Goal: Communication & Community: Share content

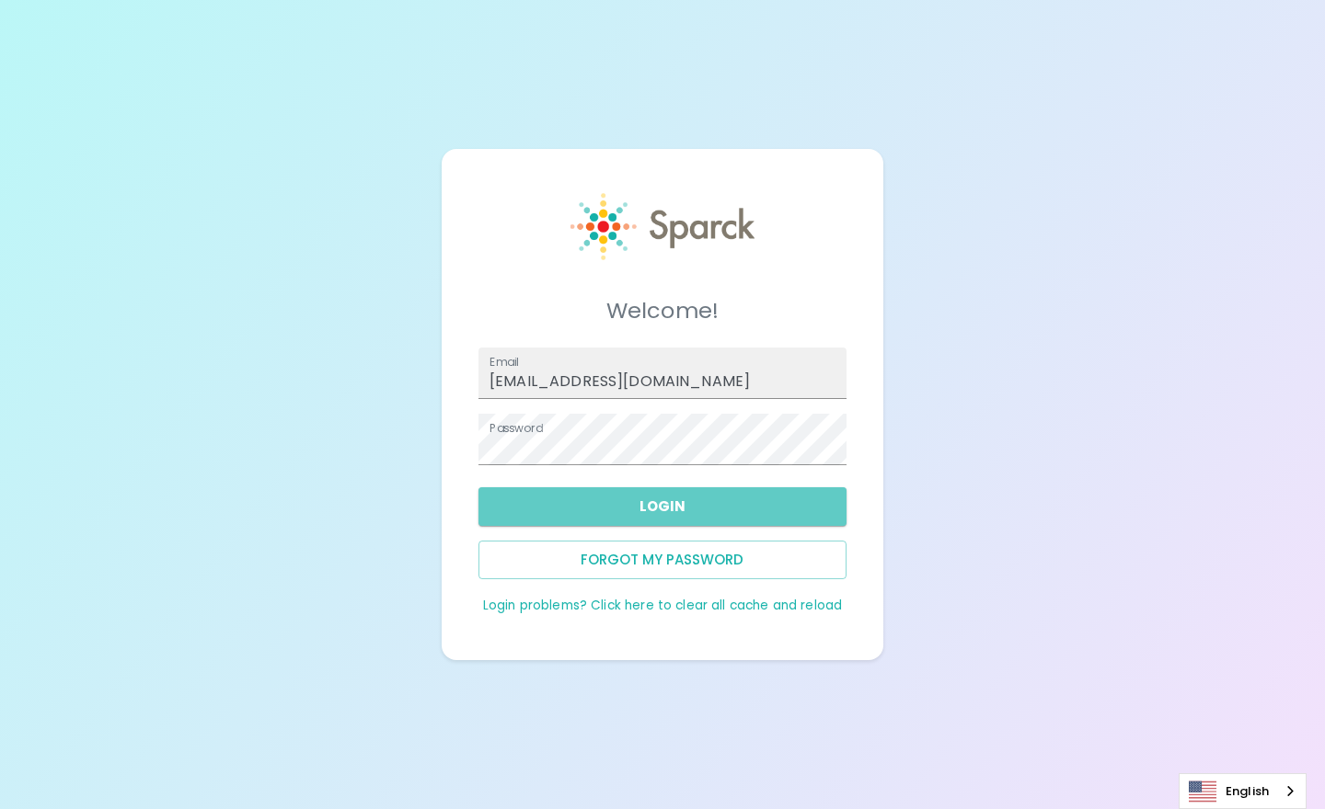
click at [572, 497] on button "Login" at bounding box center [662, 507] width 368 height 39
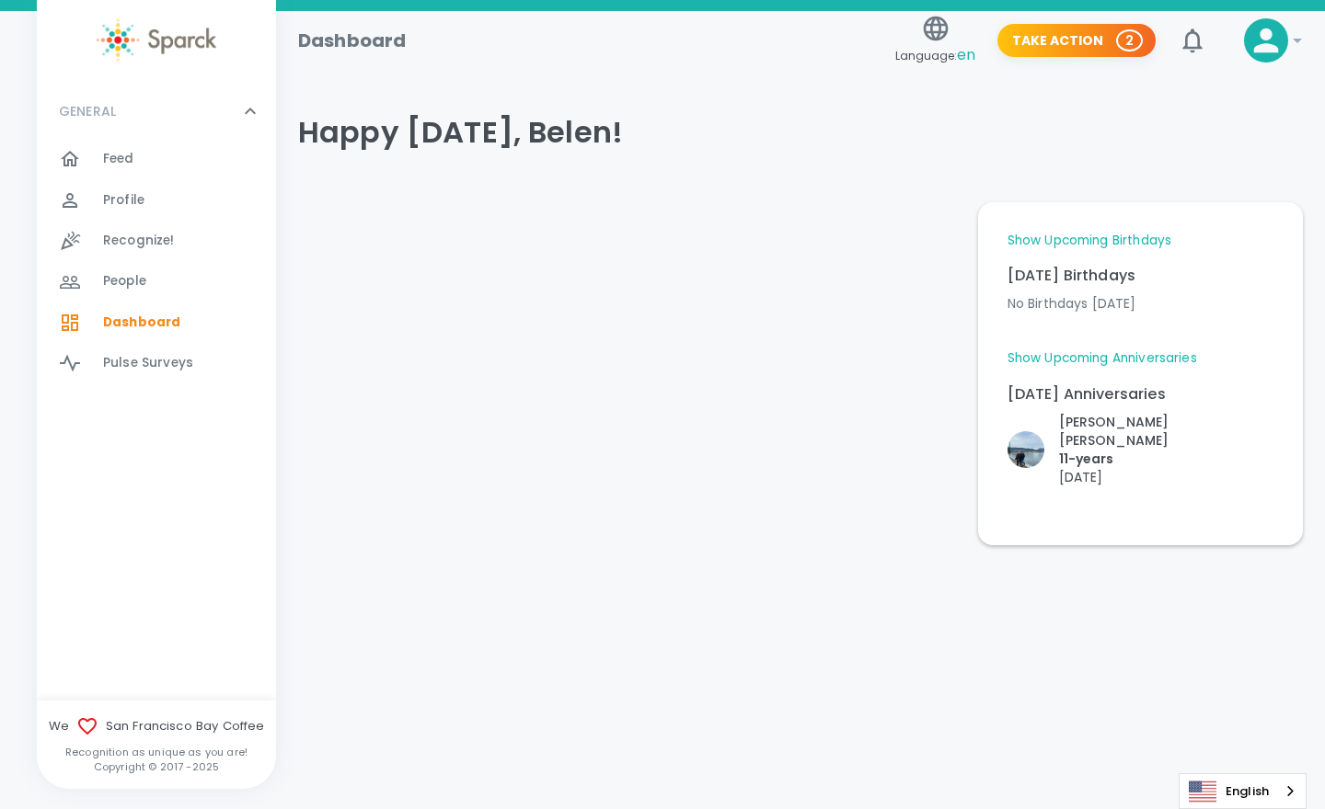
click at [142, 161] on div "Feed 0" at bounding box center [189, 159] width 173 height 26
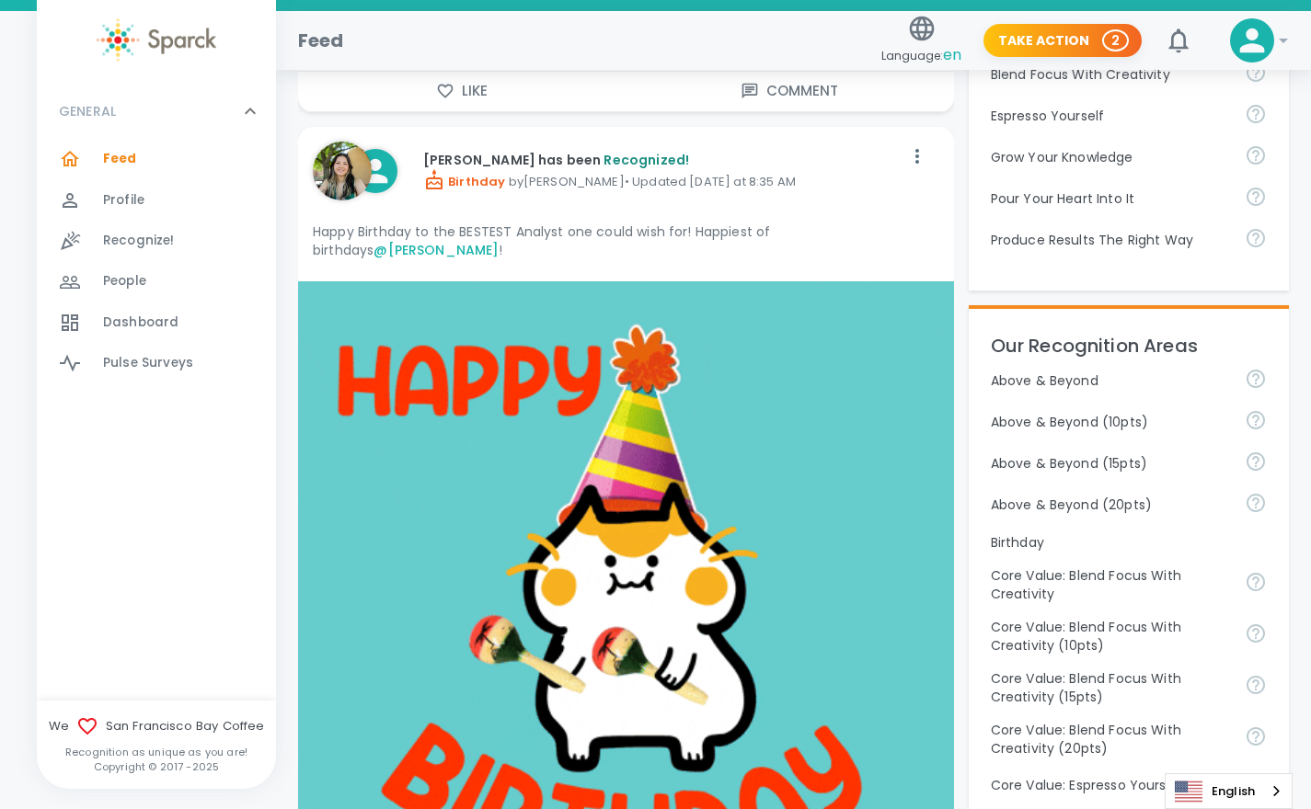
scroll to position [584, 0]
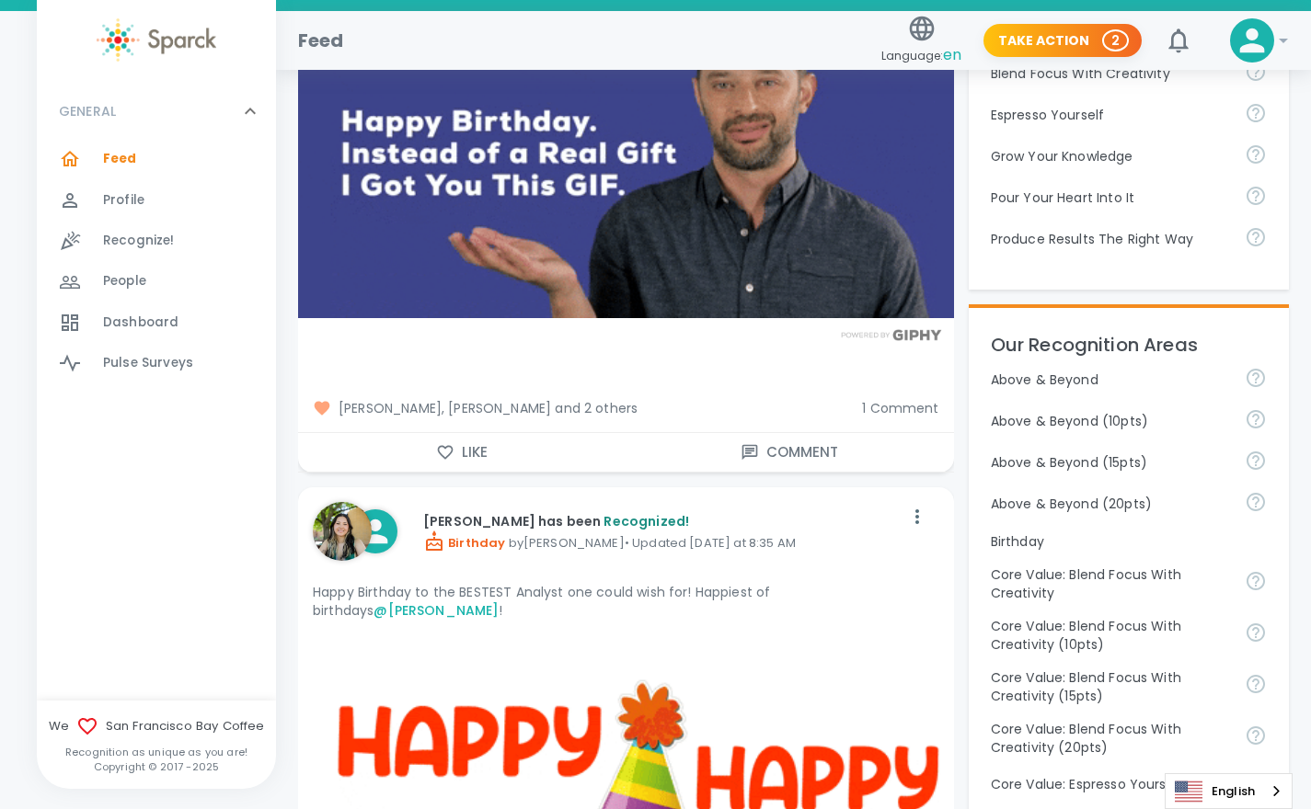
click at [133, 280] on span "People" at bounding box center [124, 281] width 43 height 18
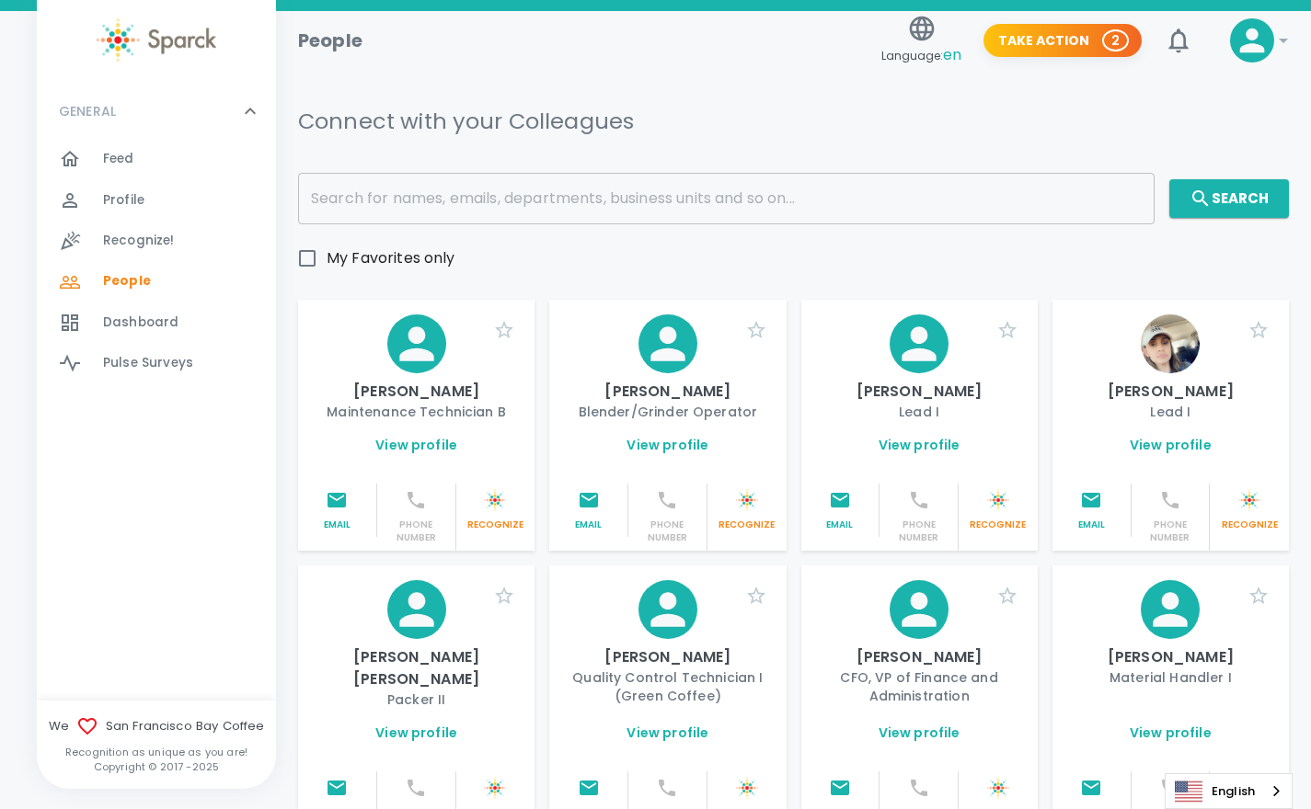
click at [145, 310] on span "Dashboard 0" at bounding box center [140, 323] width 75 height 26
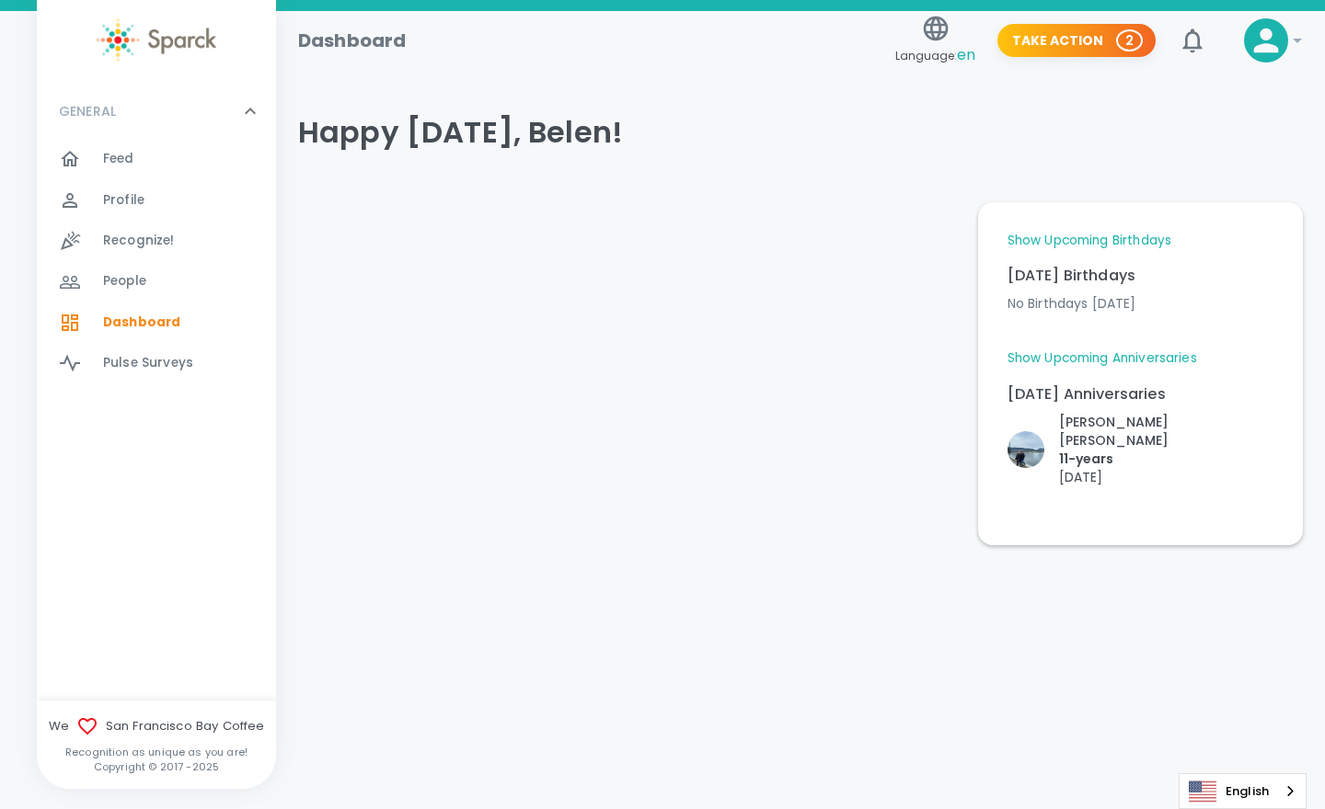
click at [1104, 386] on p "[DATE] Anniversaries" at bounding box center [1140, 395] width 266 height 22
click at [1114, 423] on p "[PERSON_NAME] [PERSON_NAME]" at bounding box center [1166, 431] width 214 height 37
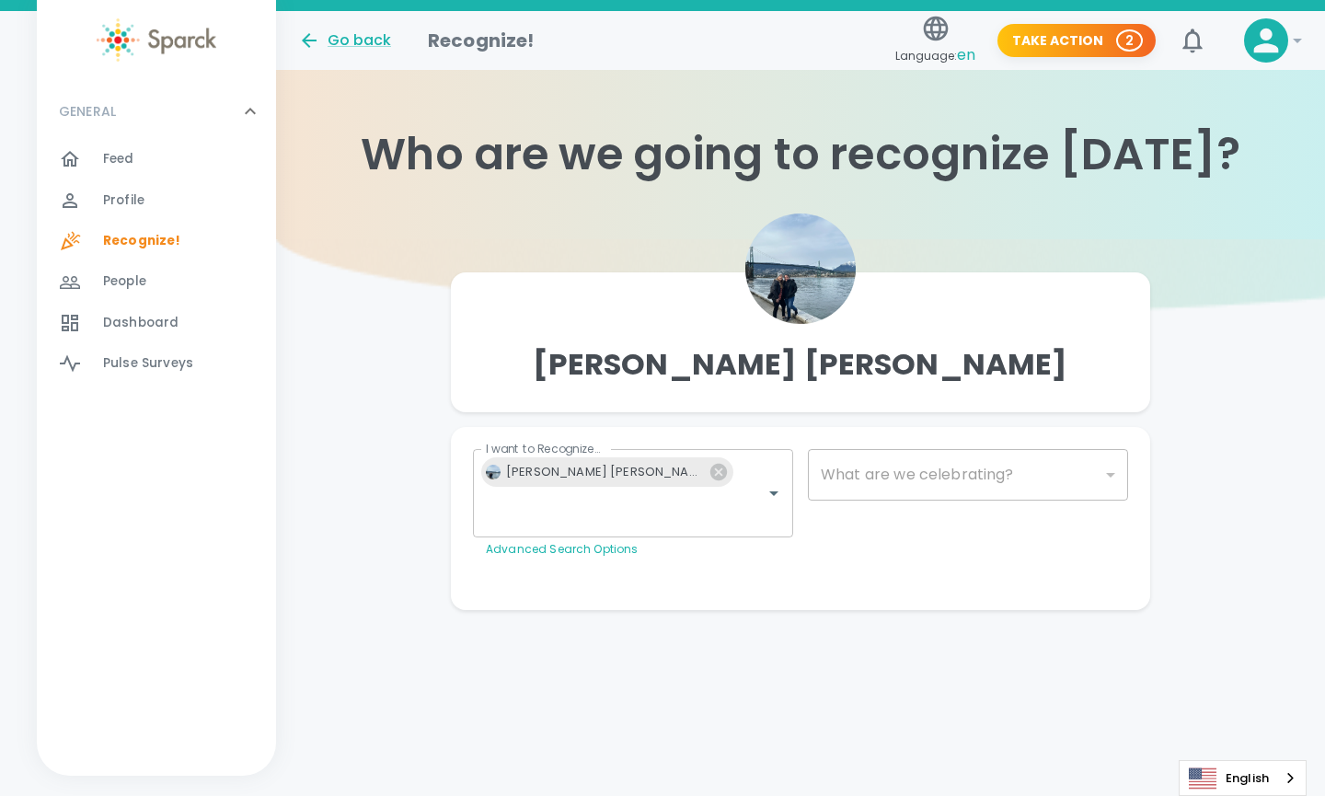
type input "2073"
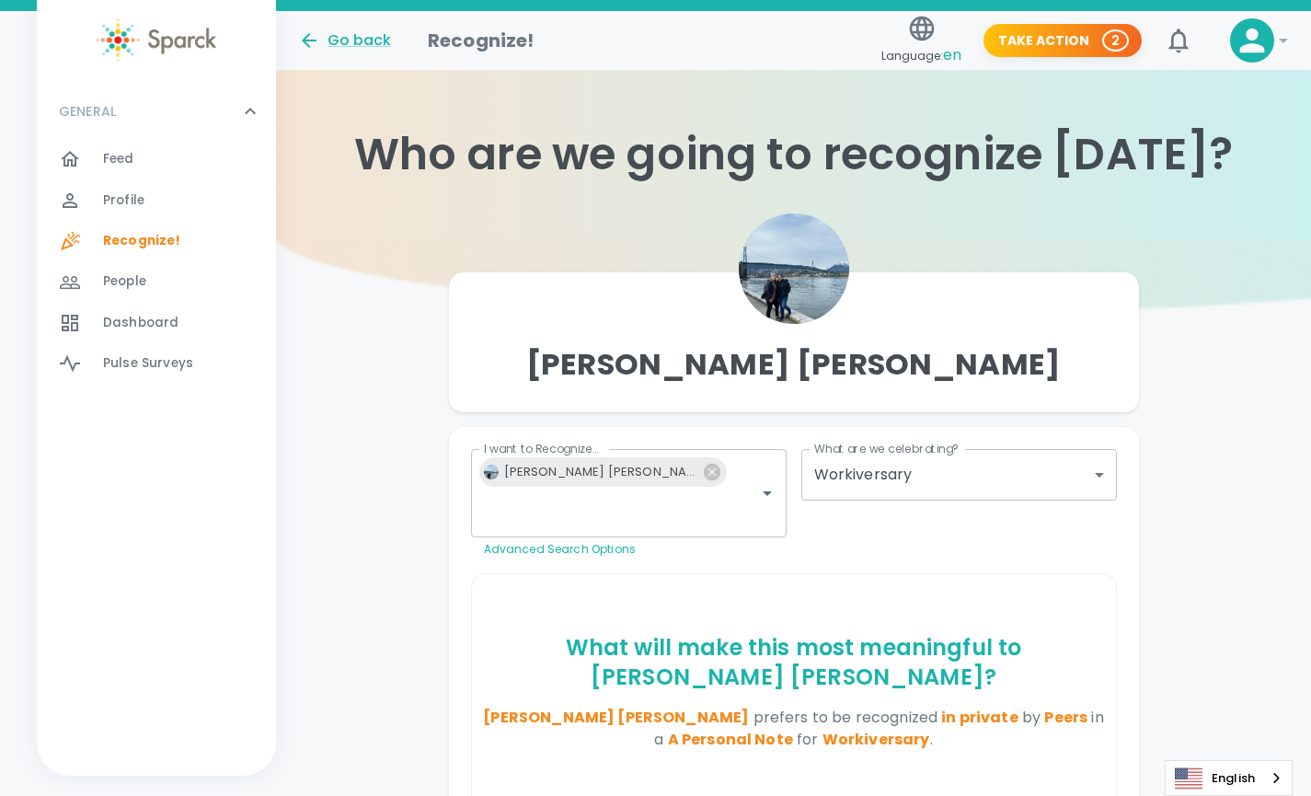
click at [134, 202] on span "Profile" at bounding box center [123, 200] width 41 height 18
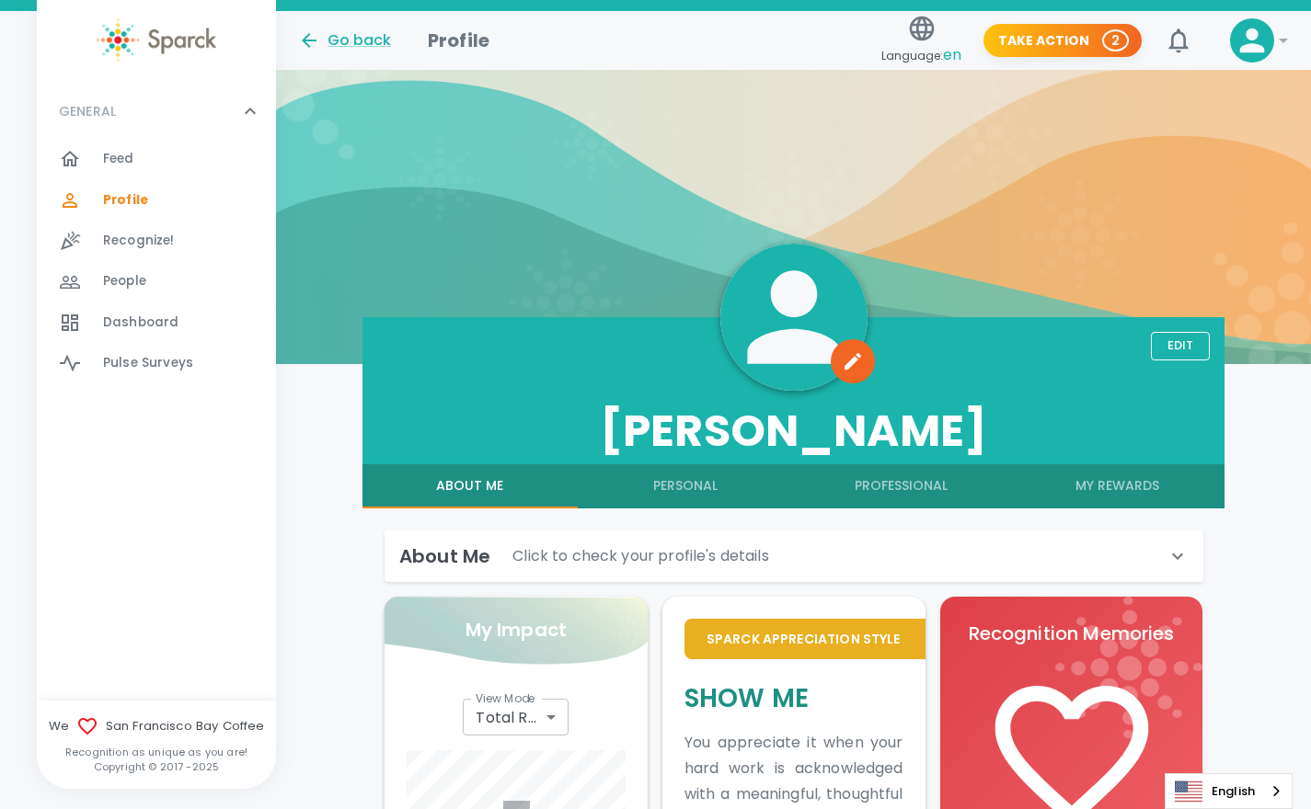
click at [142, 156] on div "Feed 0" at bounding box center [189, 159] width 173 height 26
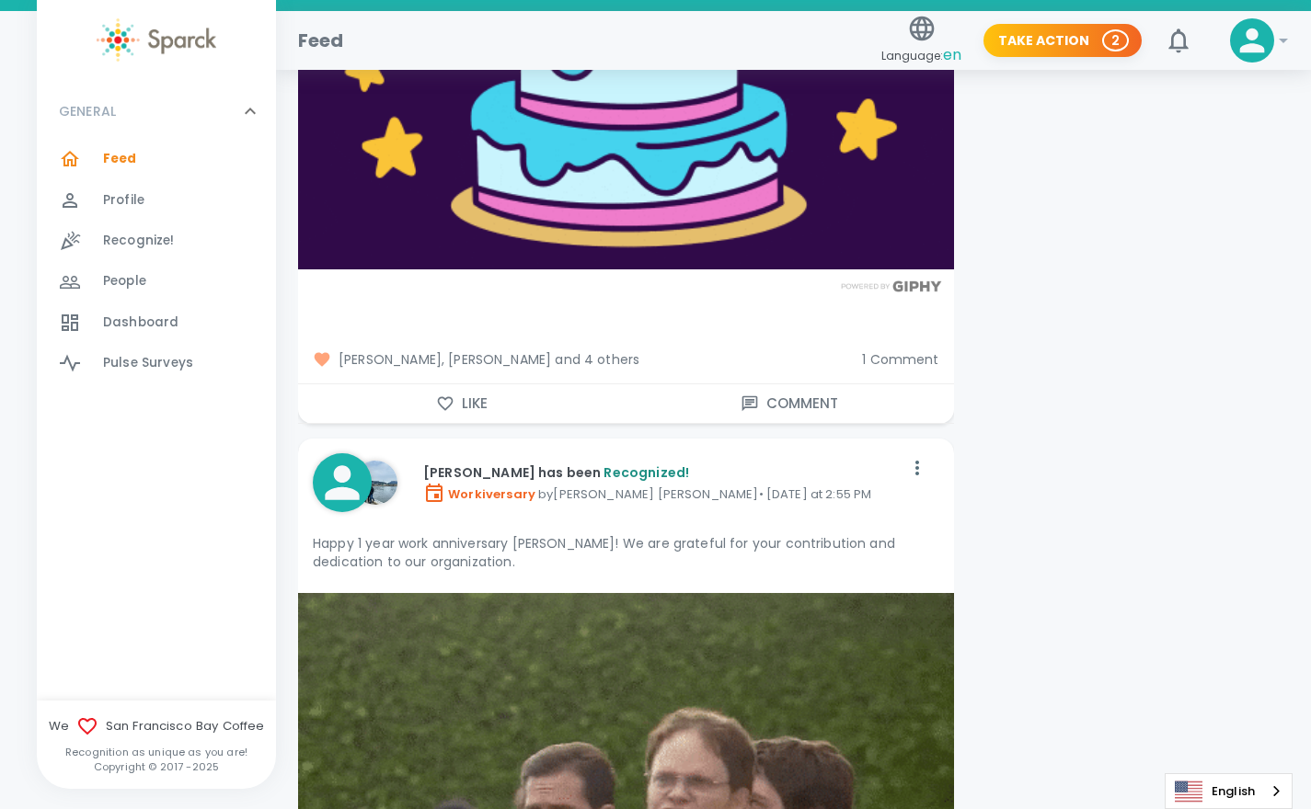
scroll to position [2591, 0]
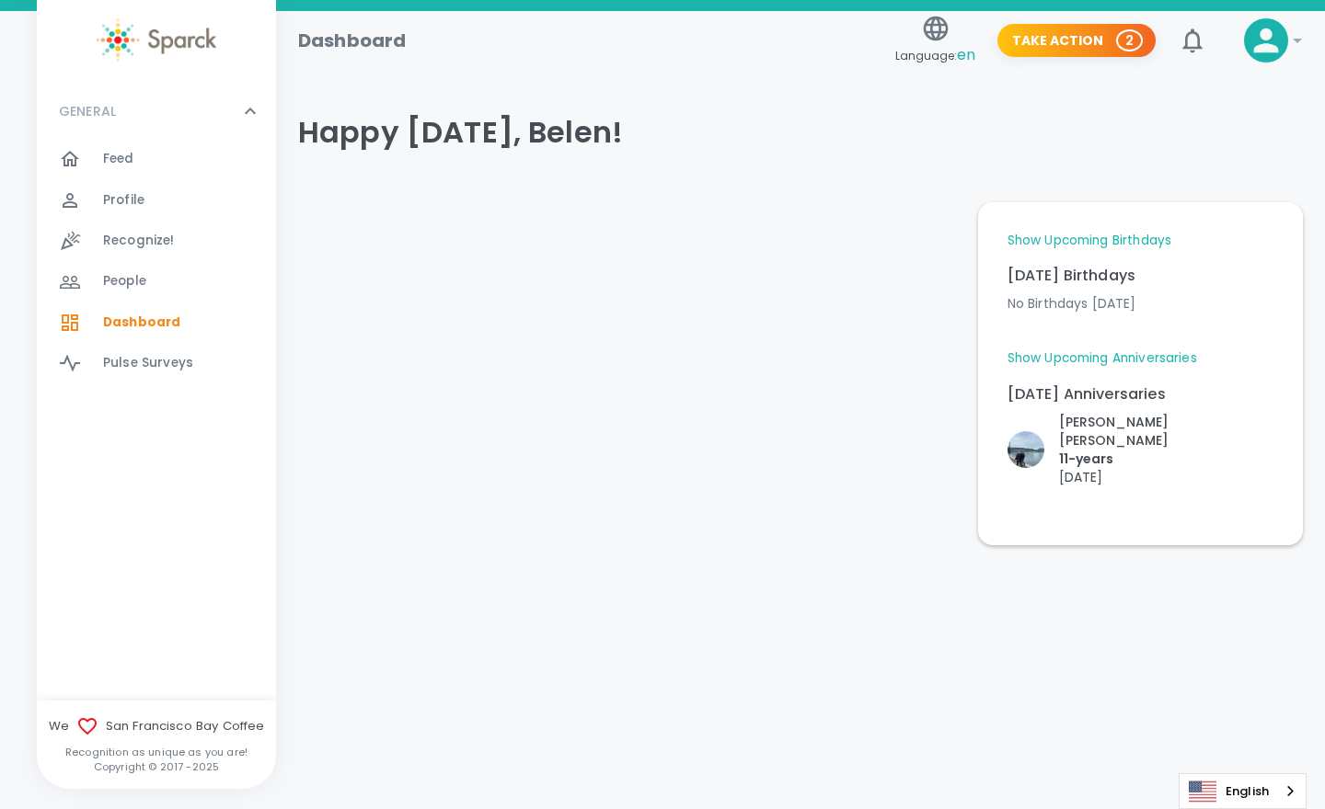
click at [126, 237] on span "Recognize!" at bounding box center [139, 241] width 72 height 18
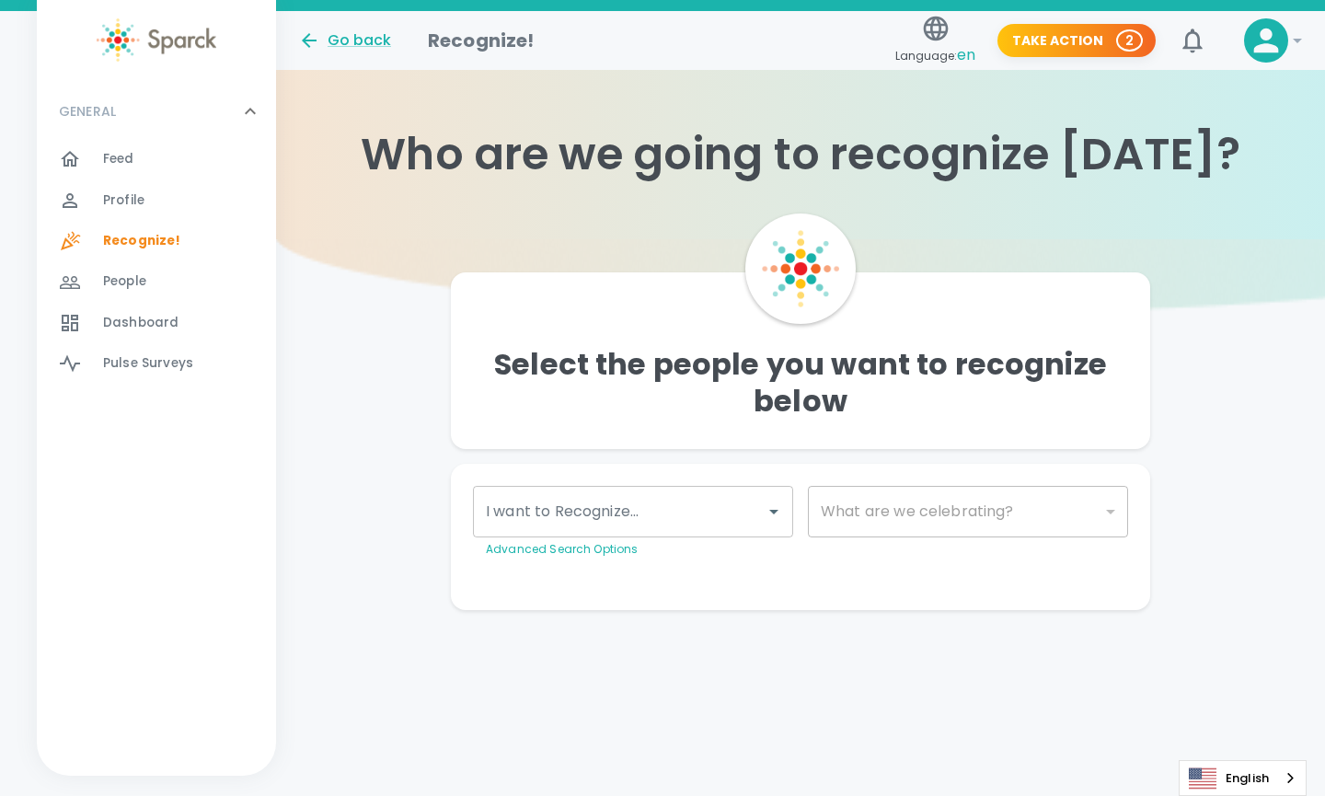
click at [602, 512] on div "I want to Recognize... I want to Recognize... Advanced Search Options" at bounding box center [633, 522] width 320 height 73
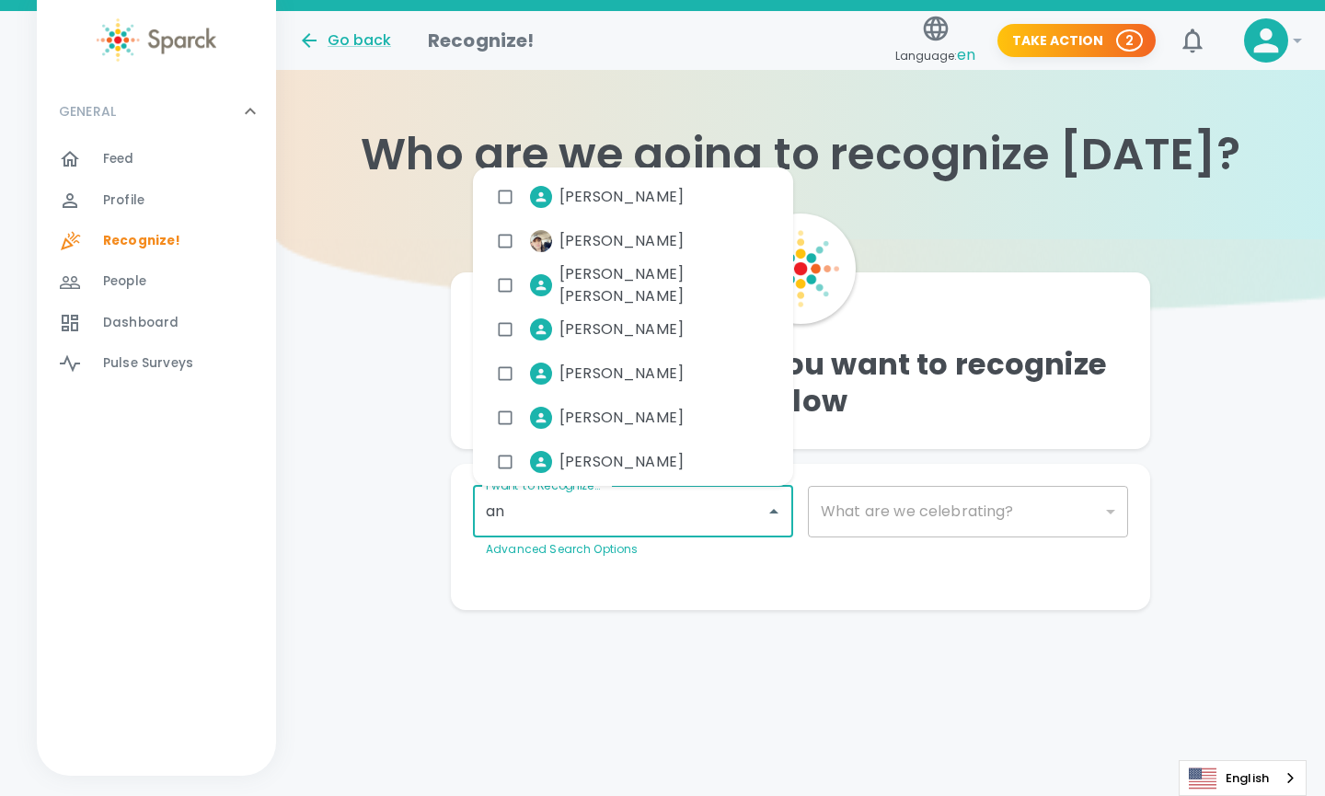
type input "an"
click at [163, 201] on div "Profile 0" at bounding box center [189, 201] width 173 height 26
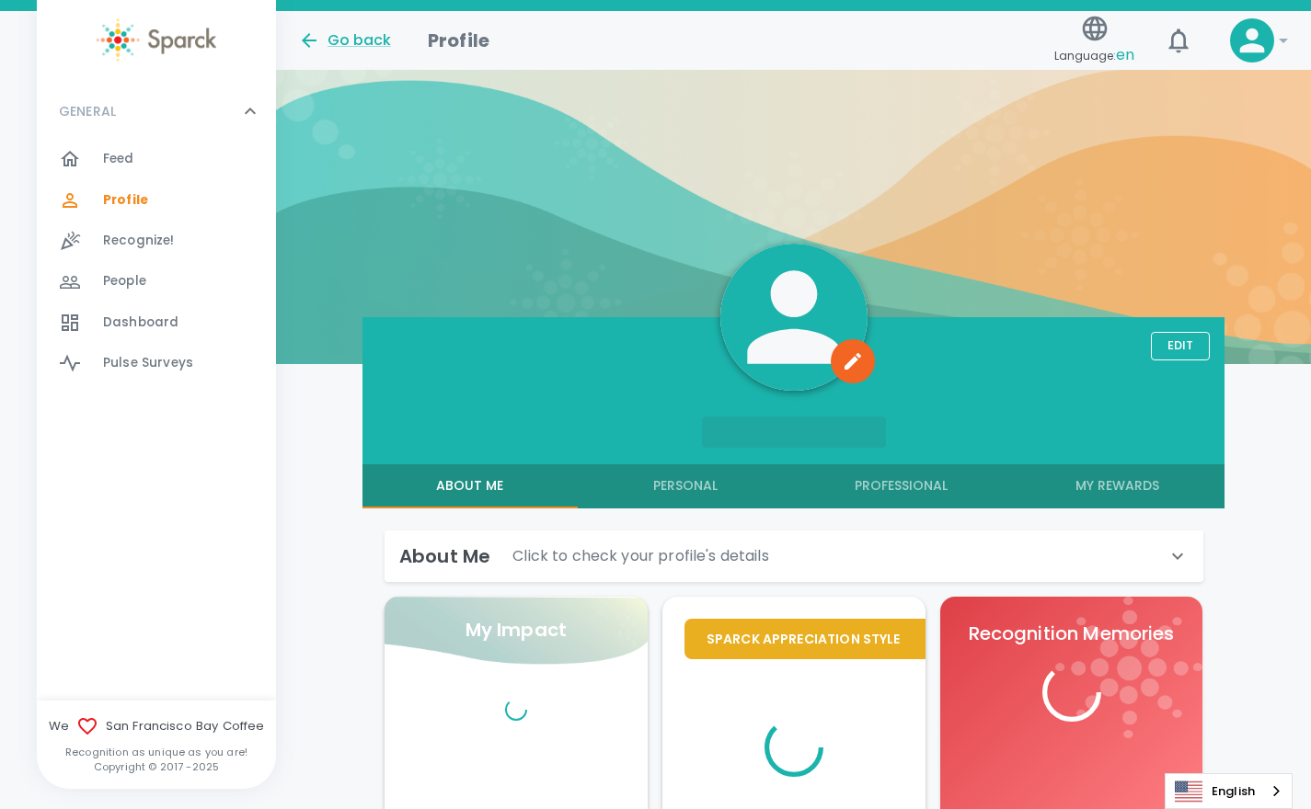
click at [160, 158] on div "Feed 0" at bounding box center [189, 159] width 173 height 26
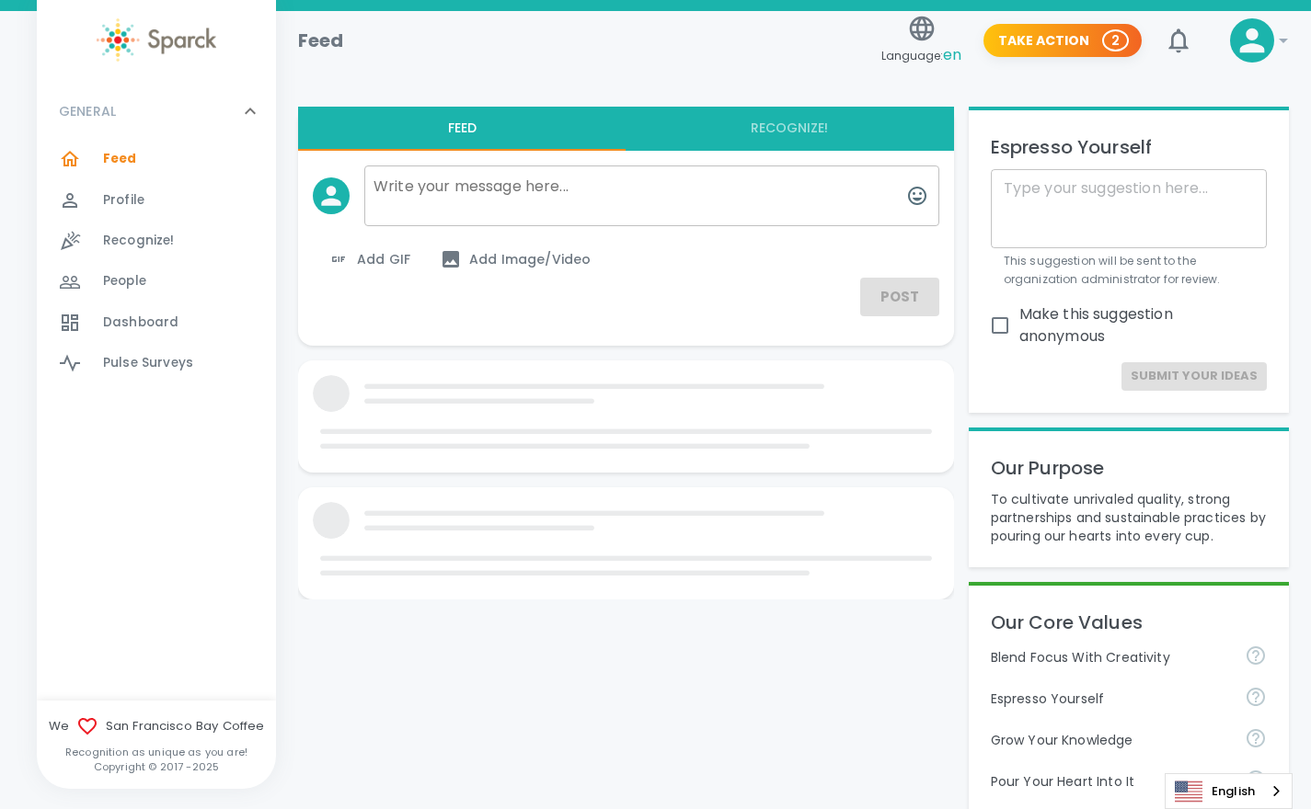
click at [144, 204] on div "Profile 0" at bounding box center [189, 201] width 173 height 26
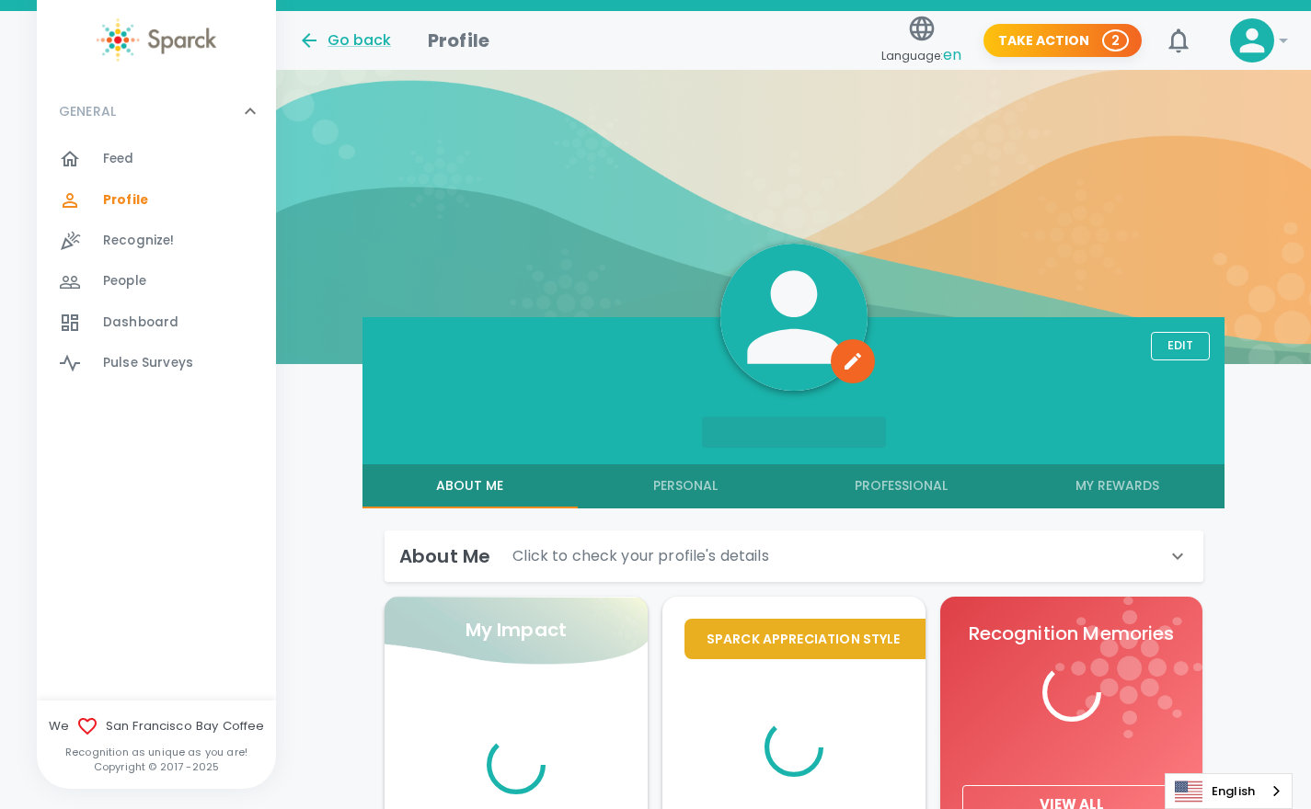
click at [136, 253] on span "Recognize! 0" at bounding box center [139, 241] width 72 height 26
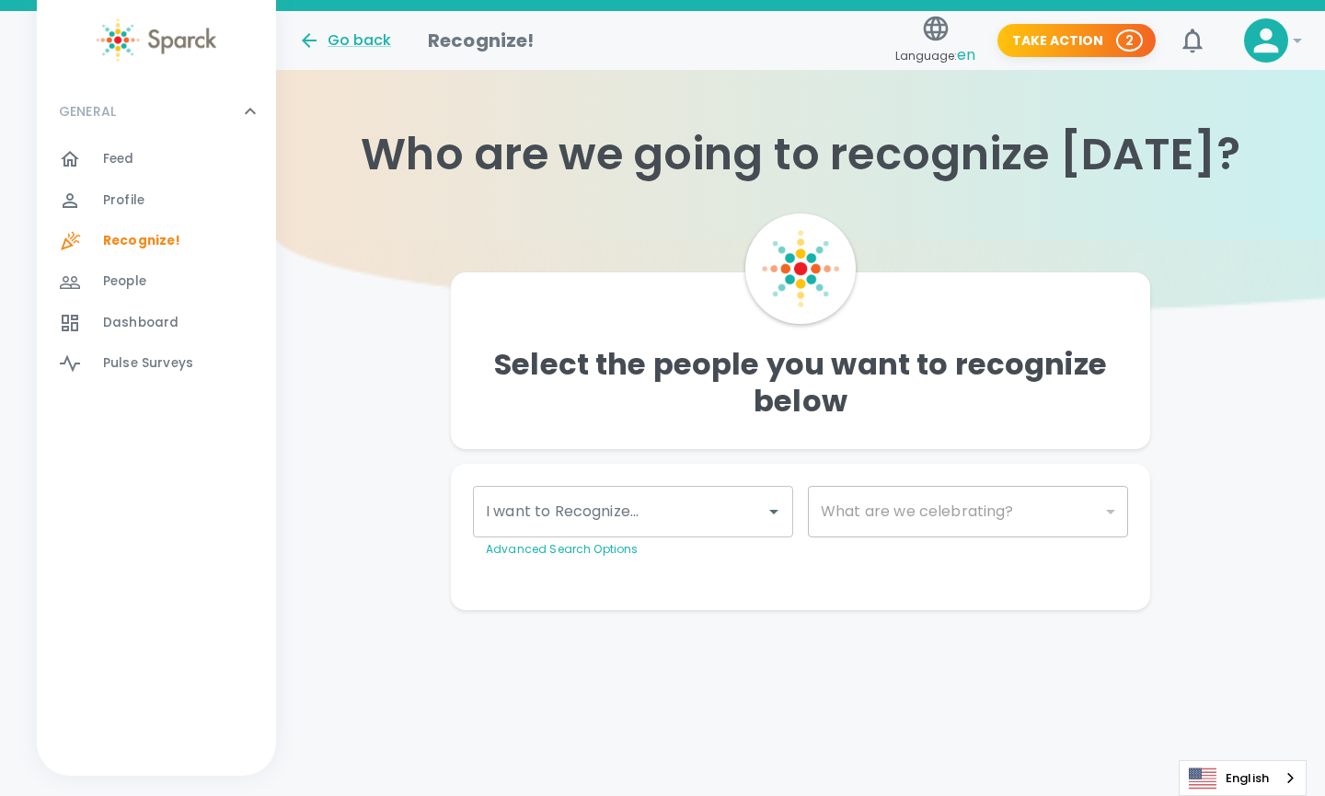
click at [136, 284] on span "People" at bounding box center [124, 281] width 43 height 18
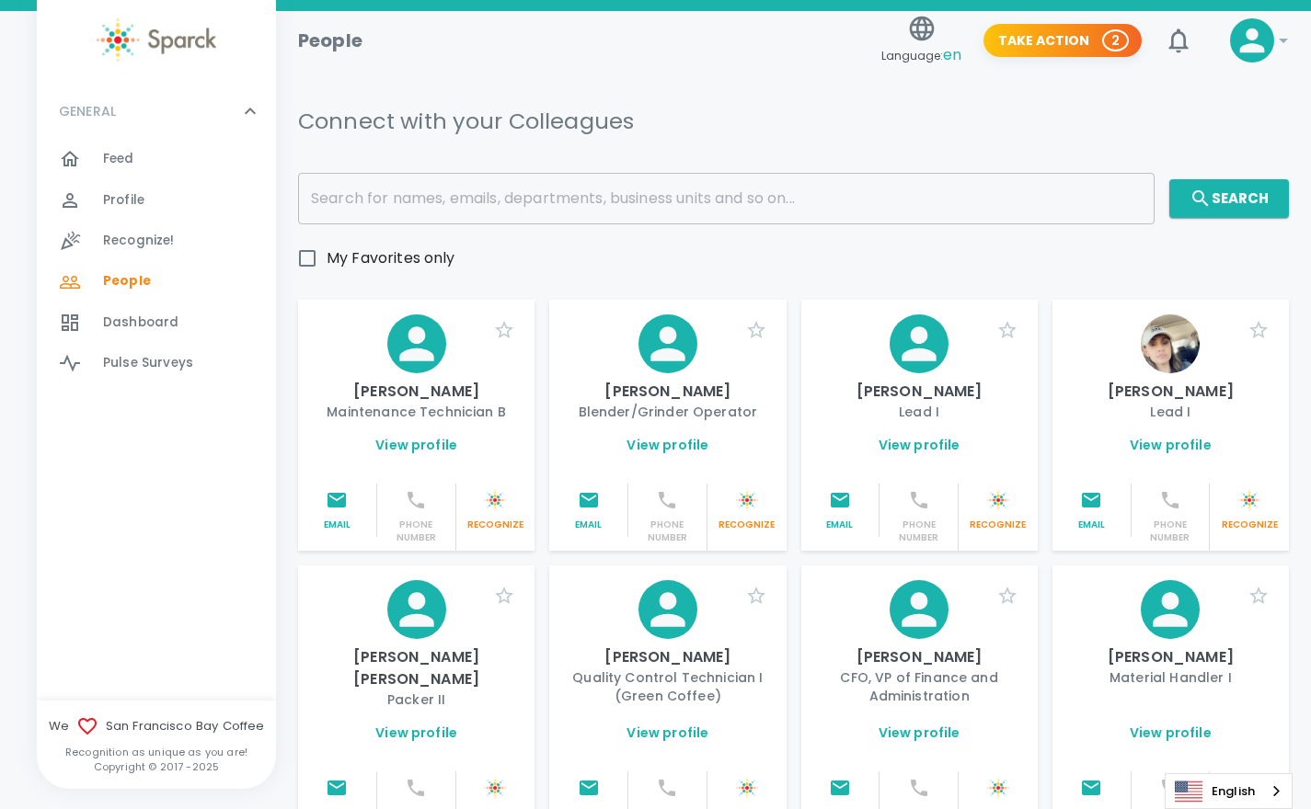
click at [128, 191] on span "Profile" at bounding box center [123, 200] width 41 height 18
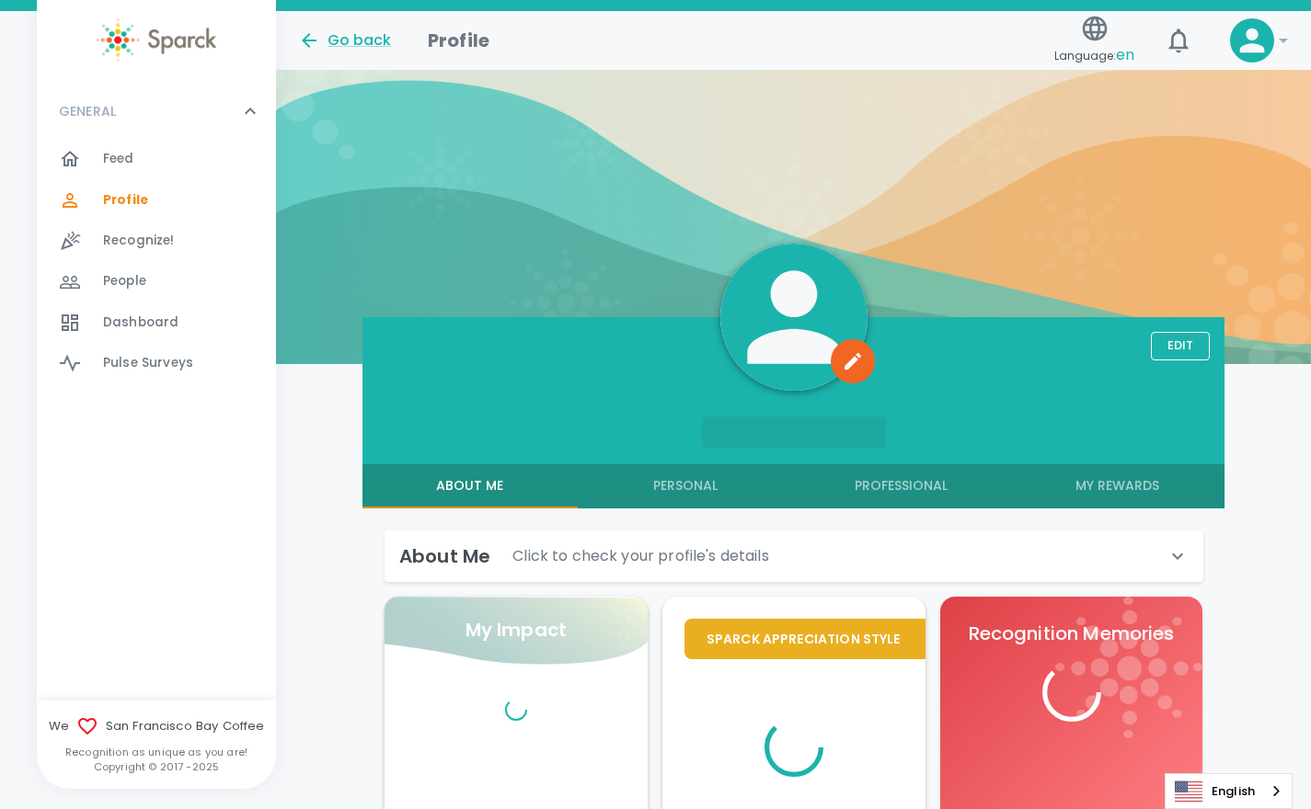
click at [140, 234] on span "Recognize!" at bounding box center [139, 241] width 72 height 18
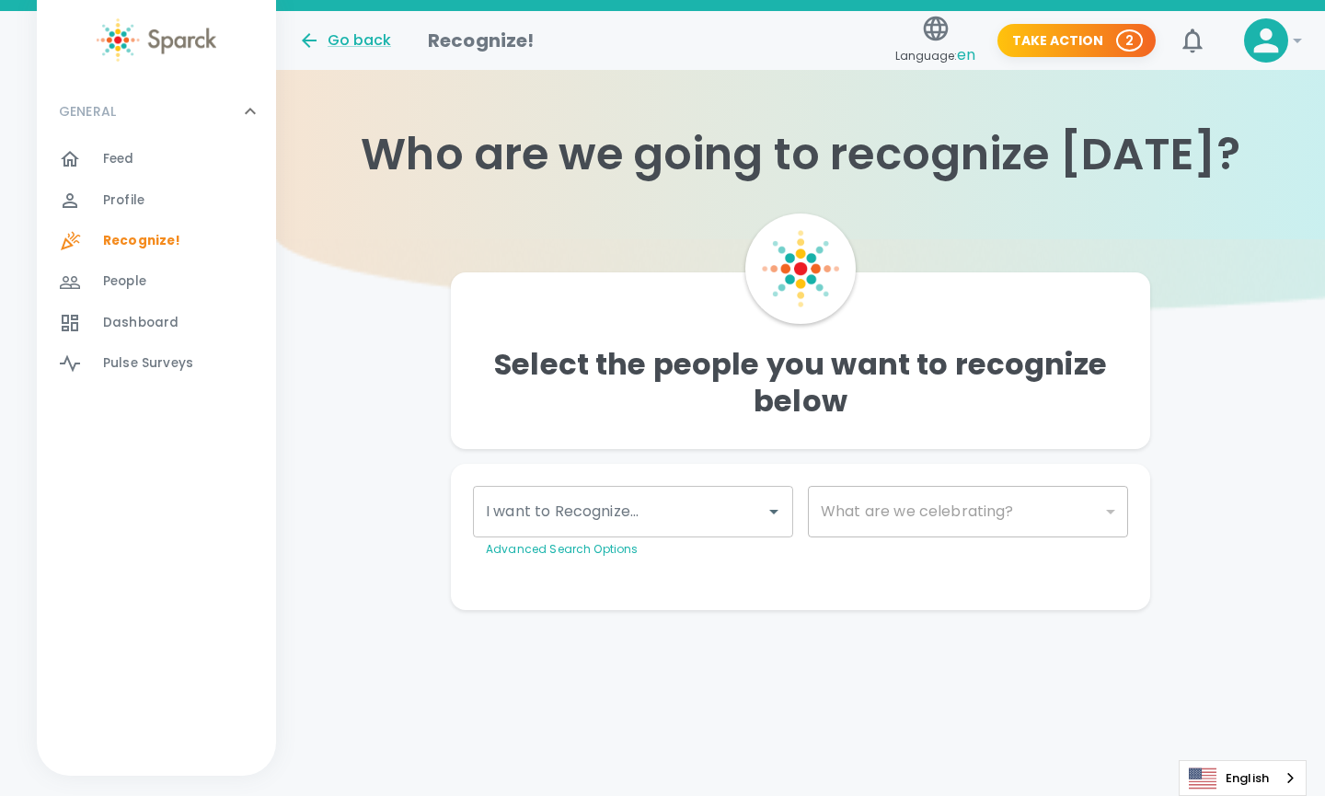
click at [139, 165] on div "Feed 0" at bounding box center [189, 159] width 173 height 26
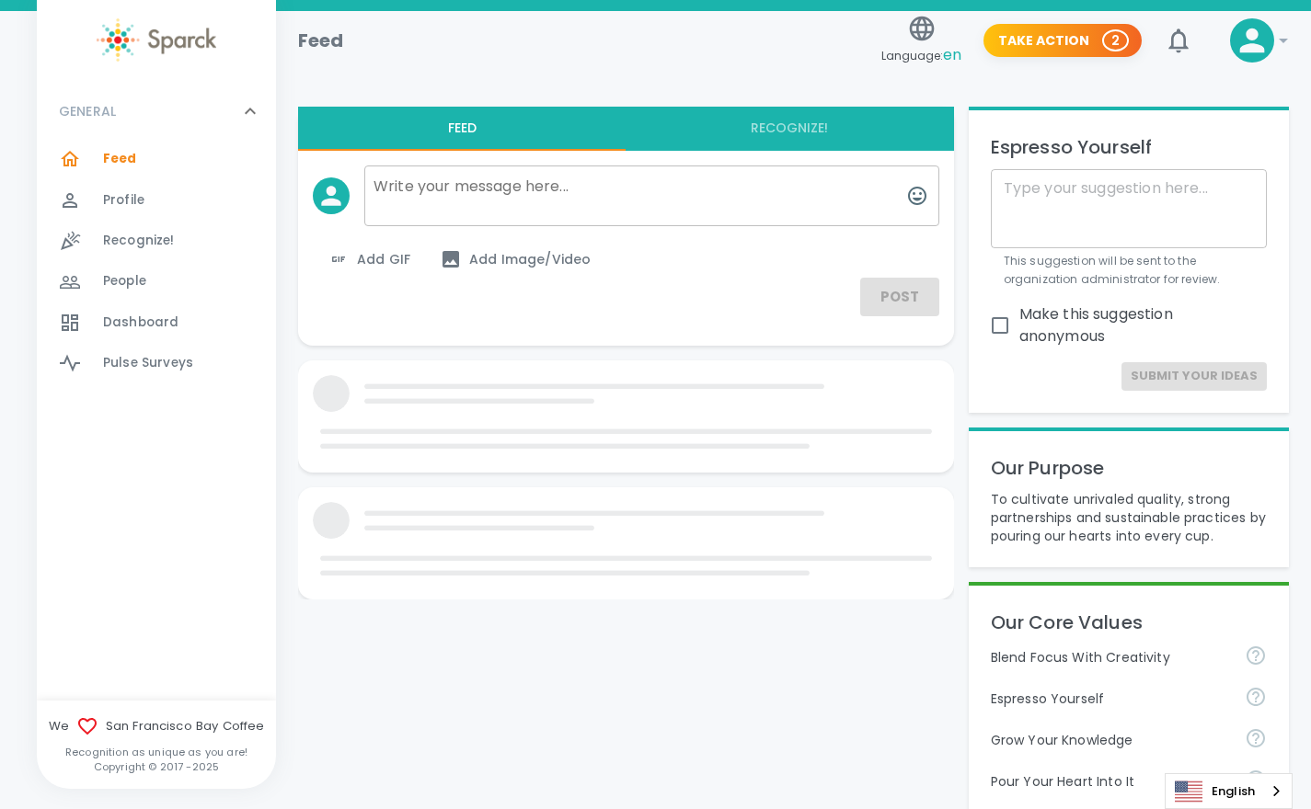
click at [129, 328] on span "Dashboard" at bounding box center [140, 323] width 75 height 18
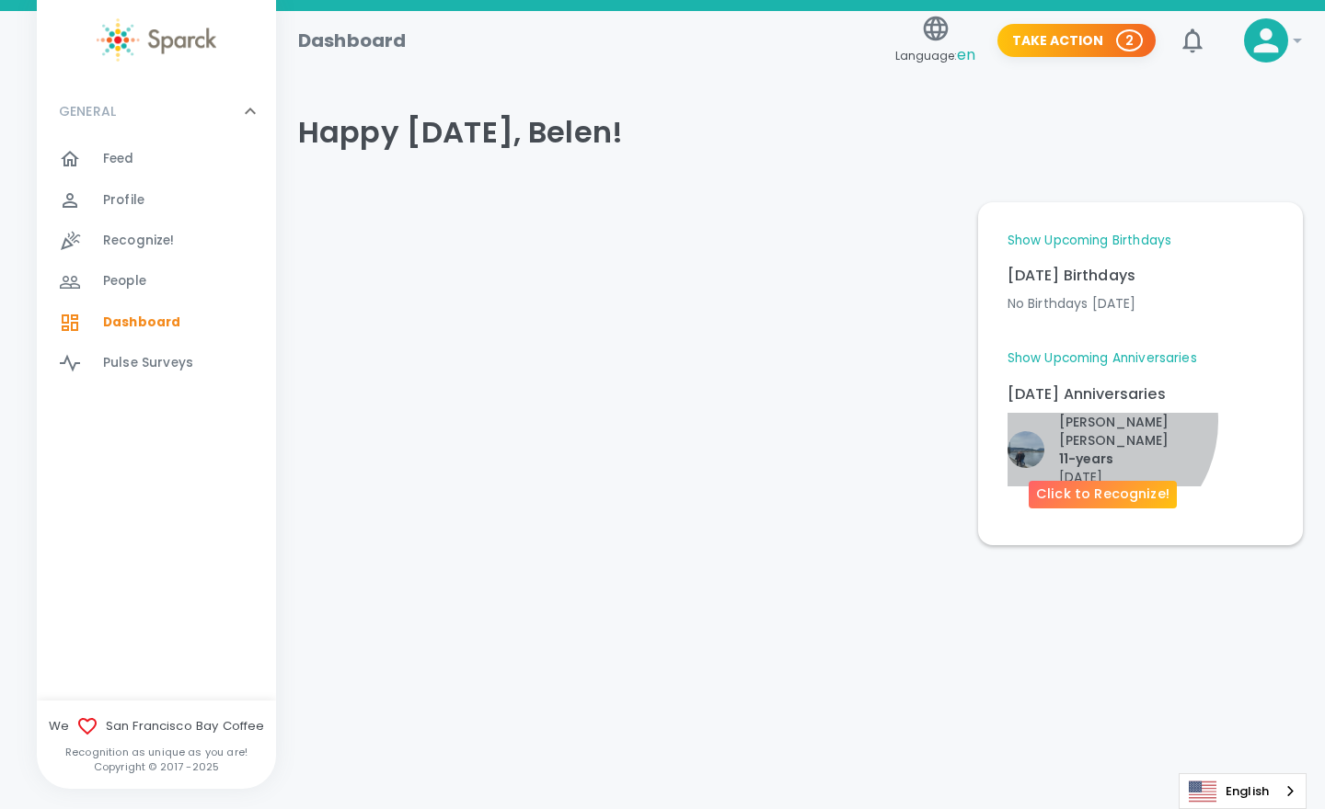
click at [1087, 421] on p "[PERSON_NAME] [PERSON_NAME]" at bounding box center [1166, 431] width 214 height 37
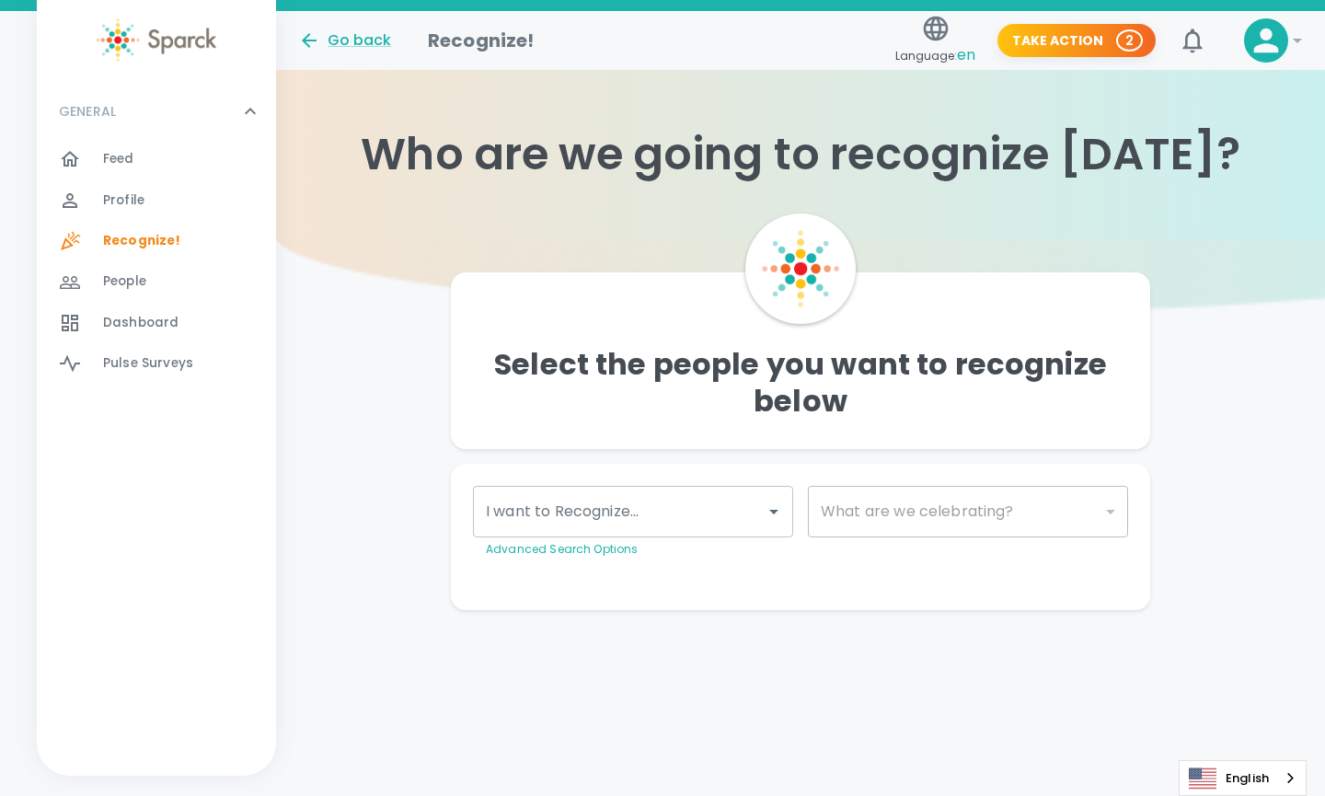
click at [712, 540] on p "Advanced Search Options" at bounding box center [633, 549] width 294 height 18
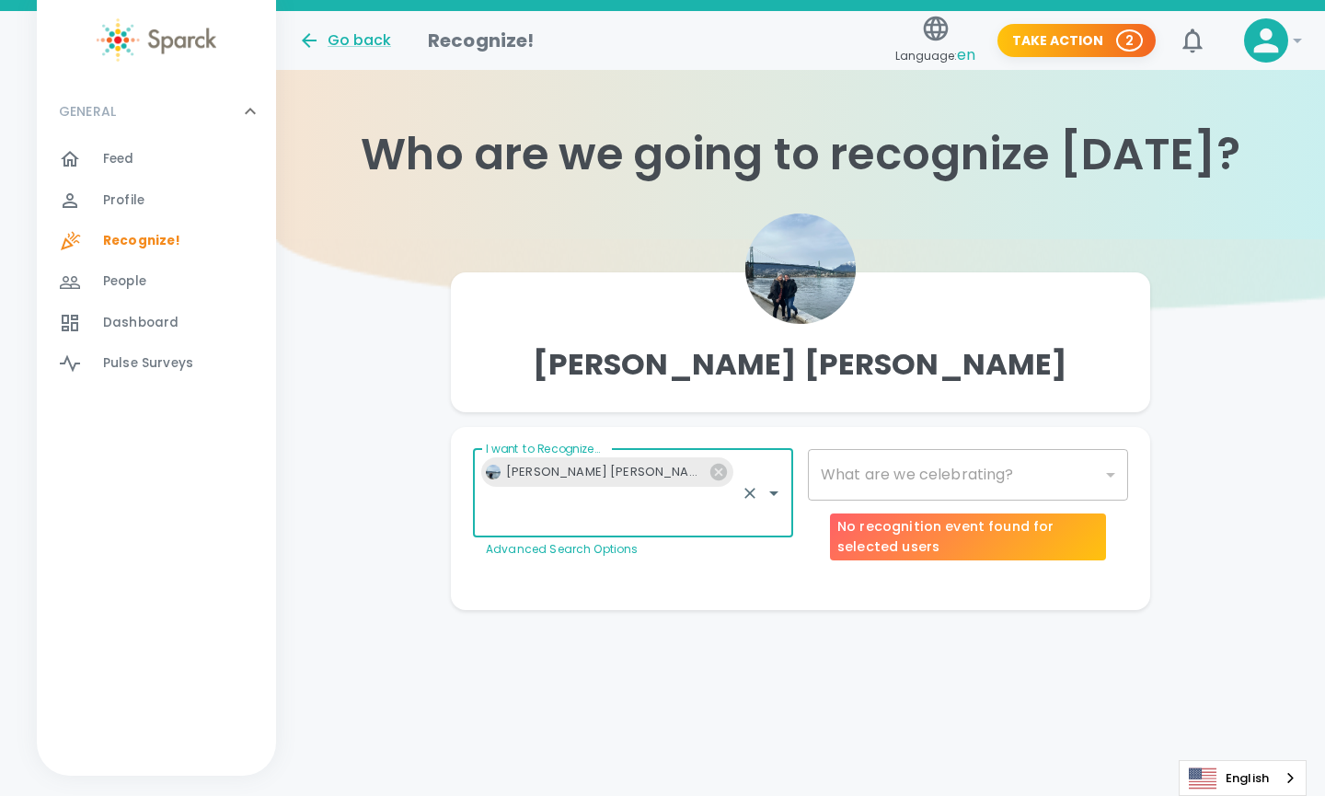
click at [878, 473] on div "​" at bounding box center [968, 475] width 320 height 52
click at [1038, 472] on body "Skip Navigation Go back Recognize! Language: en Take Action 2 ! GENERAL 0 Feed …" at bounding box center [662, 341] width 1325 height 683
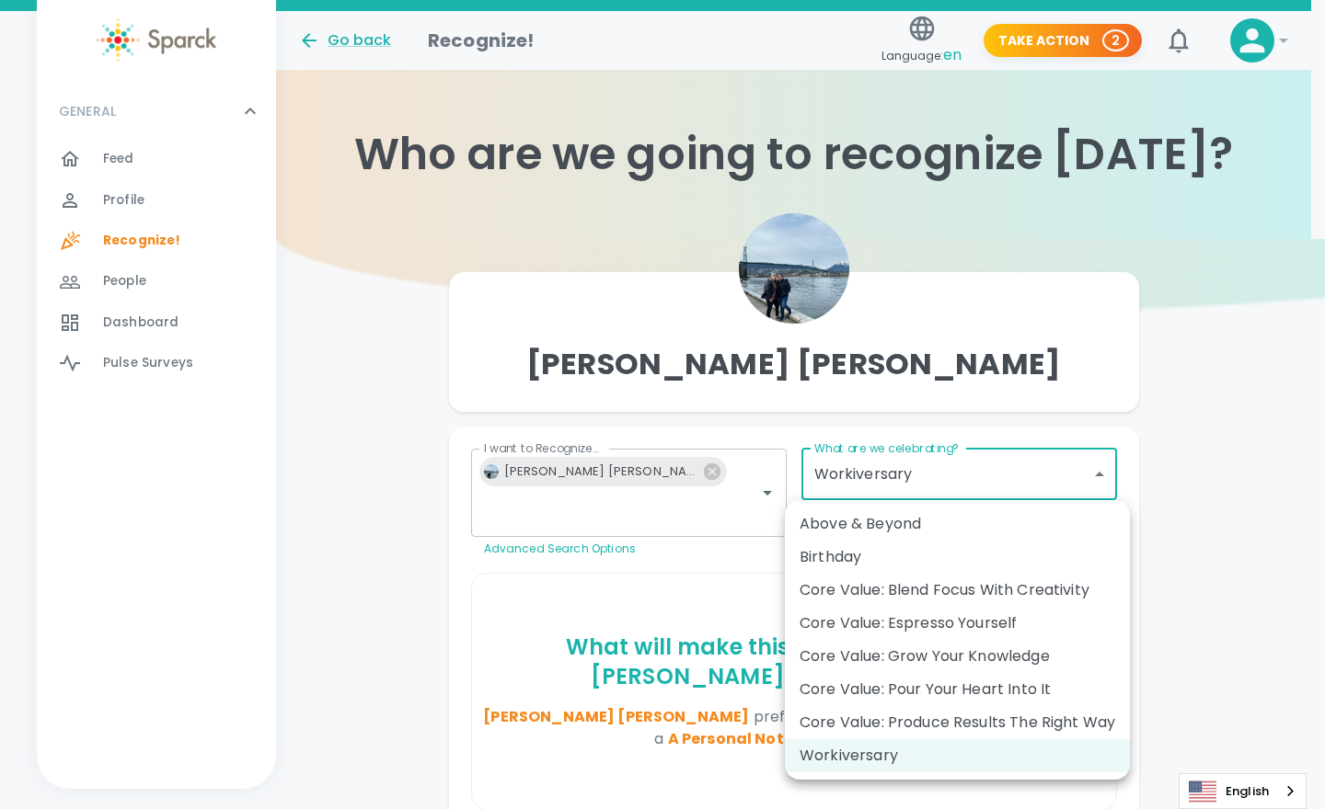
click at [901, 558] on div "Birthday" at bounding box center [957, 557] width 316 height 22
type input "2072"
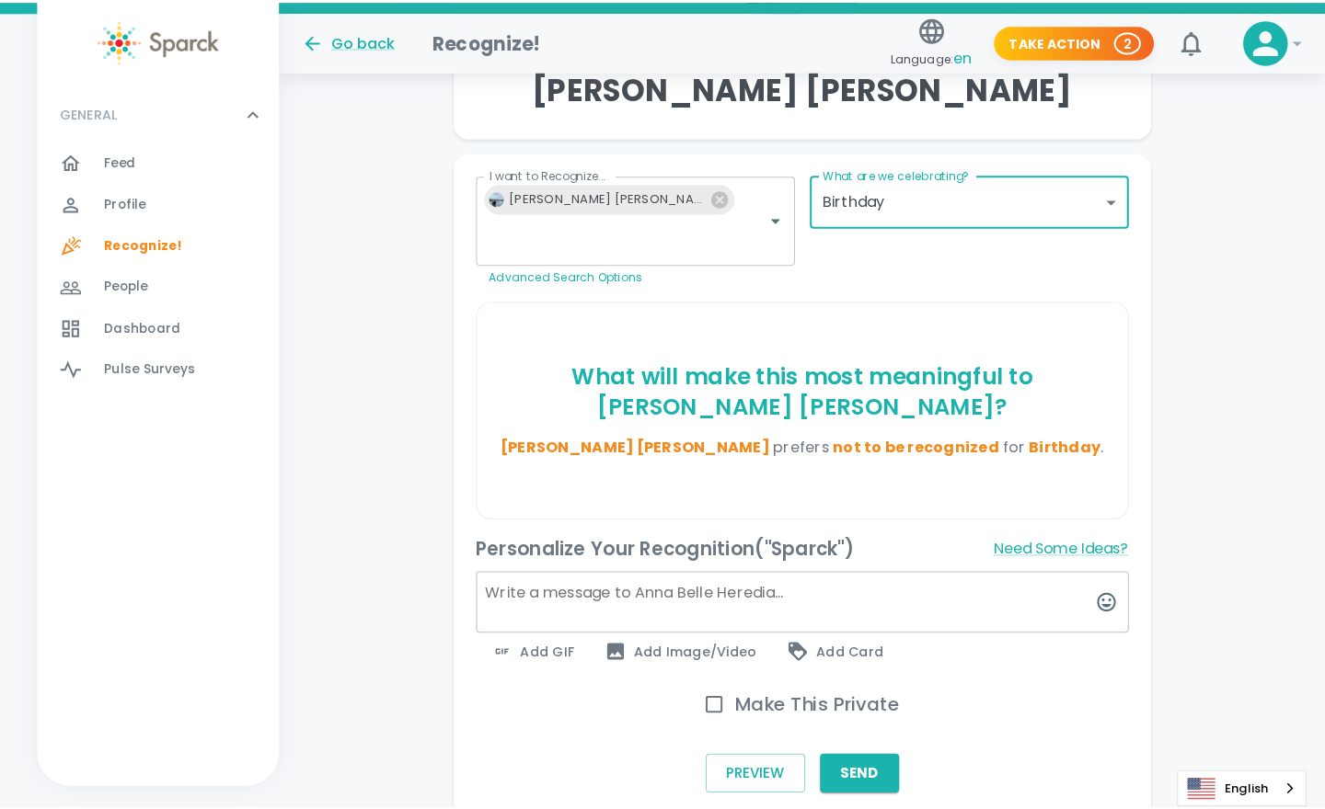
scroll to position [278, 0]
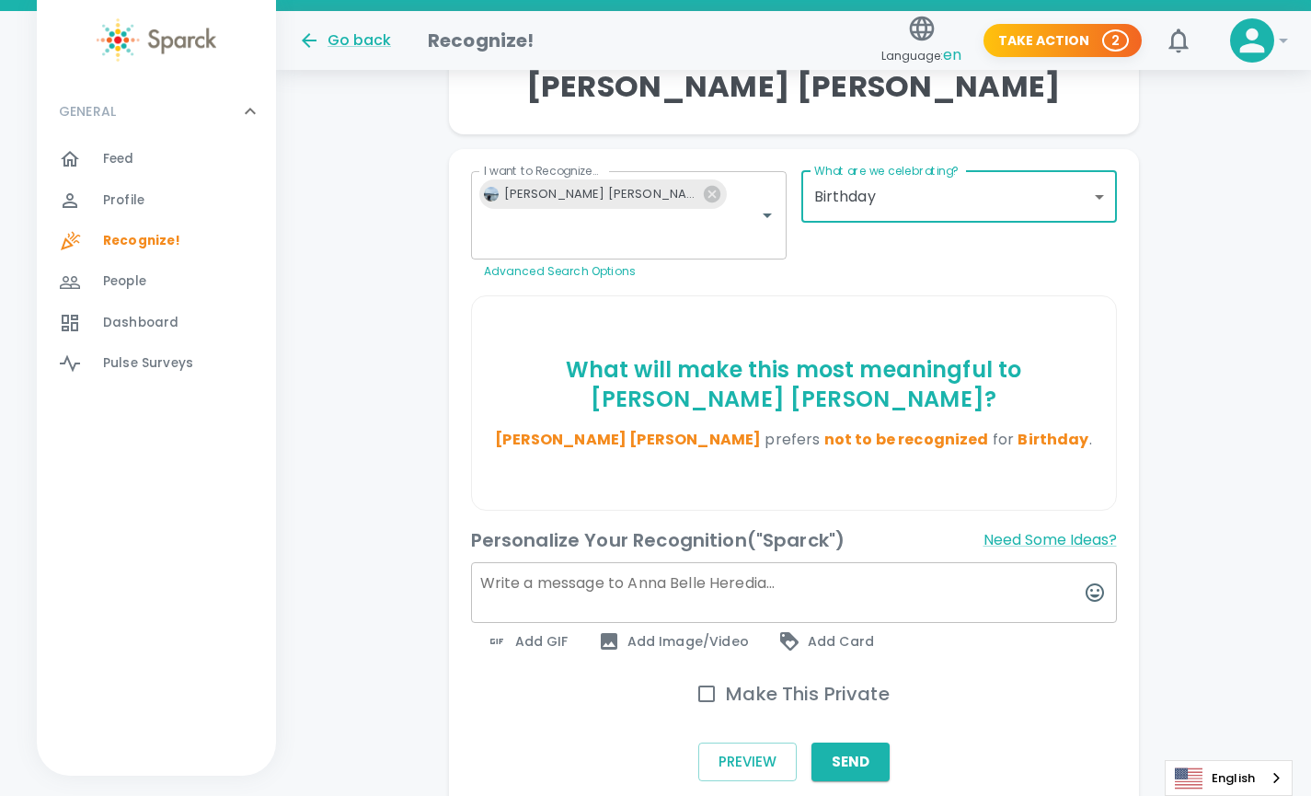
click at [707, 674] on input "Make This Private" at bounding box center [706, 693] width 39 height 39
checkbox input "true"
click at [639, 562] on textarea at bounding box center [794, 592] width 646 height 61
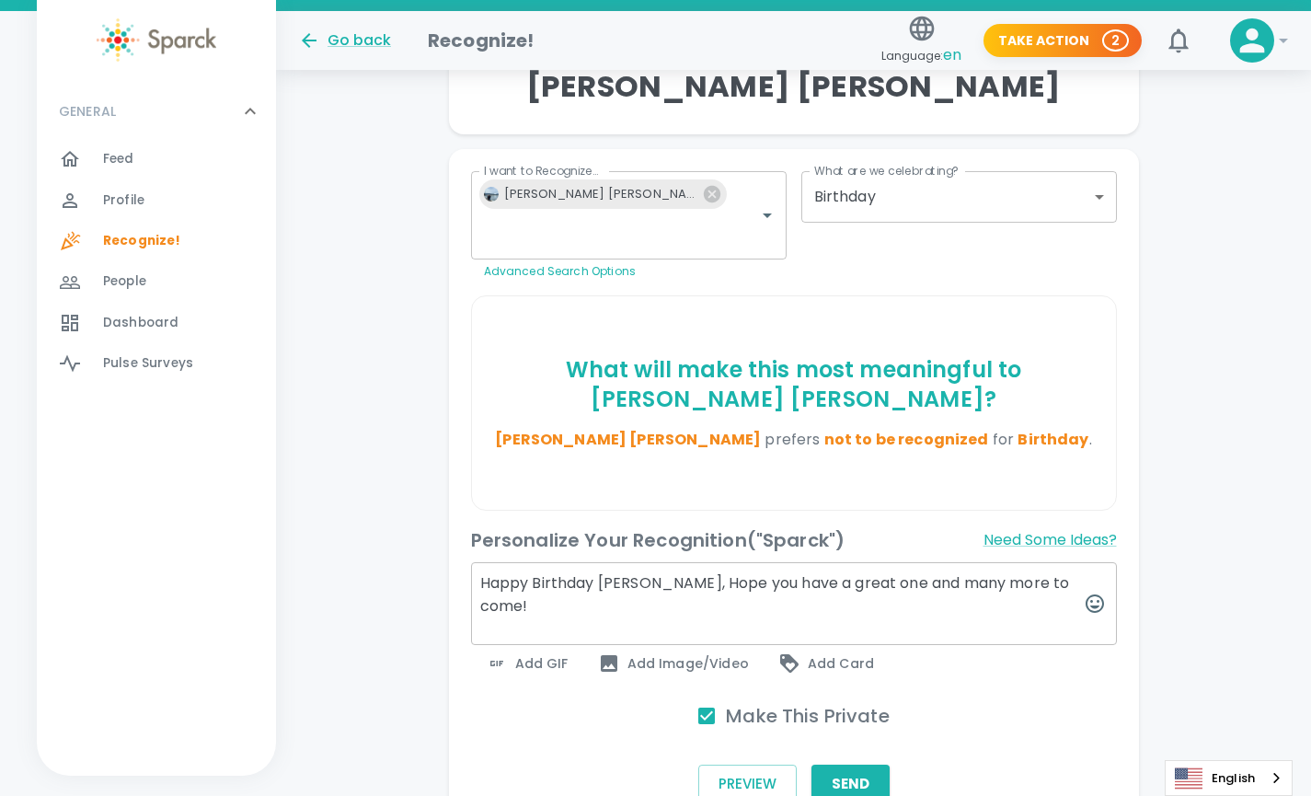
type textarea "Happy Birthday [PERSON_NAME], Hope you have a great one and many more to come!"
click at [541, 652] on span "Add GIF" at bounding box center [527, 663] width 83 height 22
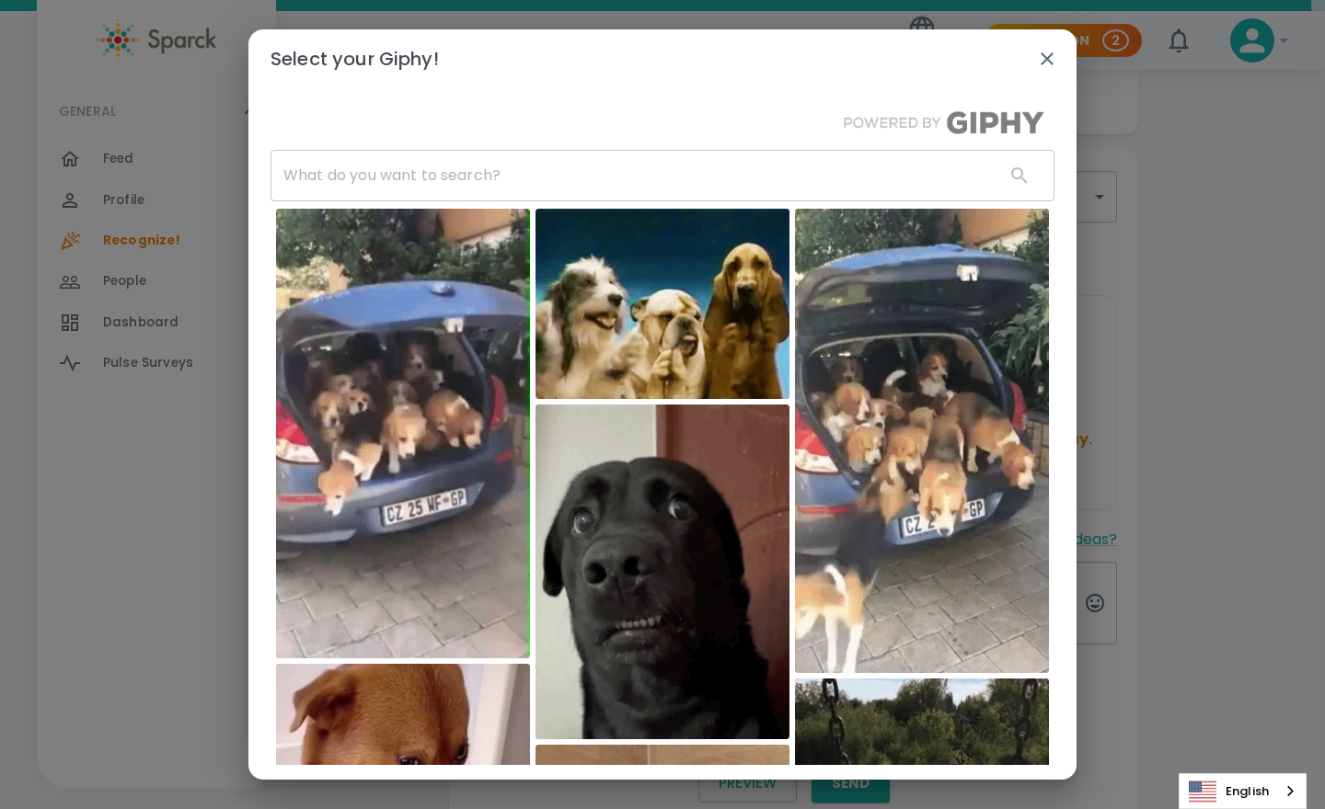
click at [567, 181] on input "text" at bounding box center [629, 176] width 719 height 52
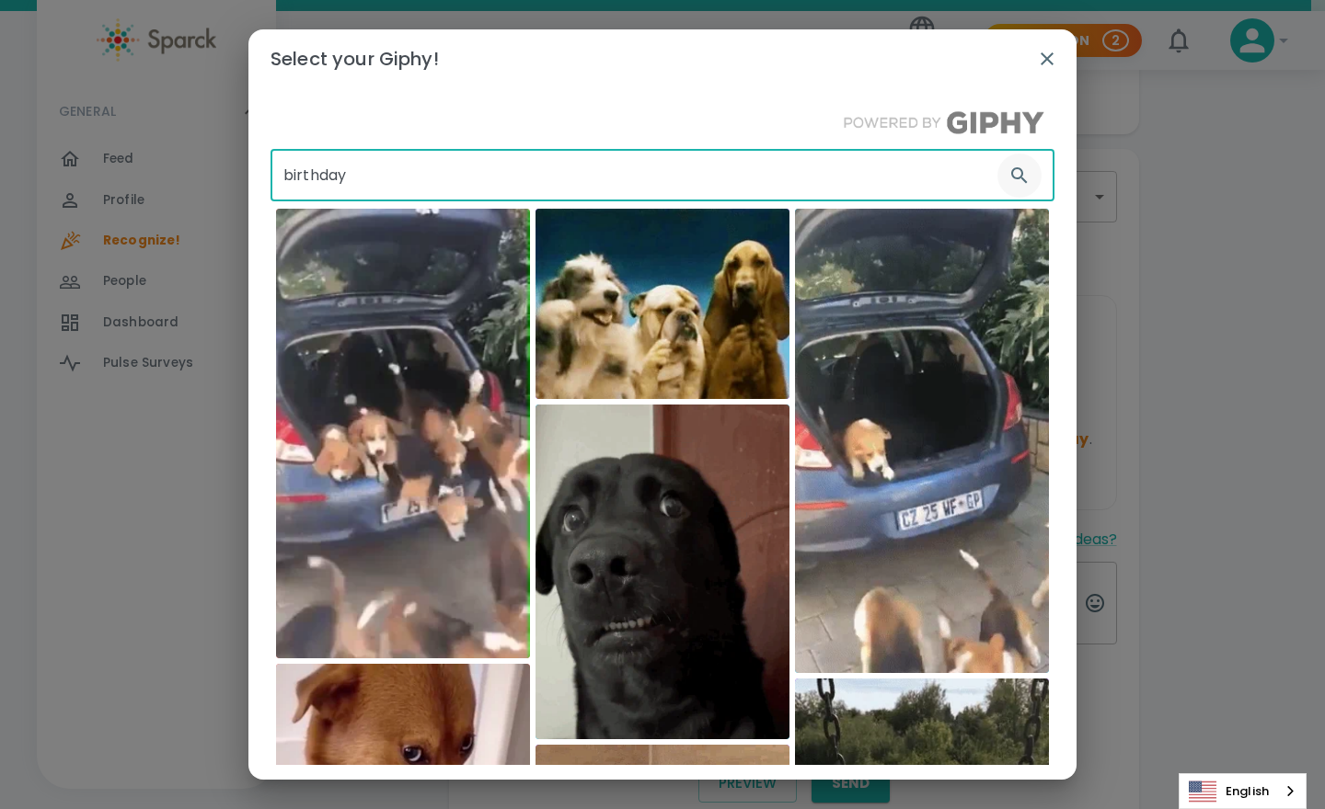
click at [1008, 181] on icon "button" at bounding box center [1019, 176] width 22 height 22
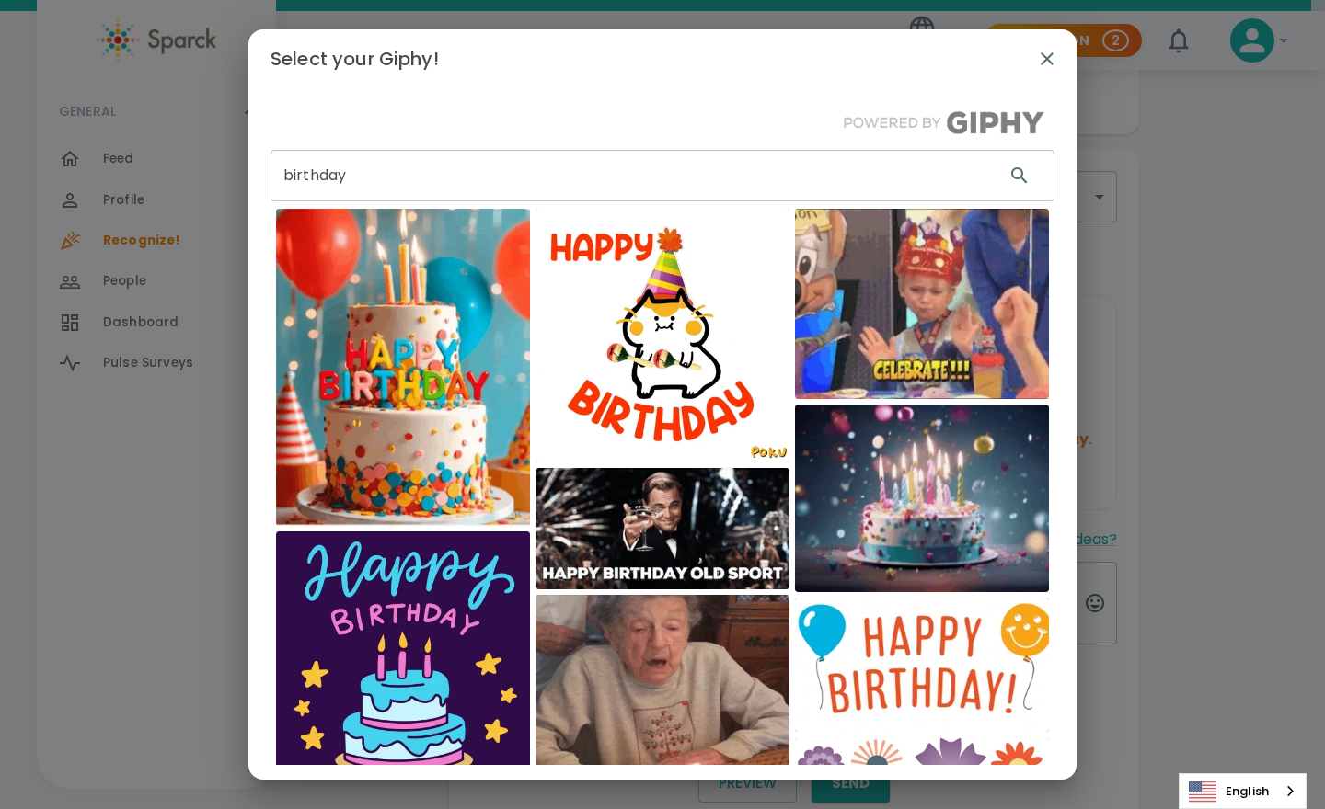
click at [429, 177] on input "birthday" at bounding box center [629, 176] width 719 height 52
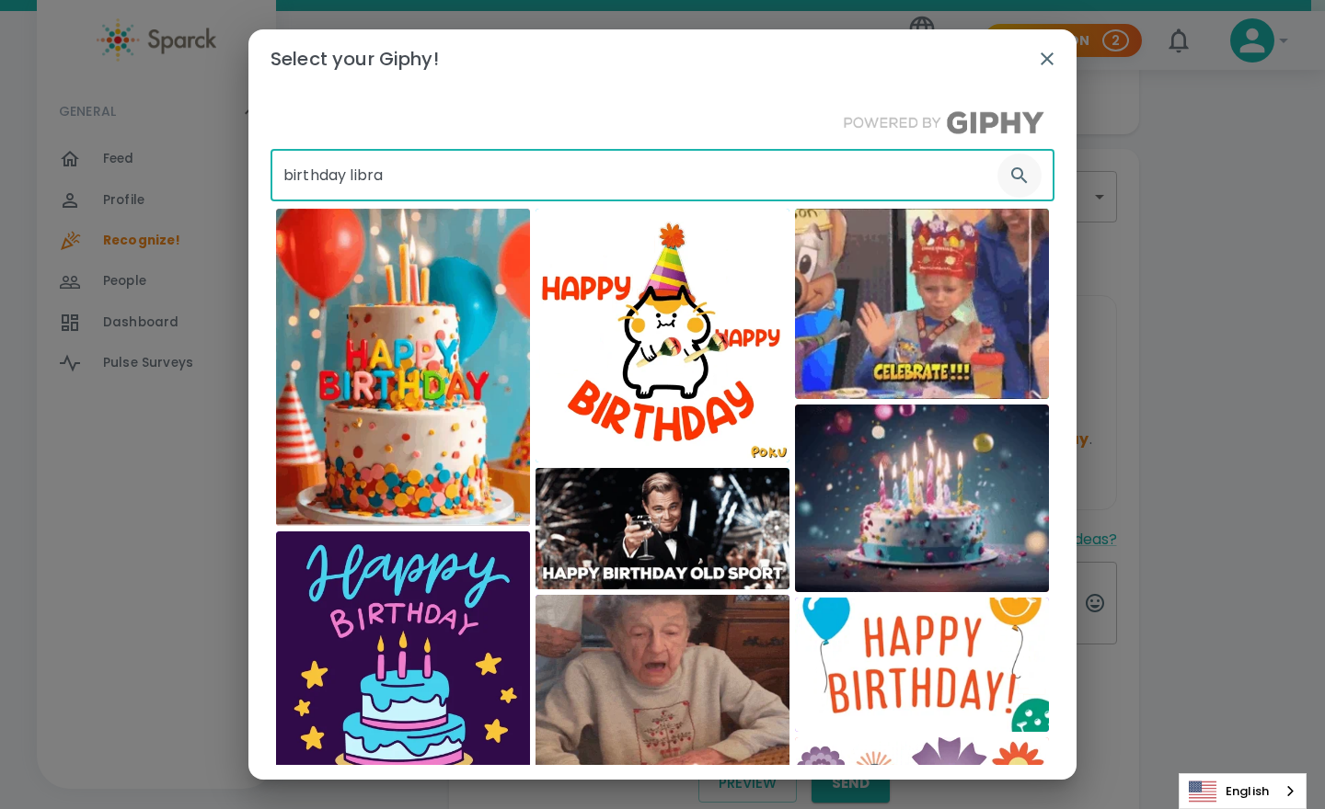
click at [1011, 178] on icon "button" at bounding box center [1019, 175] width 16 height 16
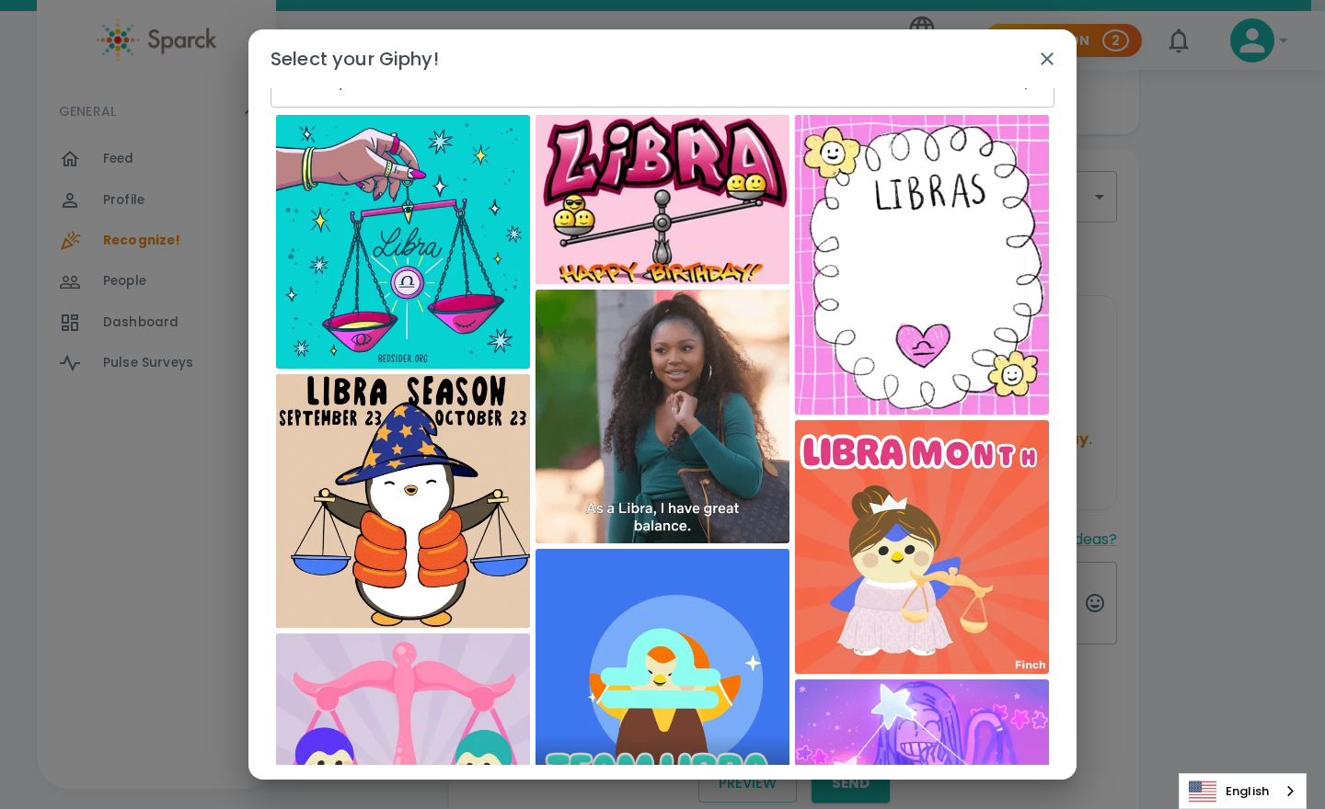
scroll to position [0, 0]
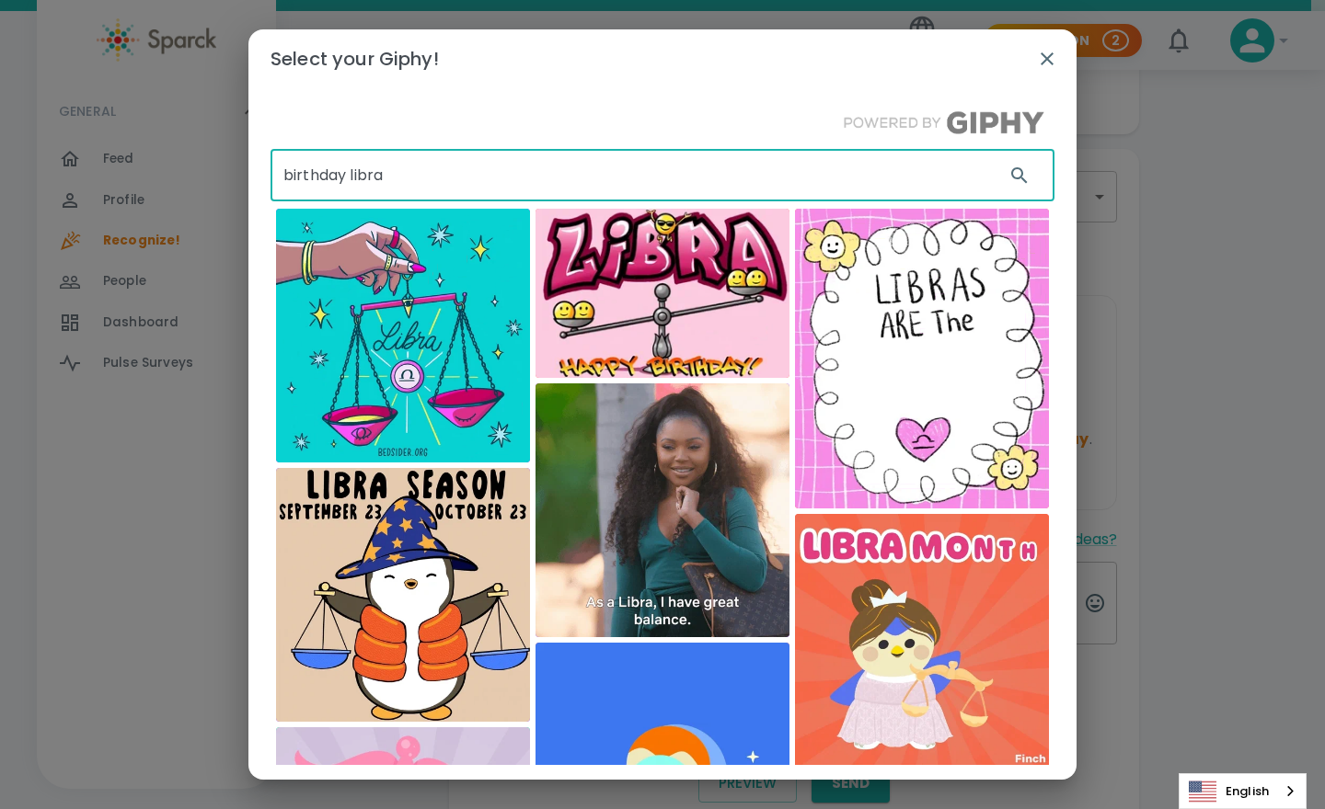
click at [532, 184] on input "birthday libra" at bounding box center [629, 176] width 719 height 52
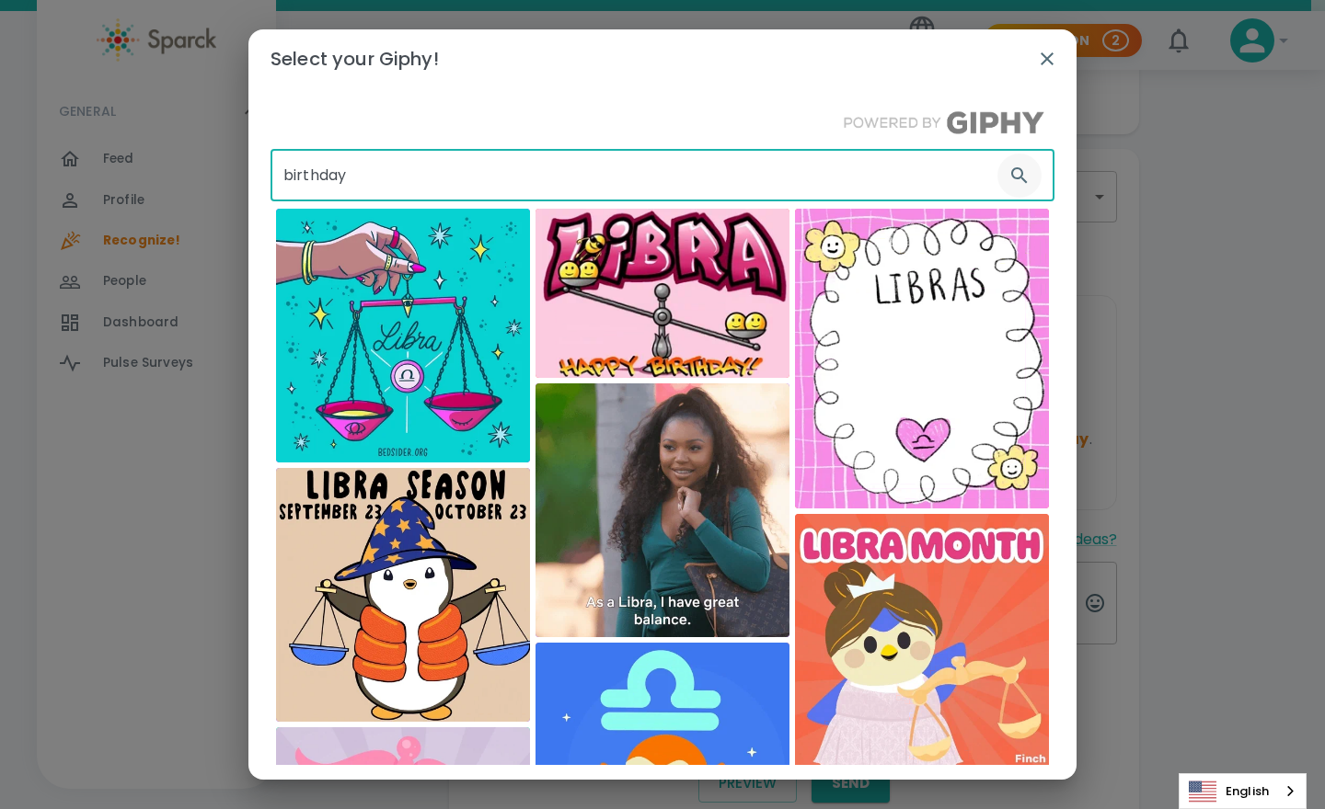
click at [1011, 178] on icon "button" at bounding box center [1019, 175] width 16 height 16
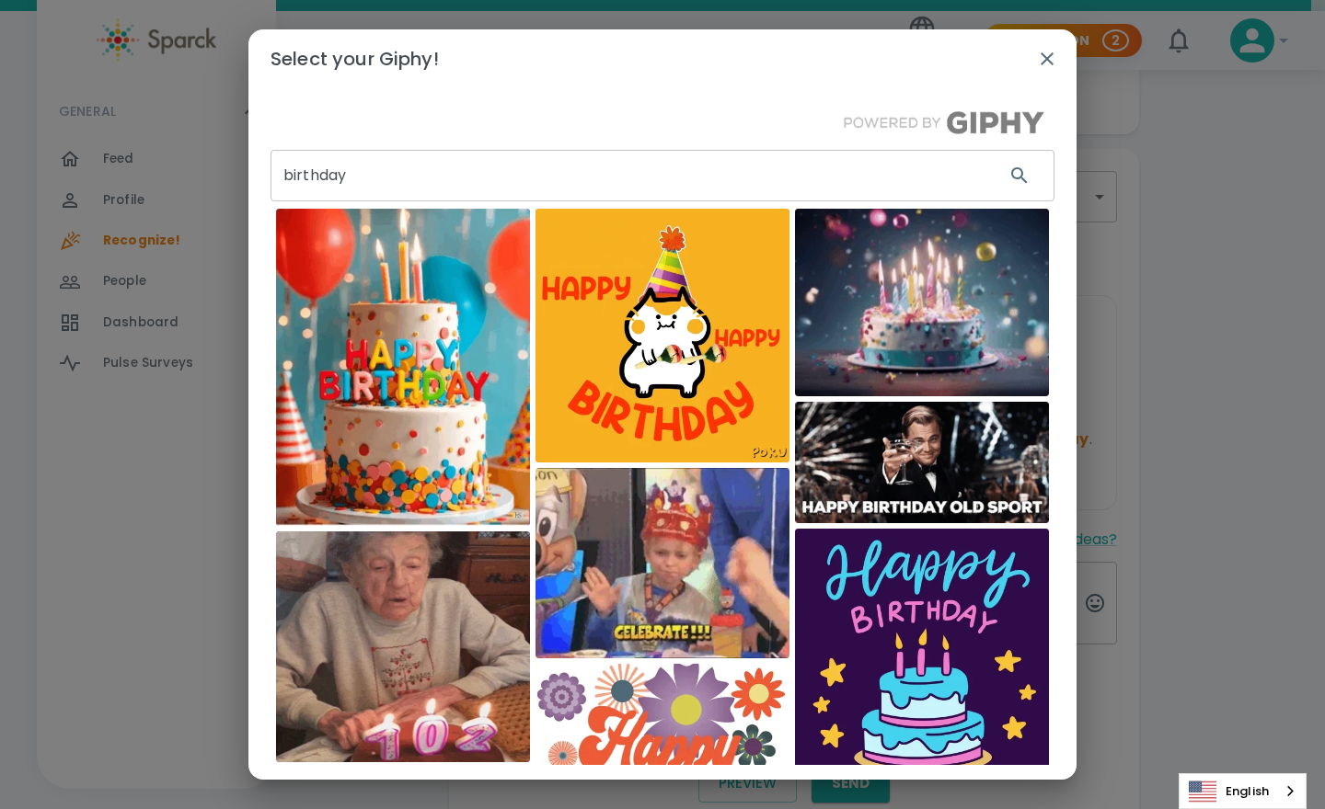
click at [567, 184] on input "birthday" at bounding box center [629, 176] width 719 height 52
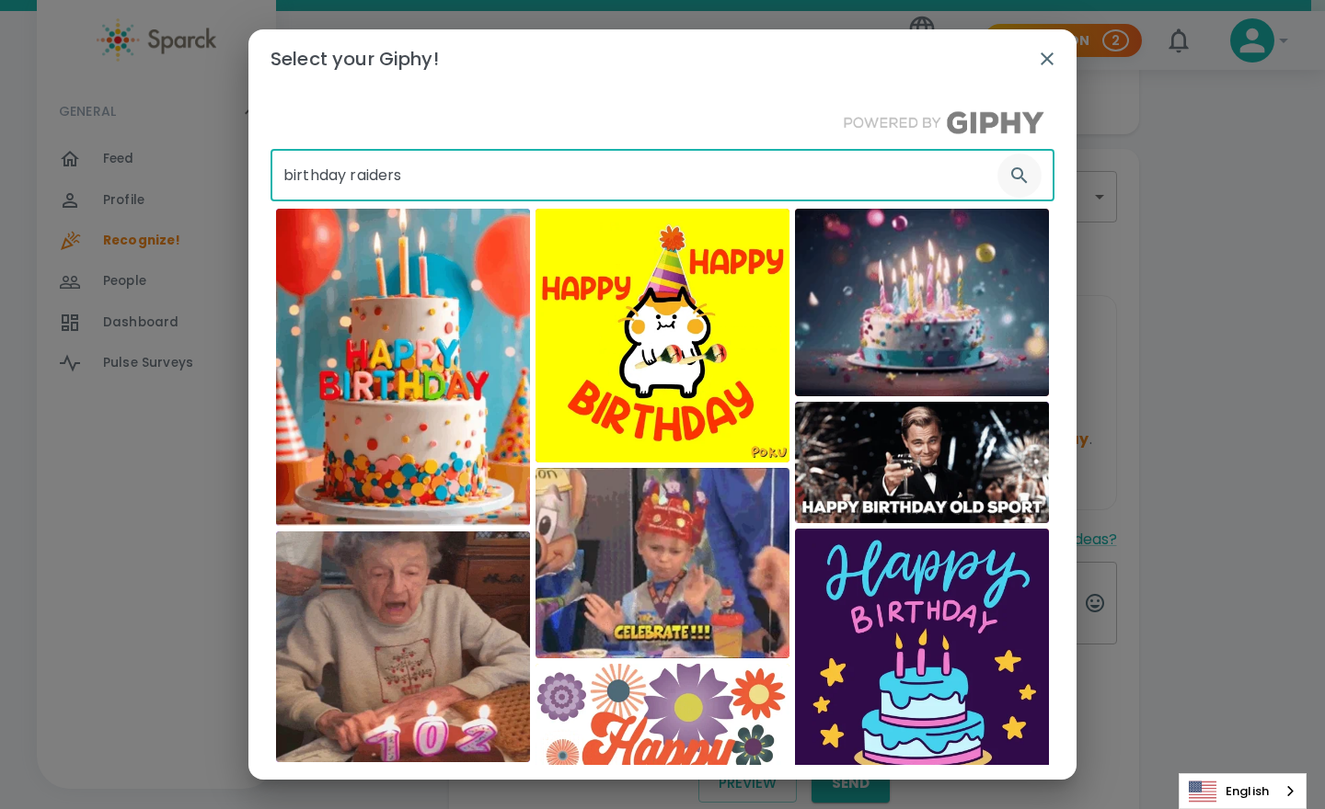
click at [1011, 175] on icon "button" at bounding box center [1019, 175] width 16 height 16
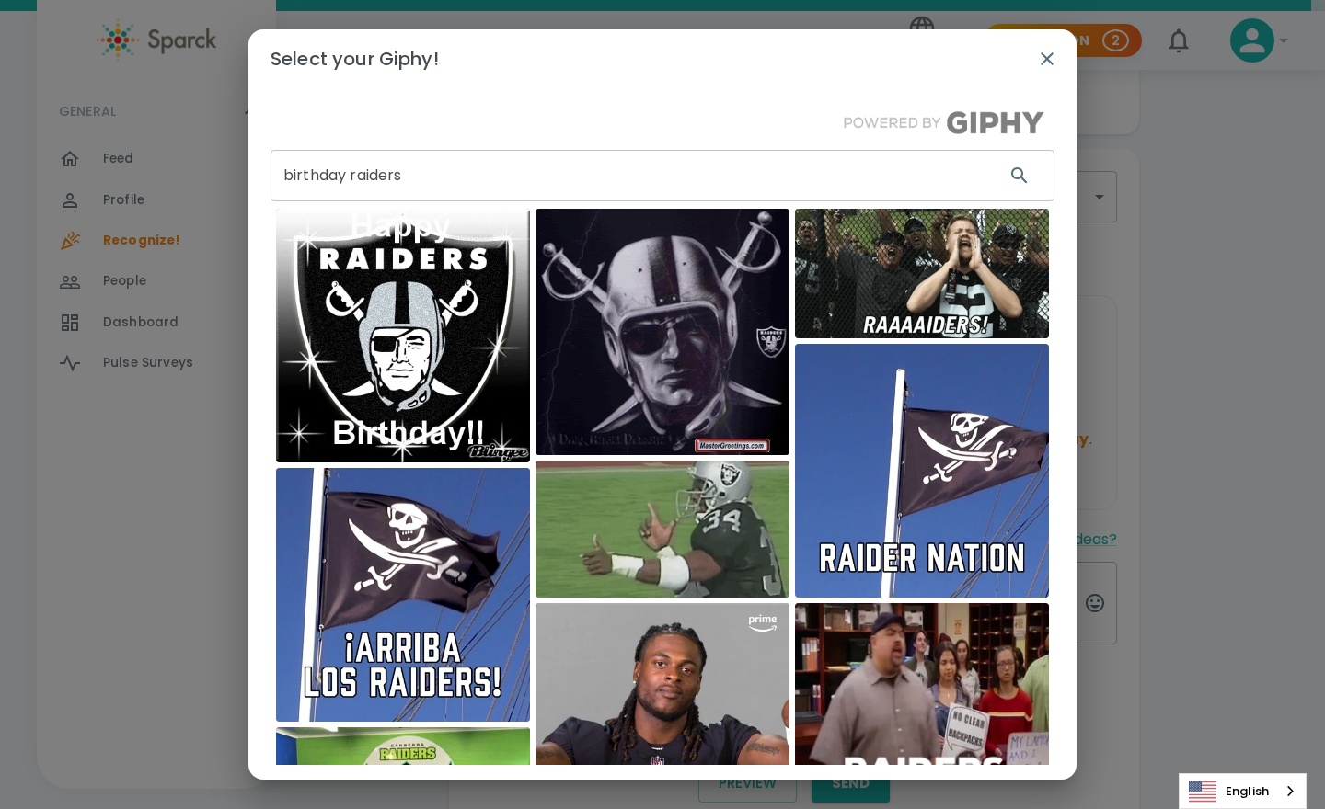
click at [465, 176] on input "birthday raiders" at bounding box center [629, 176] width 719 height 52
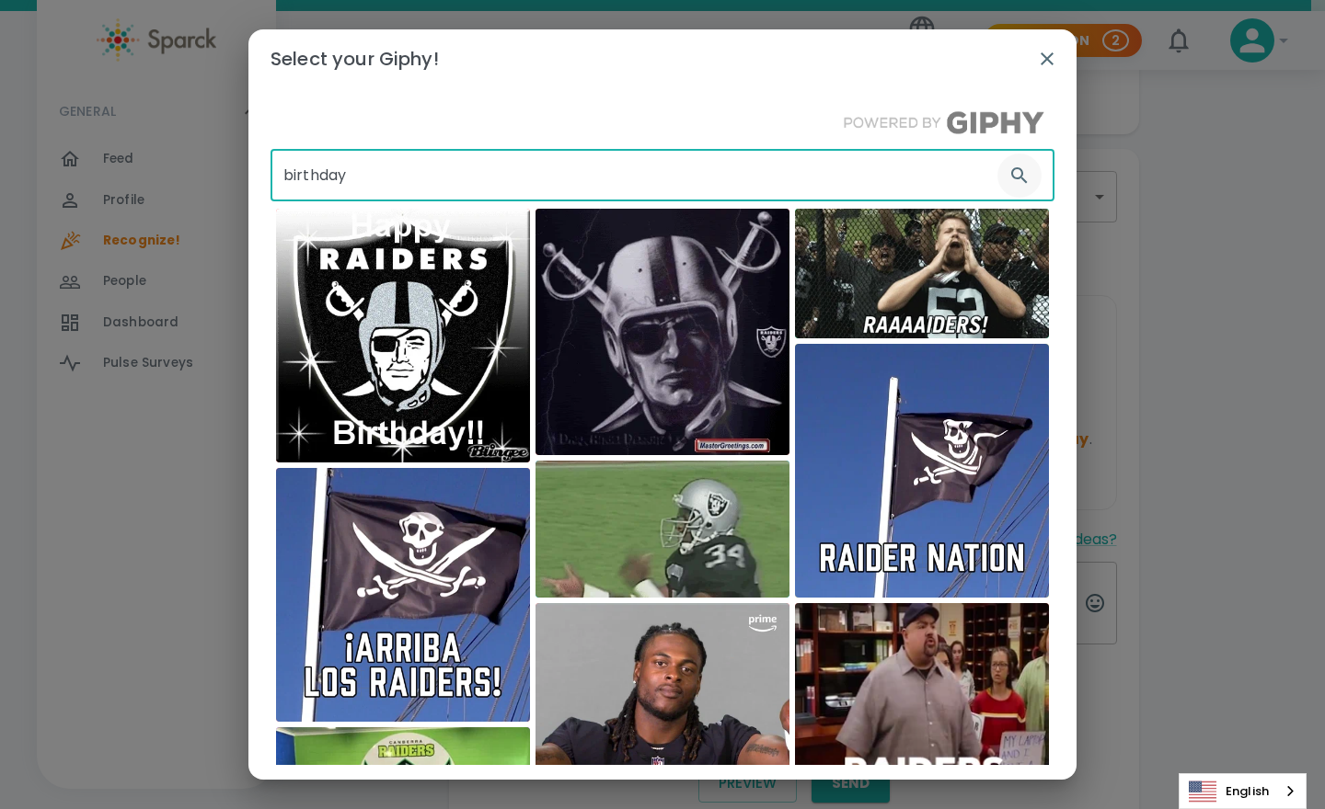
type input "birthday"
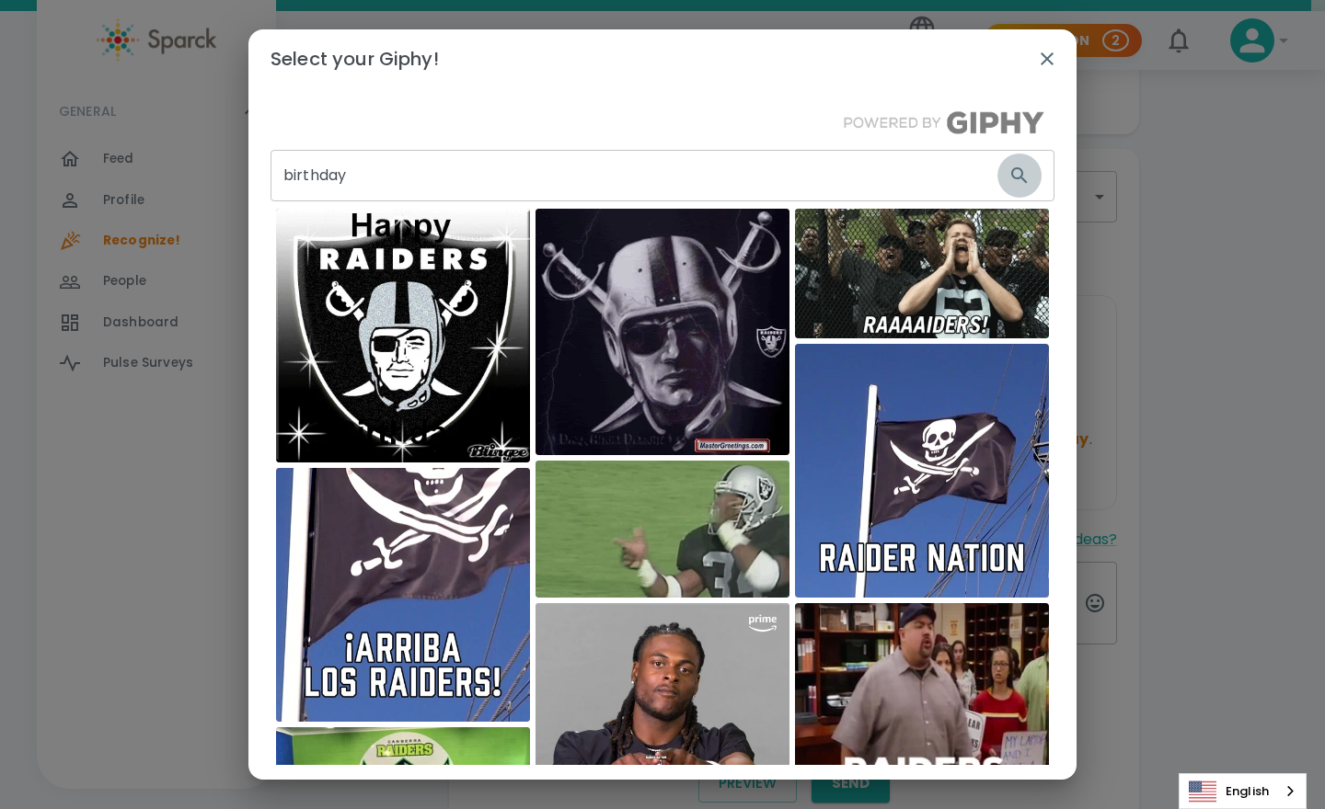
click at [1008, 169] on icon "button" at bounding box center [1019, 176] width 22 height 22
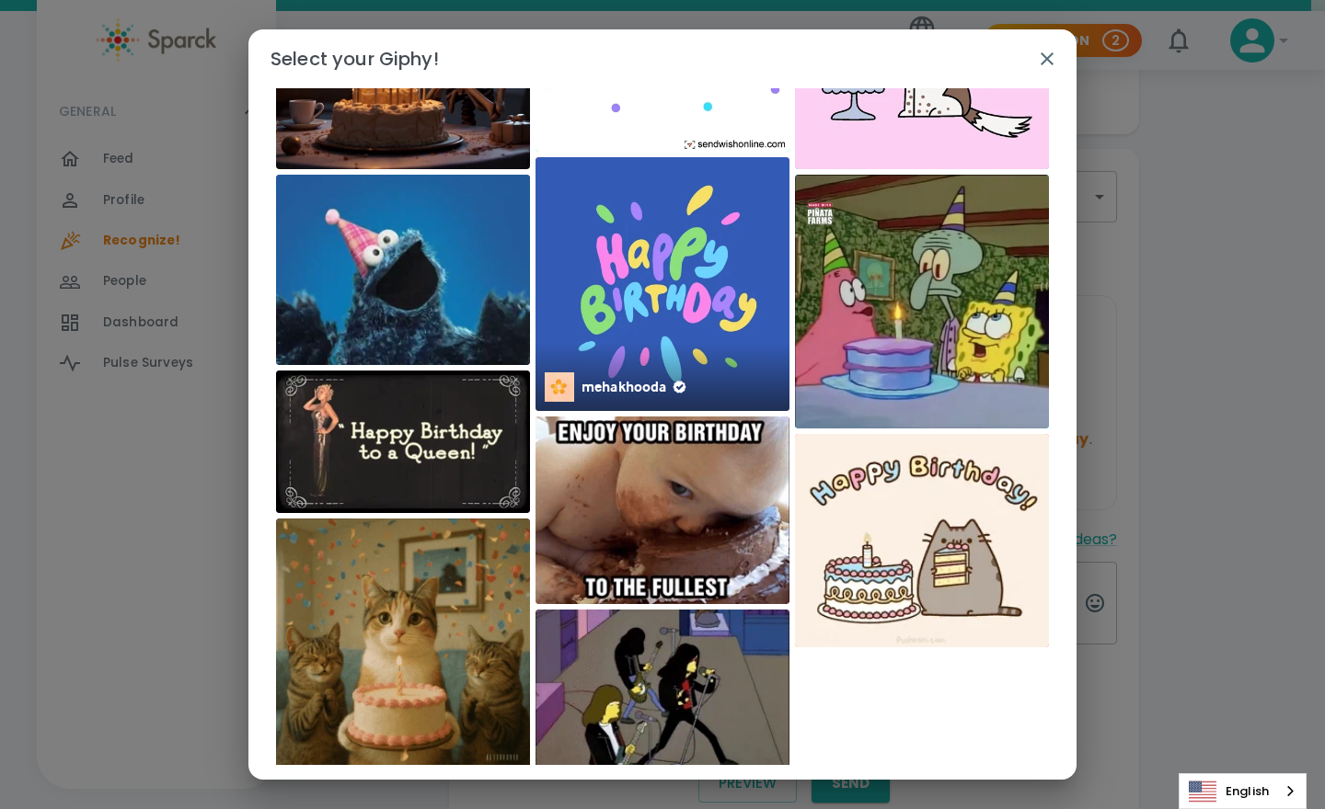
click at [657, 301] on img at bounding box center [662, 284] width 254 height 254
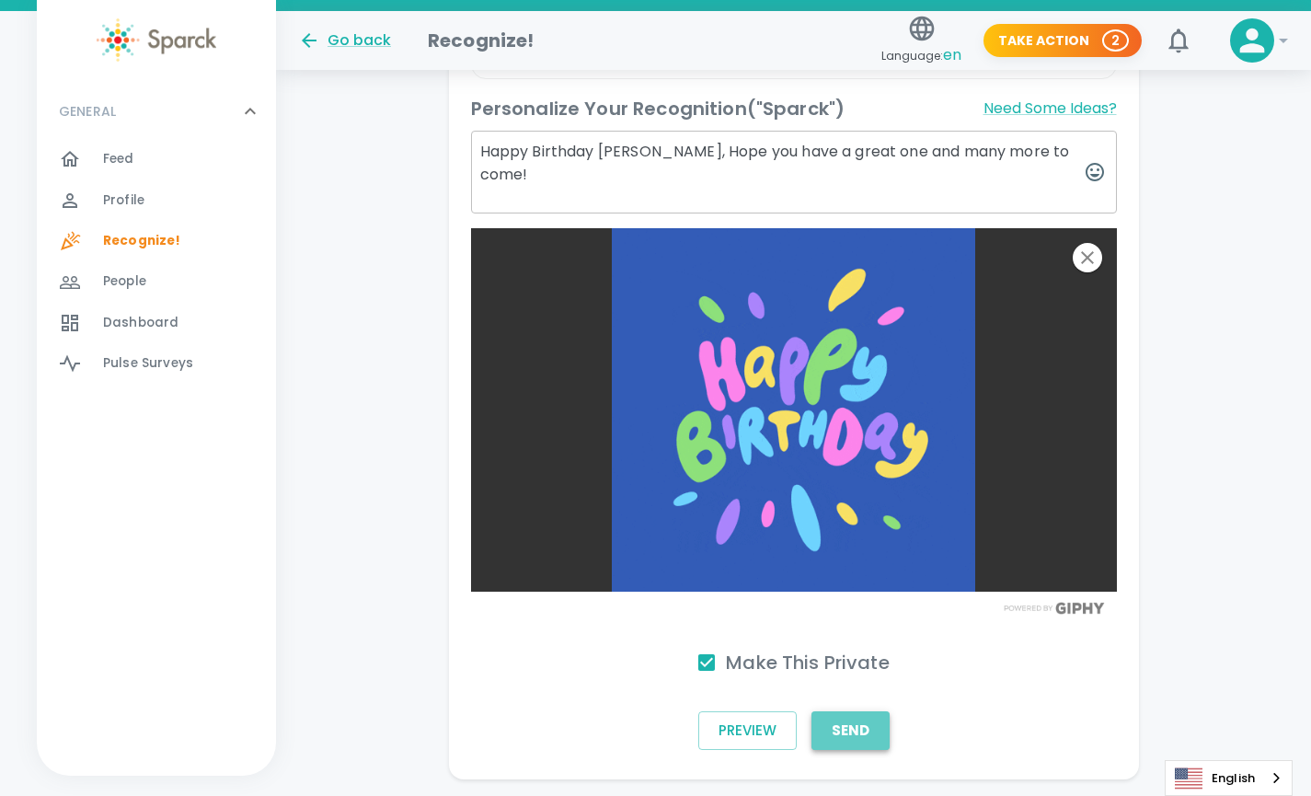
click at [865, 711] on button "Send" at bounding box center [850, 730] width 78 height 39
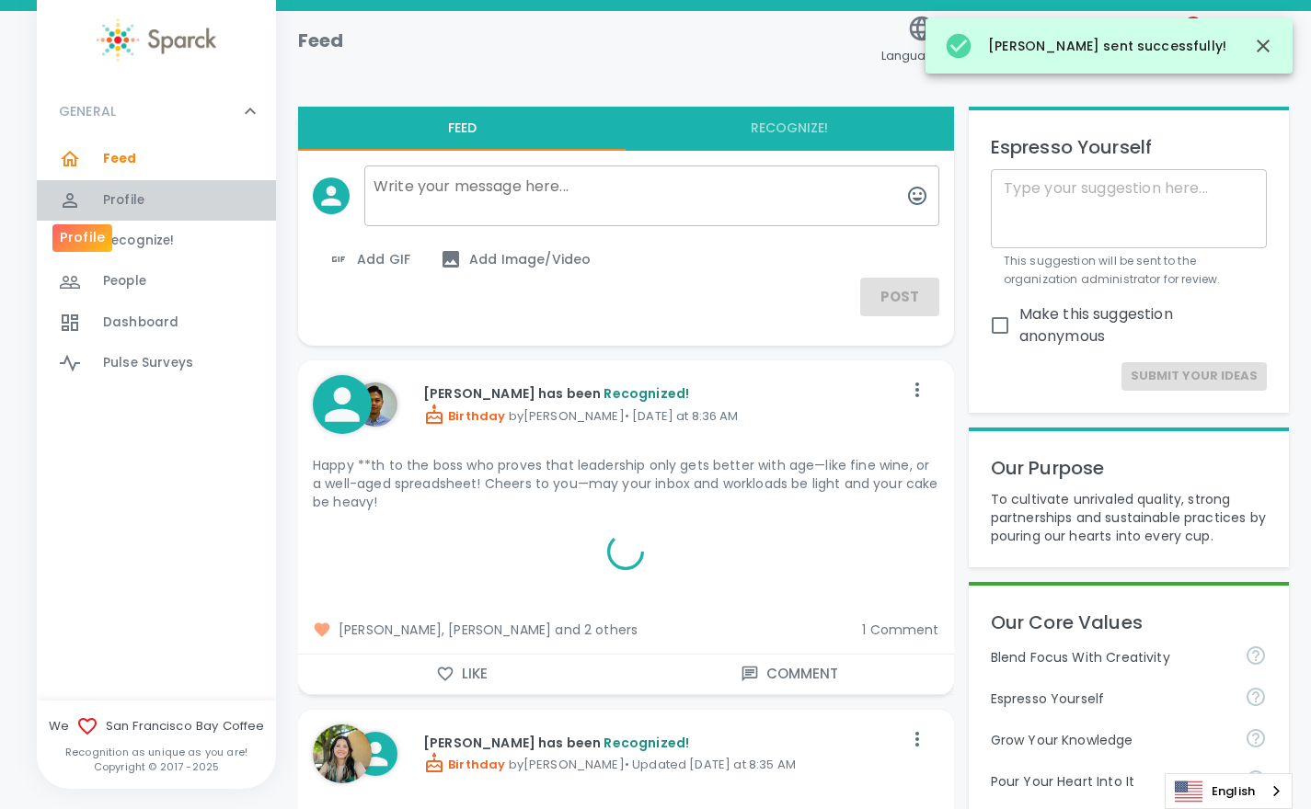
click at [98, 197] on div at bounding box center [81, 200] width 44 height 22
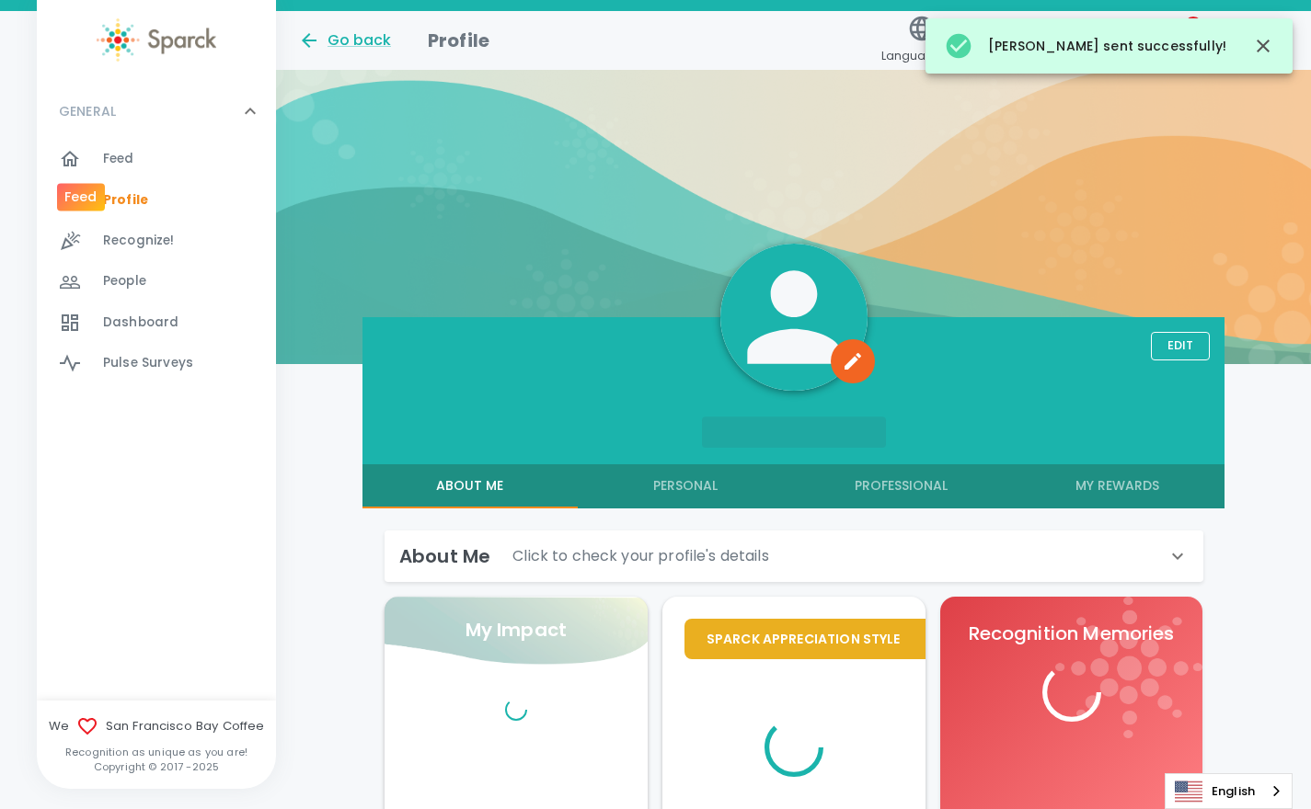
click at [98, 149] on div at bounding box center [81, 159] width 44 height 22
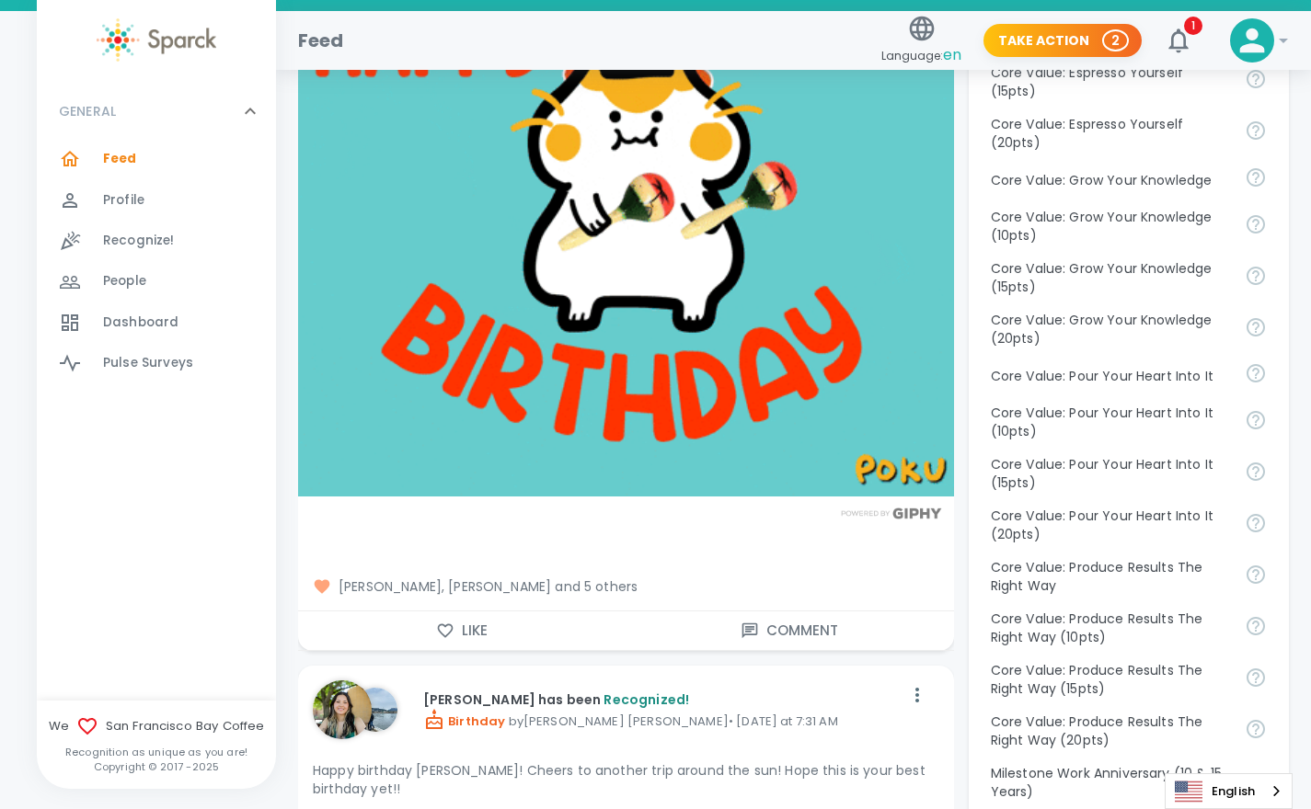
scroll to position [1388, 0]
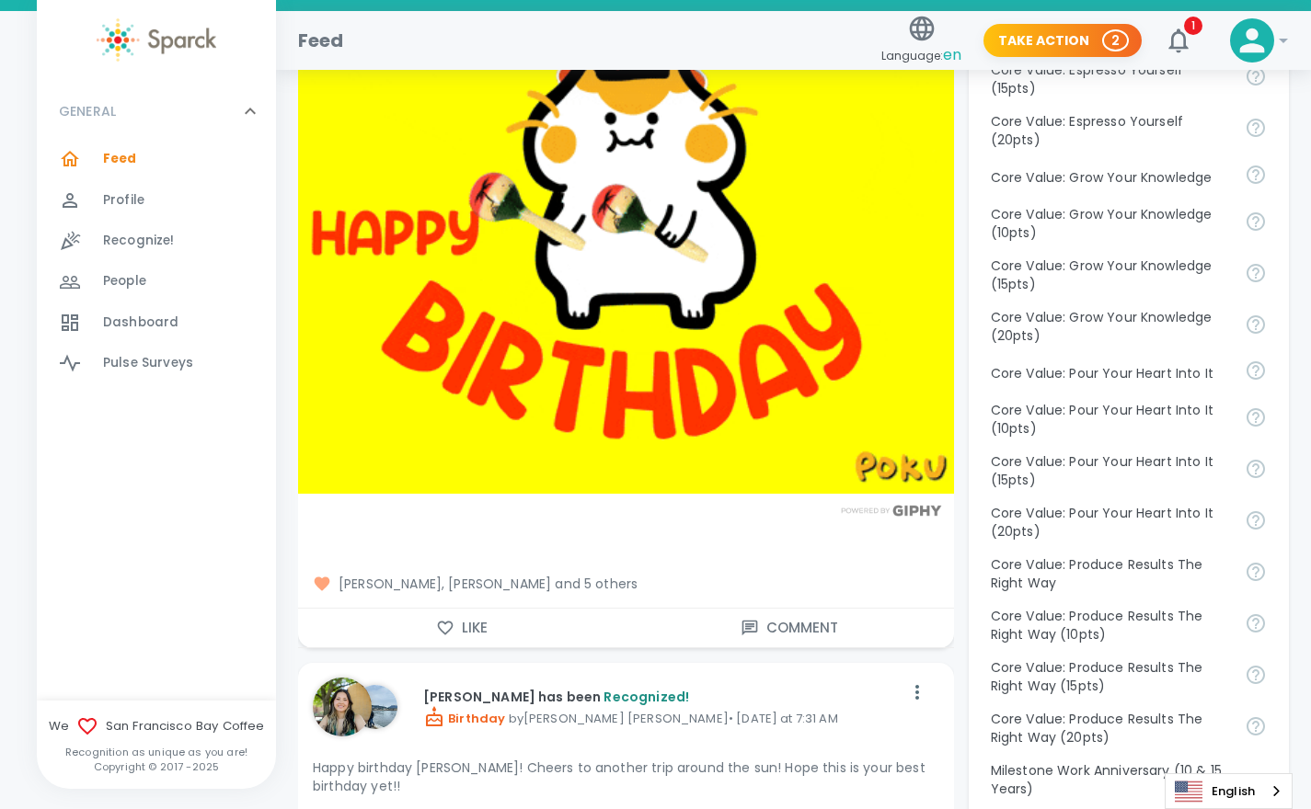
click at [438, 619] on icon "button" at bounding box center [445, 628] width 18 height 18
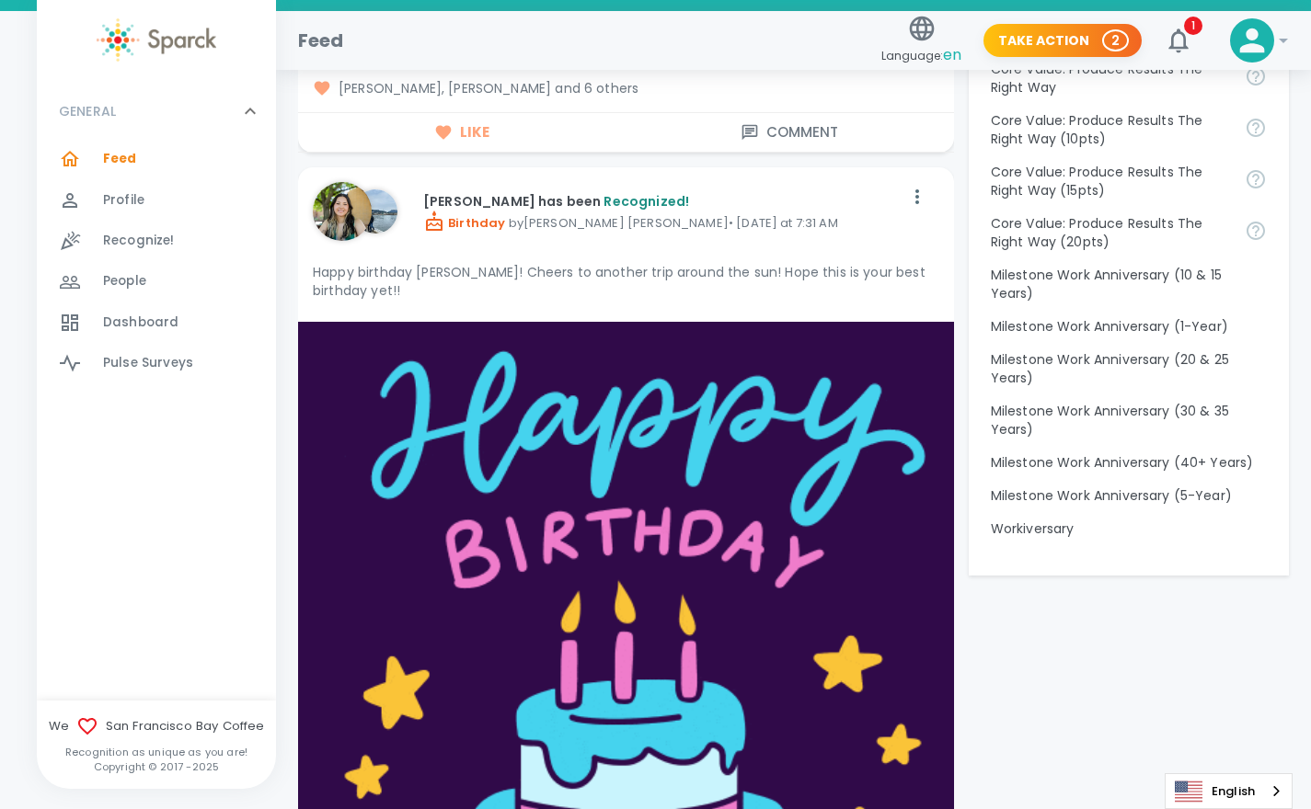
scroll to position [1885, 0]
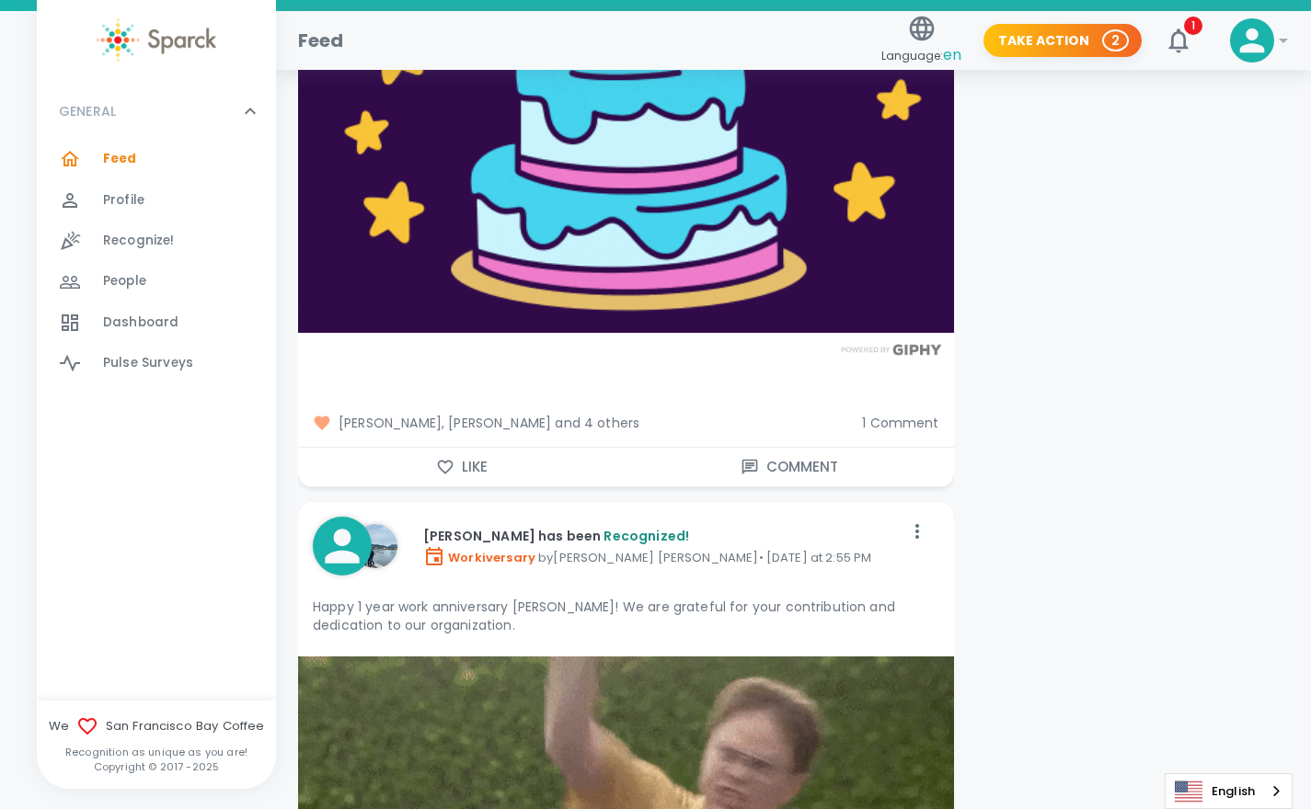
click at [451, 458] on icon "button" at bounding box center [445, 467] width 18 height 18
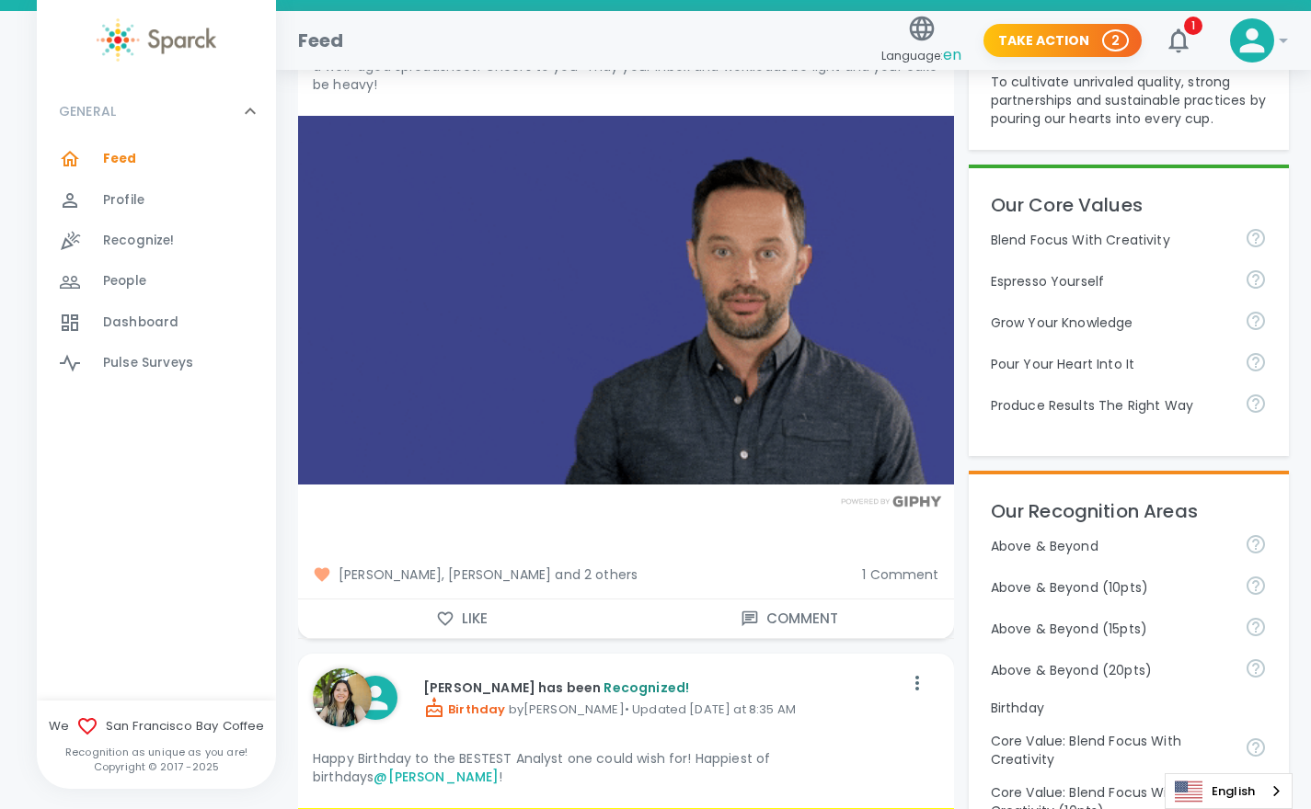
scroll to position [384, 0]
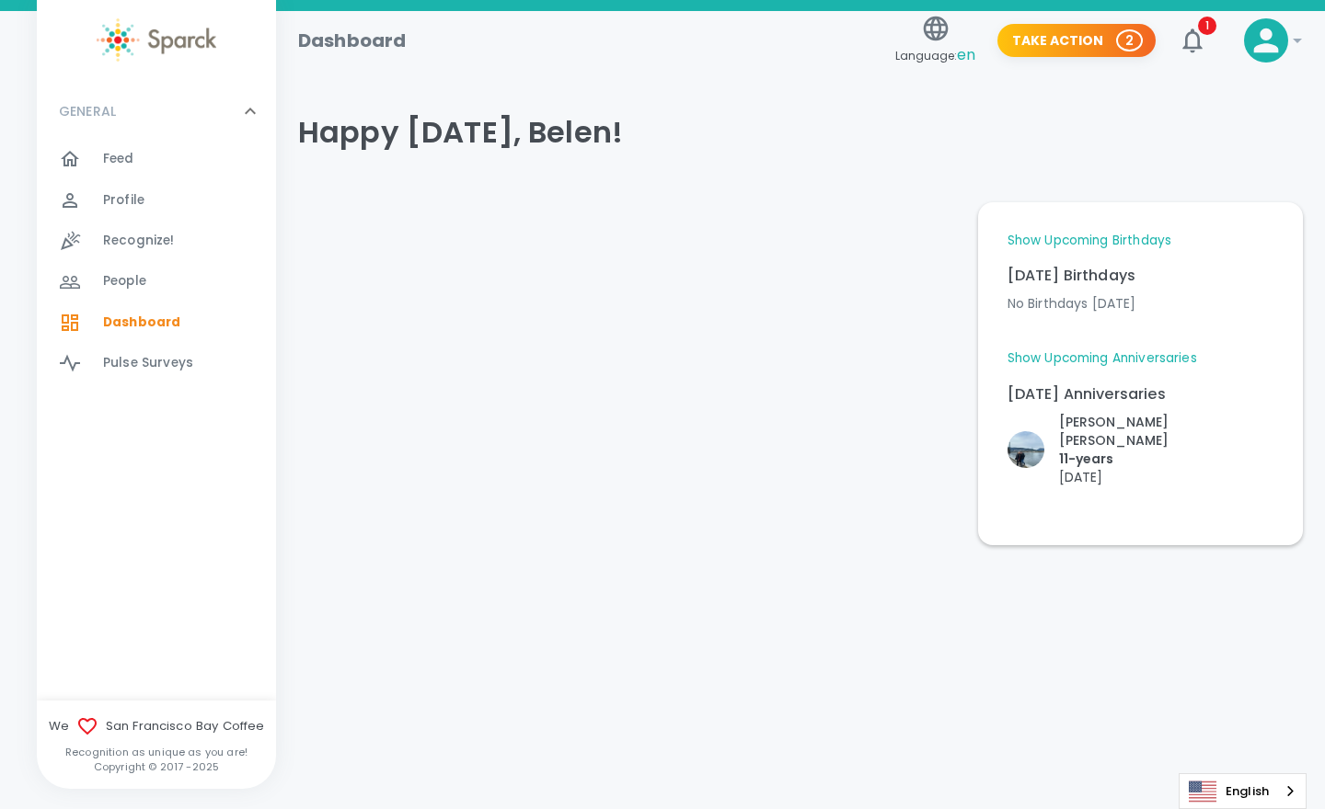
click at [132, 141] on div "Feed 0" at bounding box center [156, 159] width 239 height 40
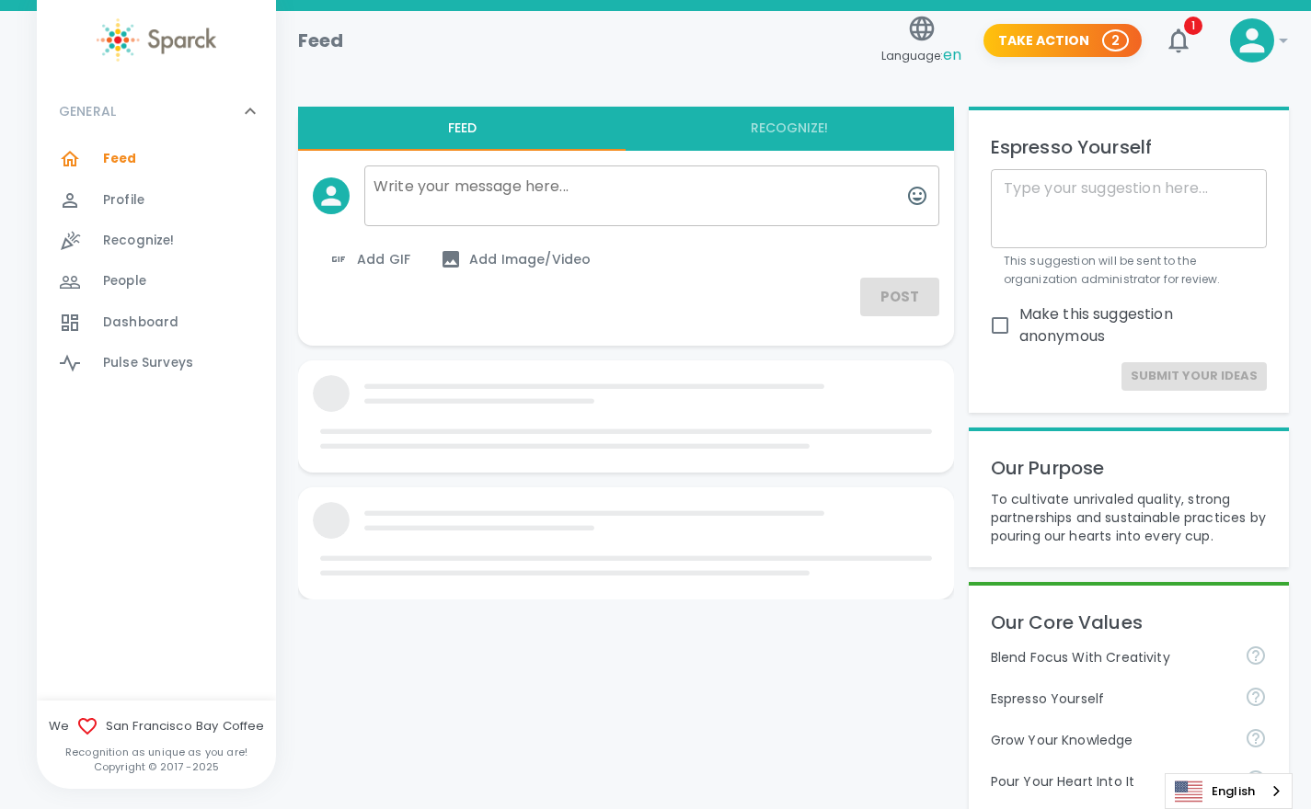
click at [127, 194] on span "Profile" at bounding box center [123, 200] width 41 height 18
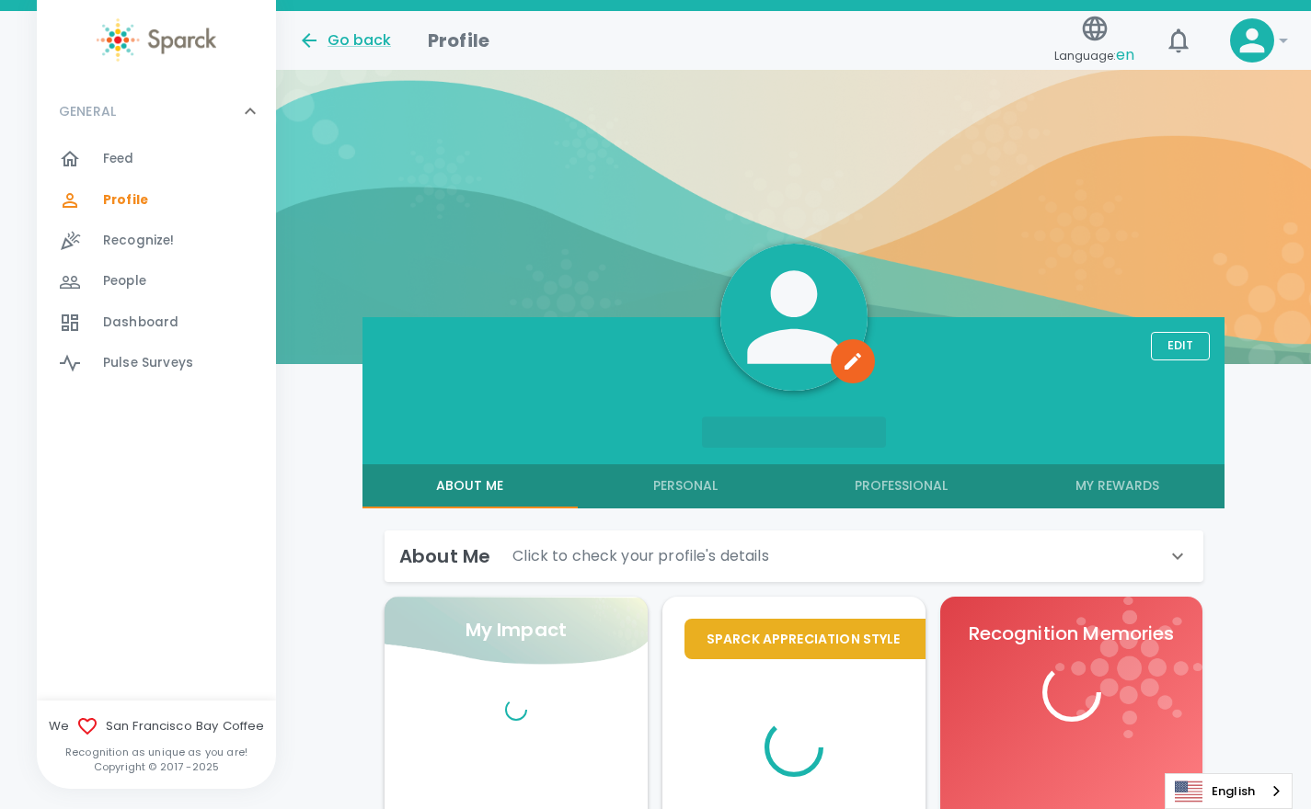
click at [128, 155] on span "Feed" at bounding box center [118, 159] width 31 height 18
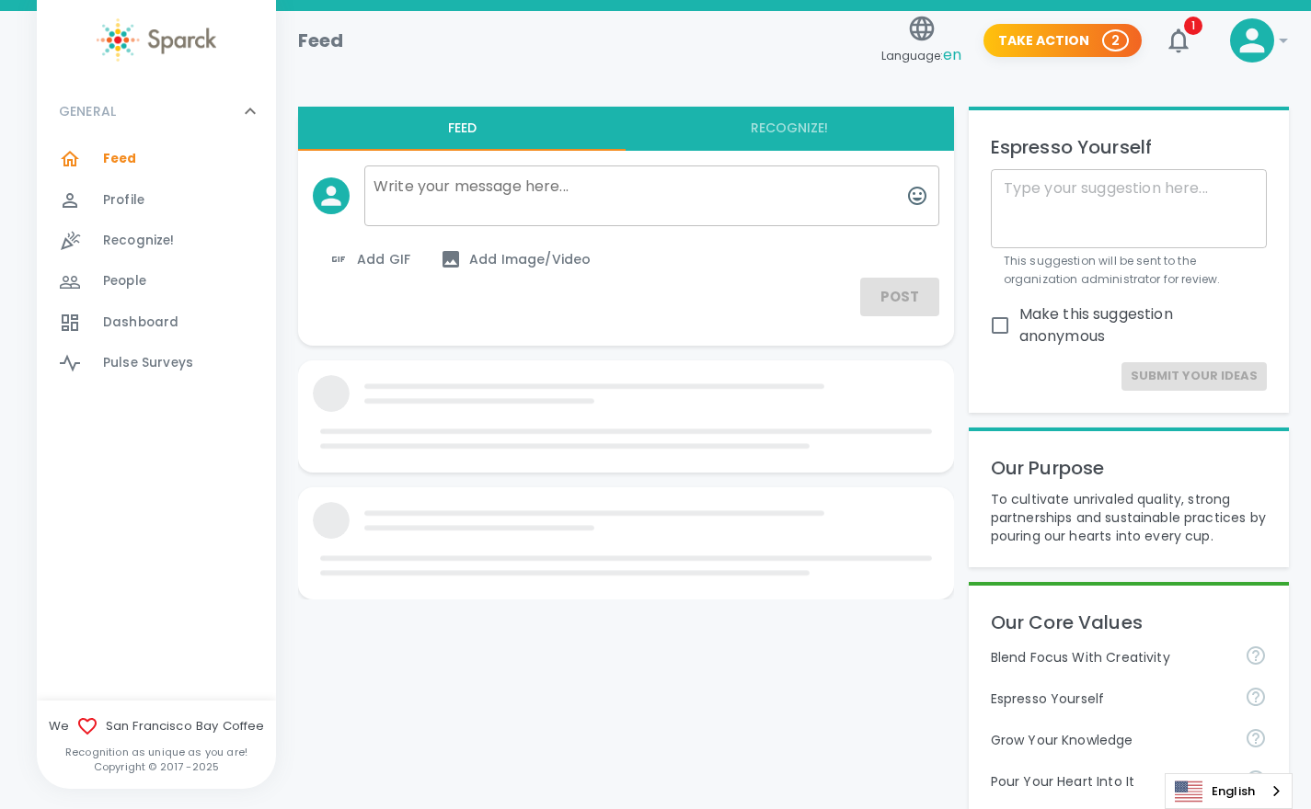
click at [163, 224] on div "Recognize! 0" at bounding box center [156, 241] width 239 height 40
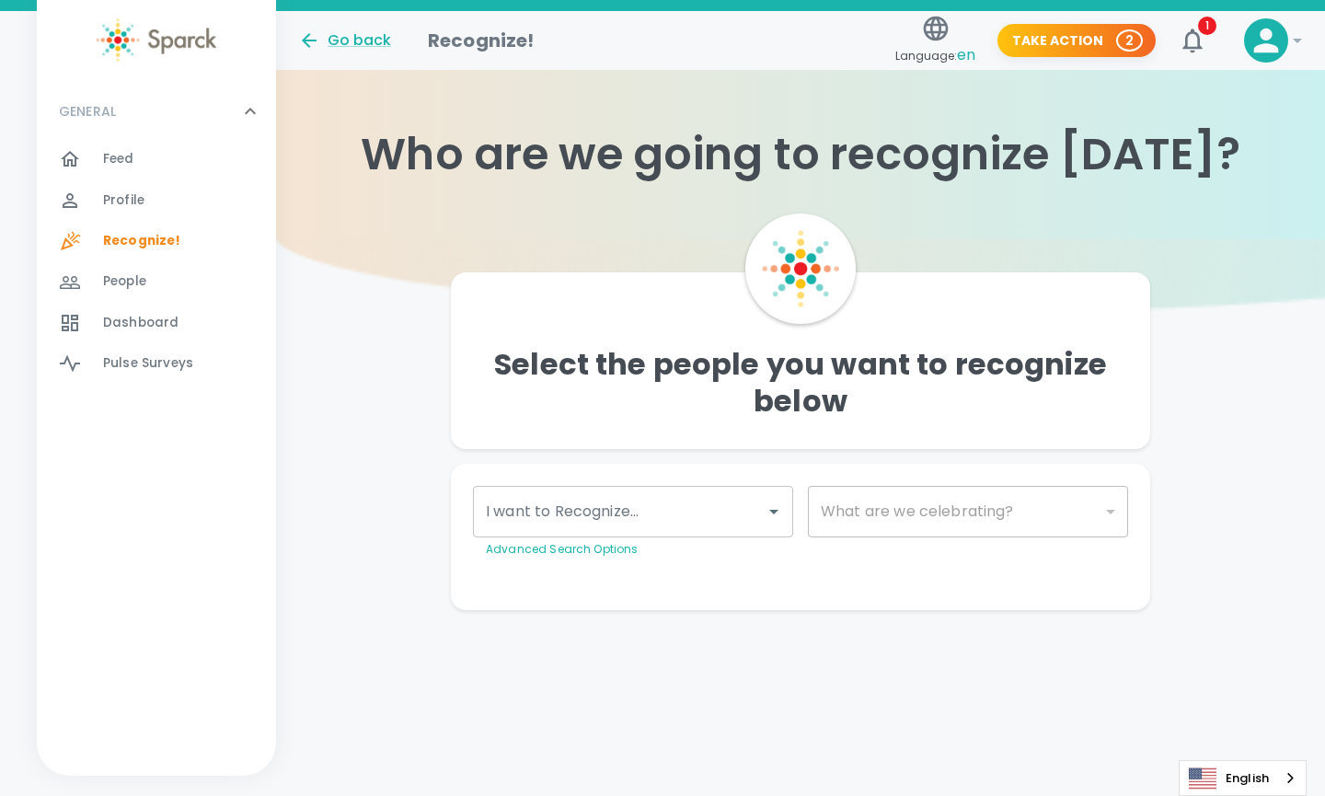
click at [144, 178] on div "Feed 0" at bounding box center [156, 159] width 239 height 40
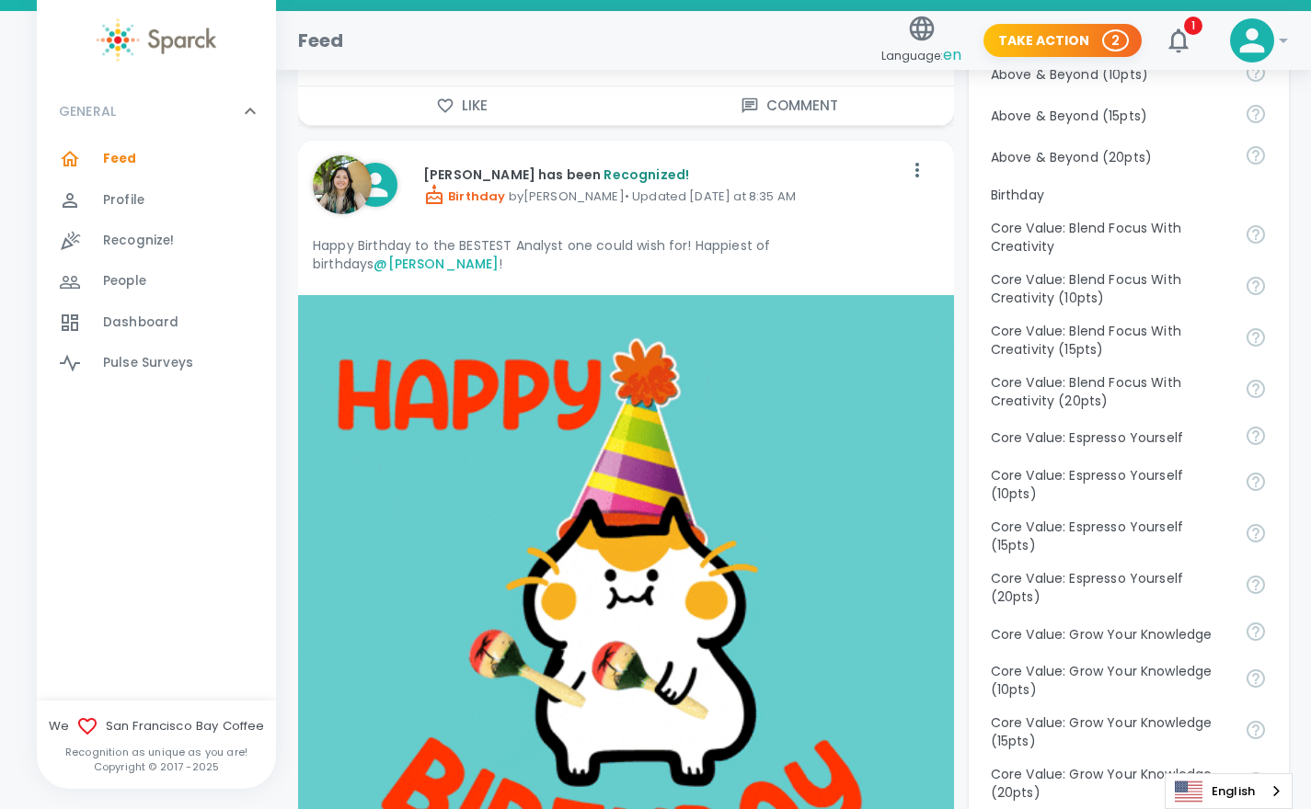
scroll to position [930, 0]
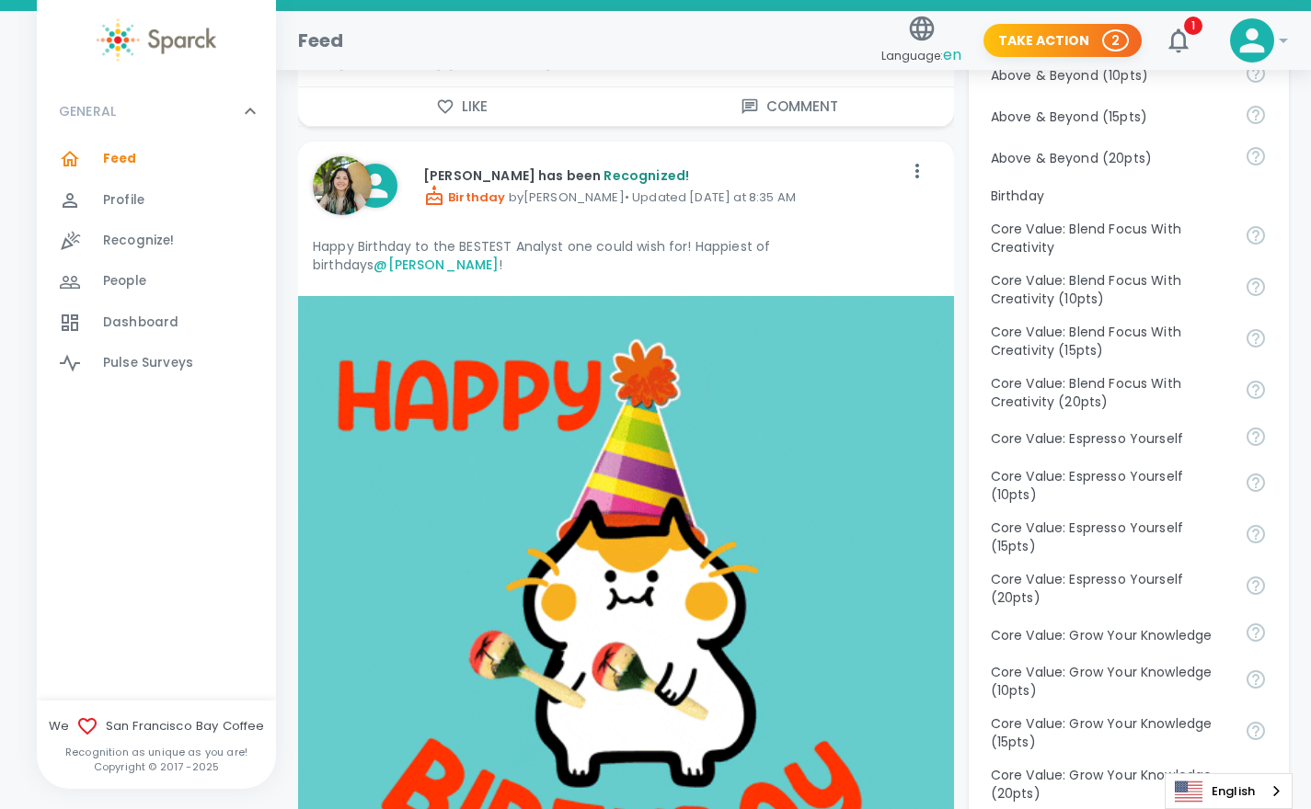
click at [499, 256] on link "@[PERSON_NAME]" at bounding box center [435, 265] width 125 height 18
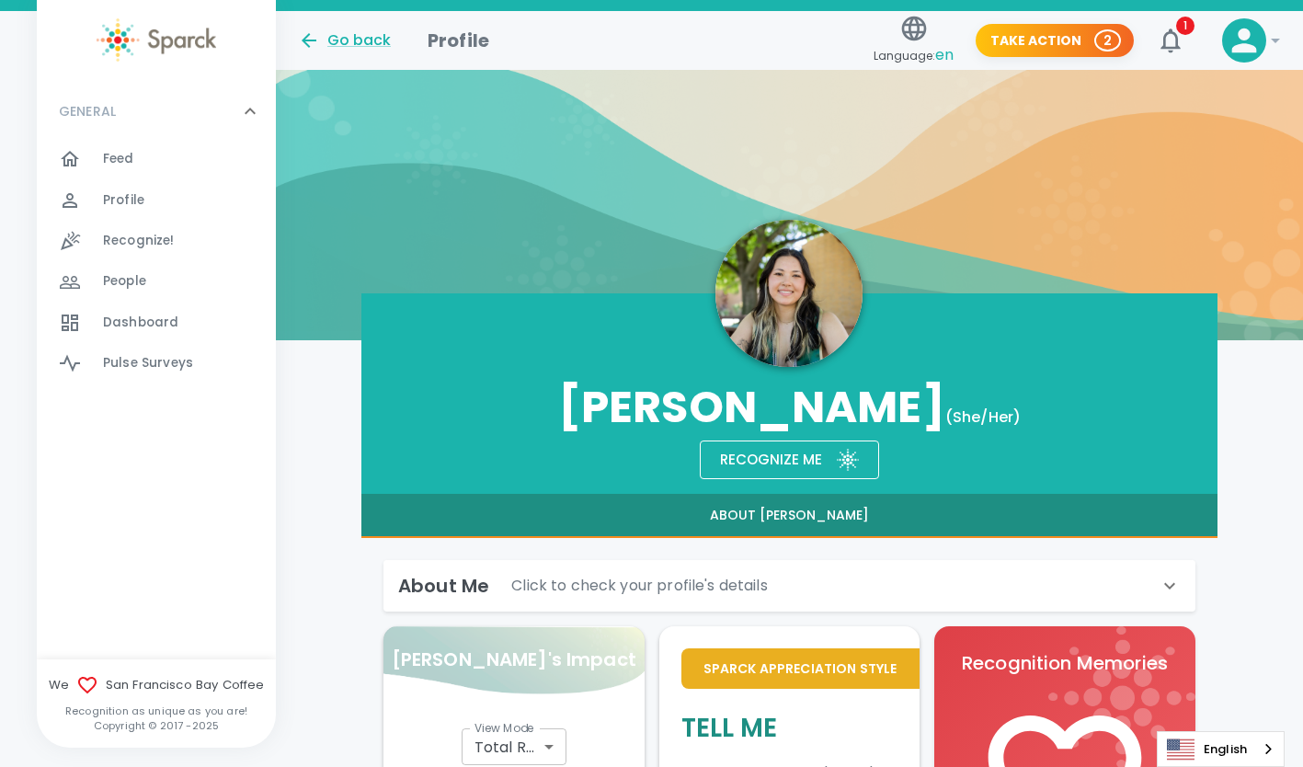
scroll to position [25, 0]
click at [138, 147] on div "Feed 0" at bounding box center [189, 159] width 173 height 26
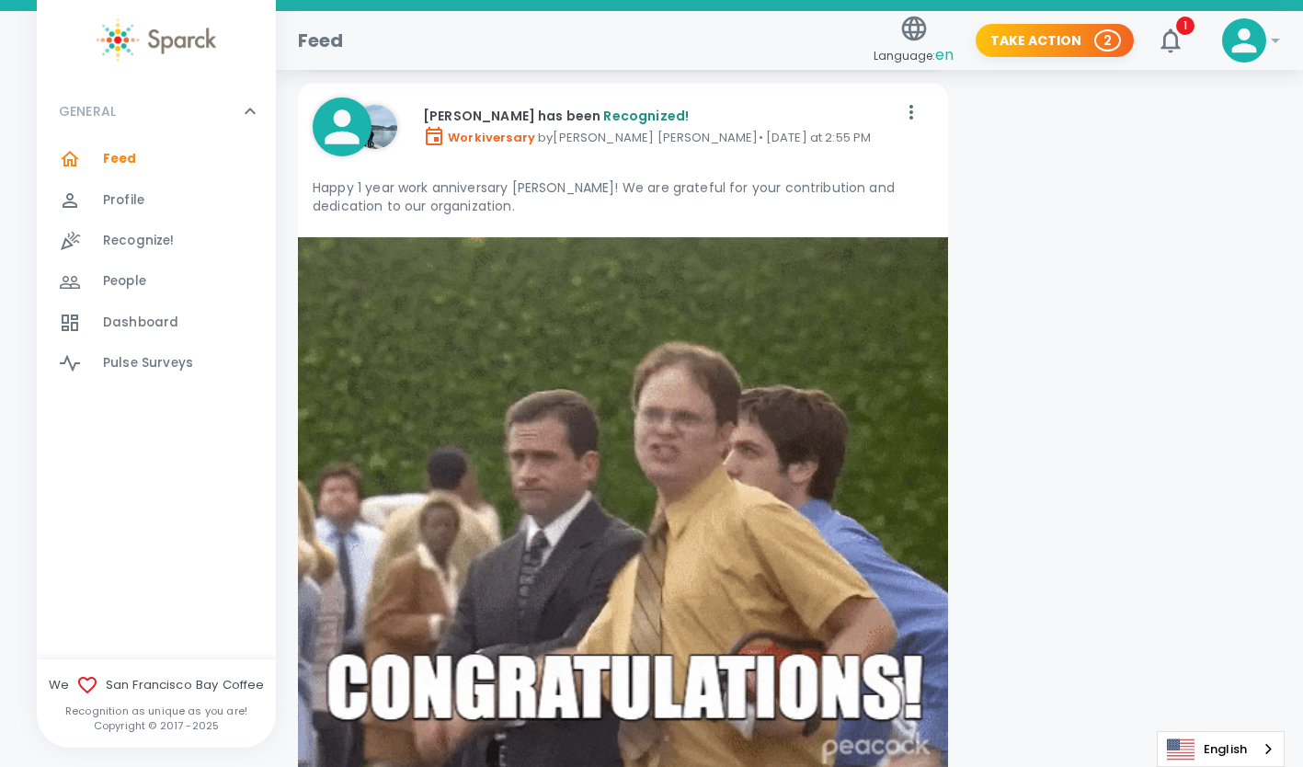
scroll to position [2937, 0]
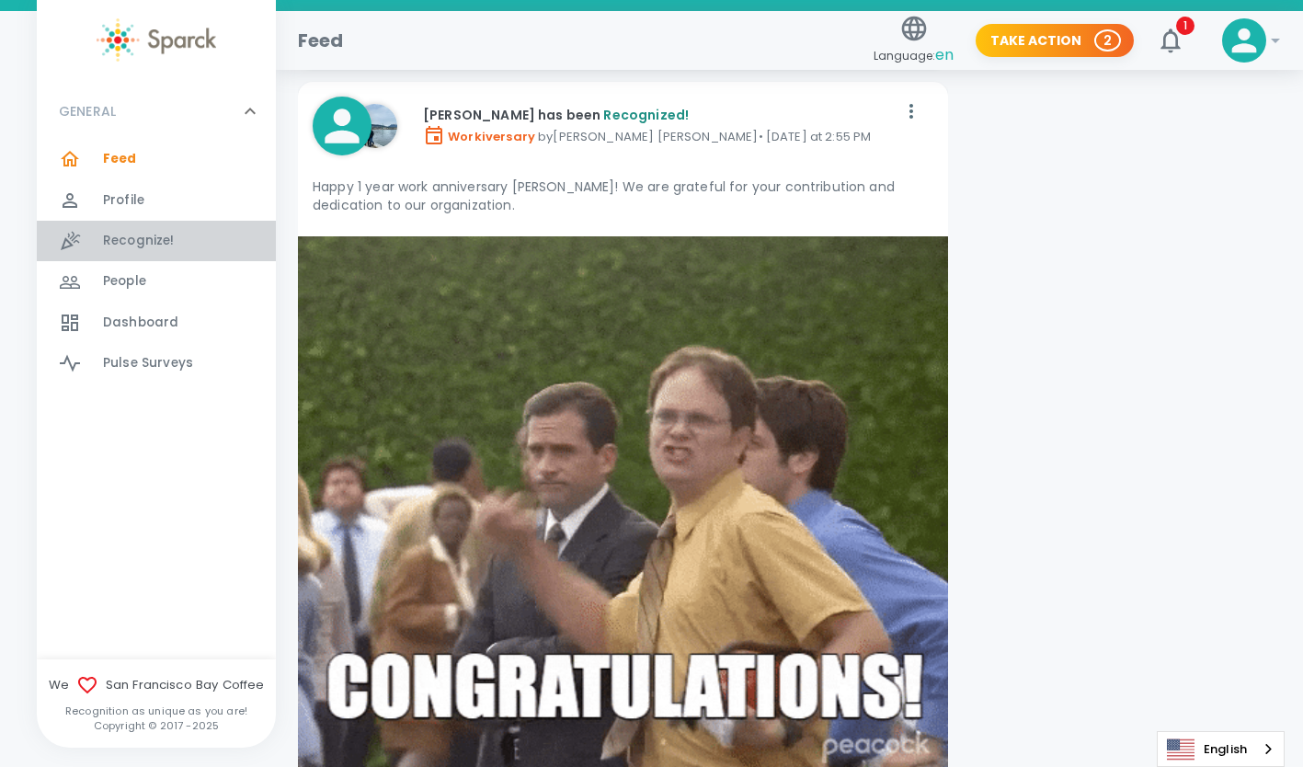
click at [133, 235] on span "Recognize!" at bounding box center [139, 241] width 72 height 18
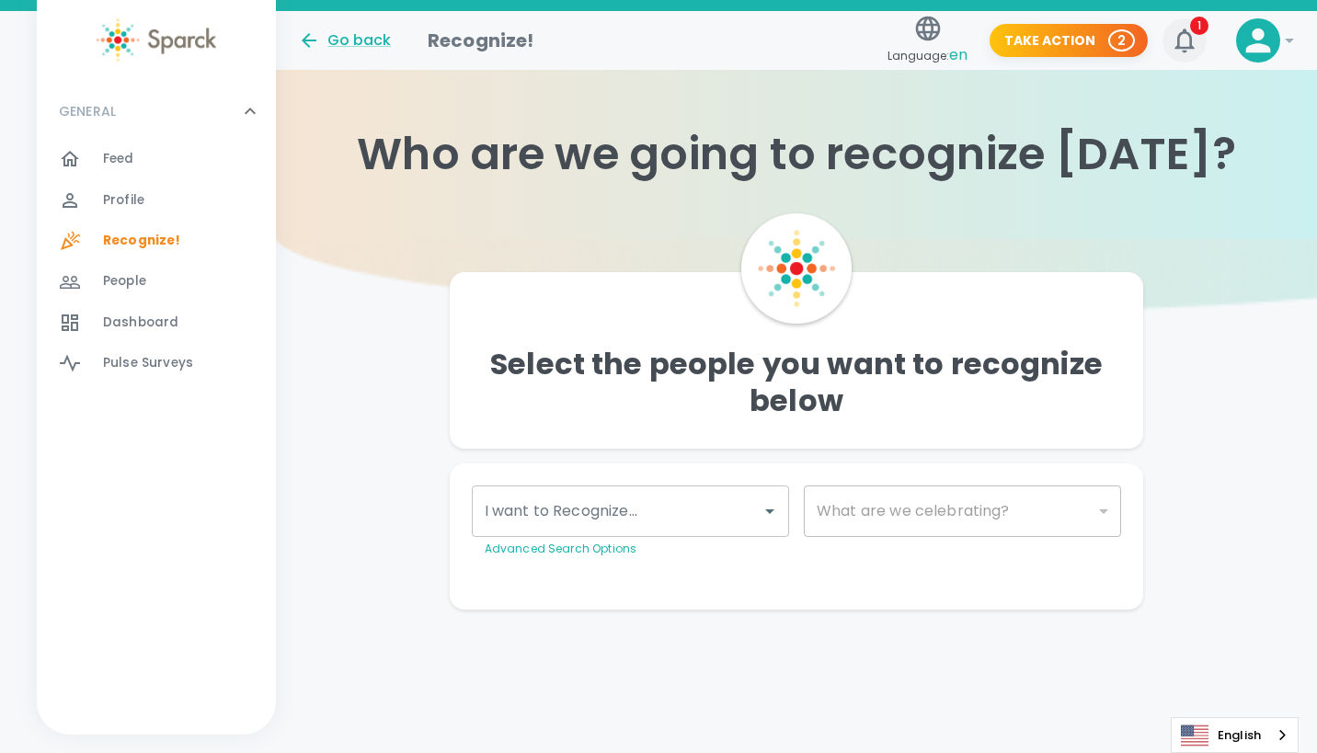
click at [1200, 44] on button "1" at bounding box center [1185, 40] width 44 height 44
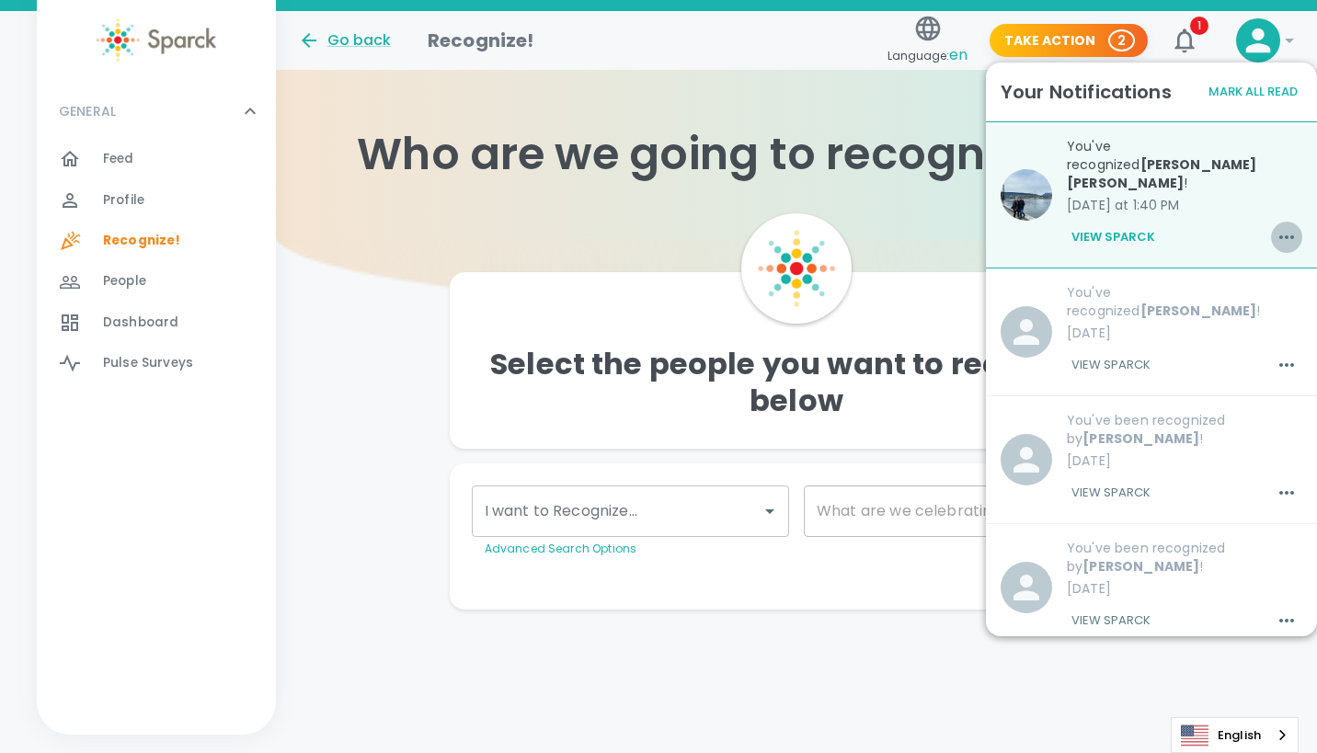
click at [1279, 235] on icon "button" at bounding box center [1286, 237] width 15 height 4
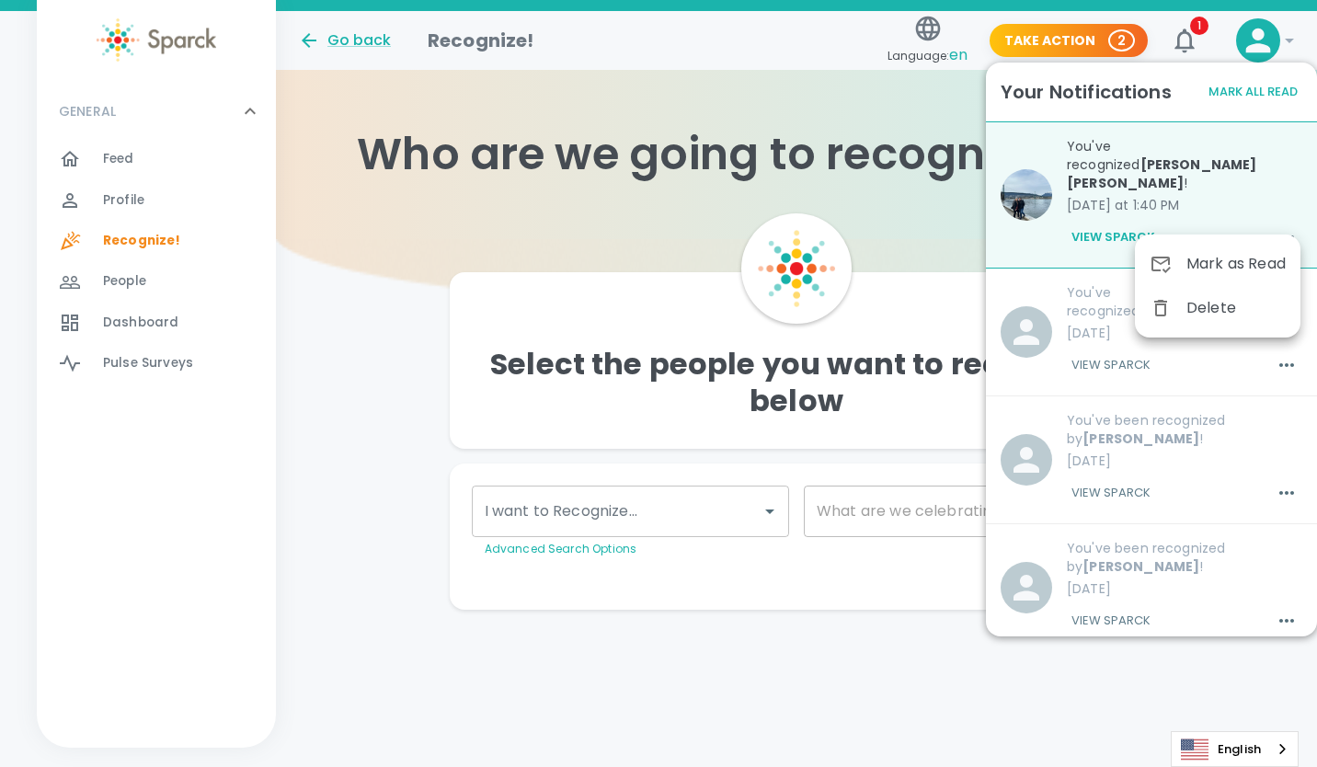
click at [1128, 218] on div at bounding box center [658, 383] width 1317 height 767
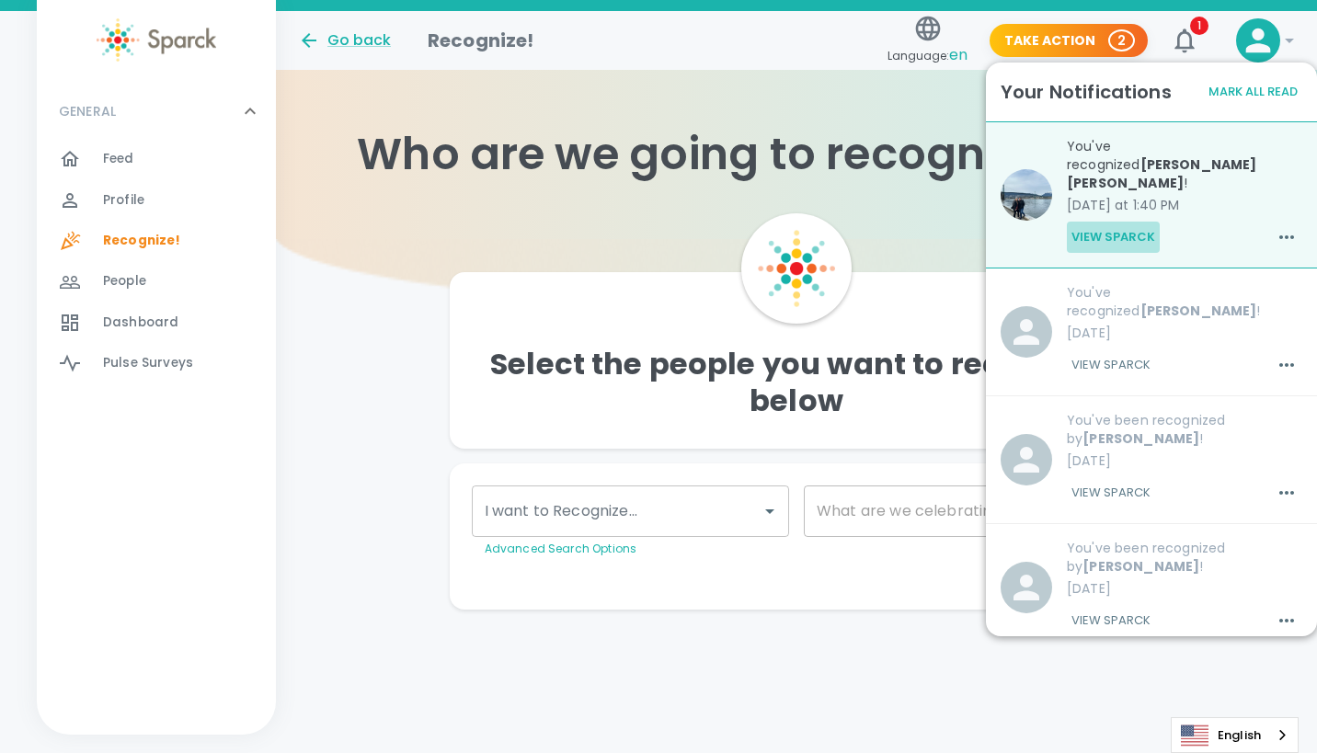
click at [1128, 222] on button "View Sparck" at bounding box center [1113, 237] width 93 height 31
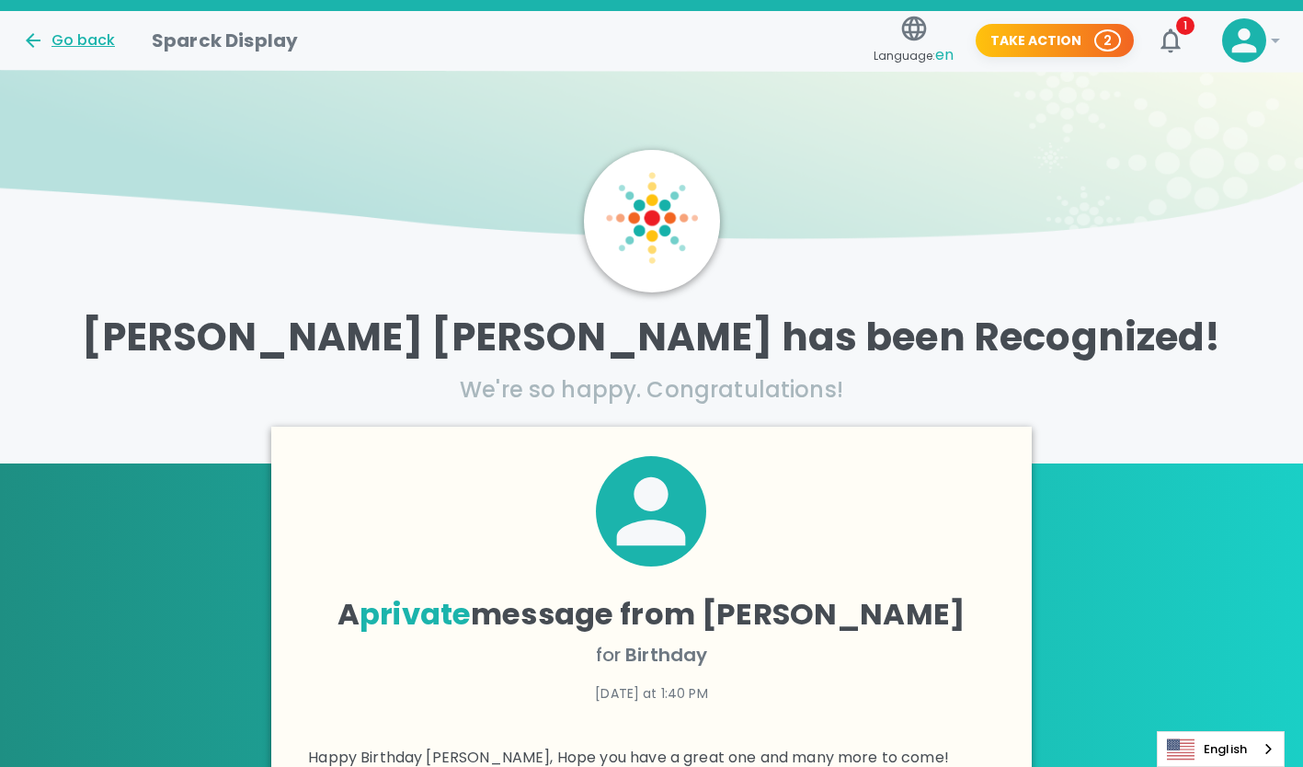
click at [71, 39] on div "Go back" at bounding box center [68, 40] width 93 height 22
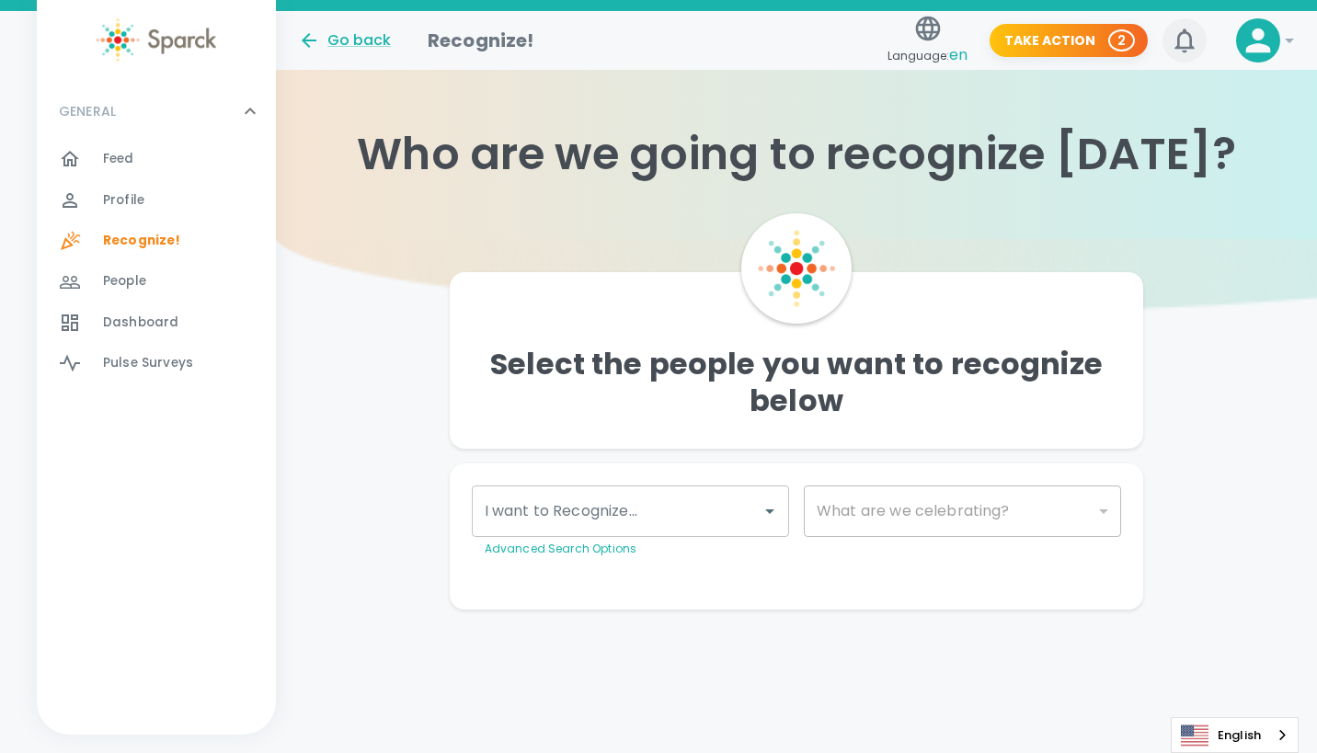
click at [1188, 41] on icon "button" at bounding box center [1184, 40] width 29 height 29
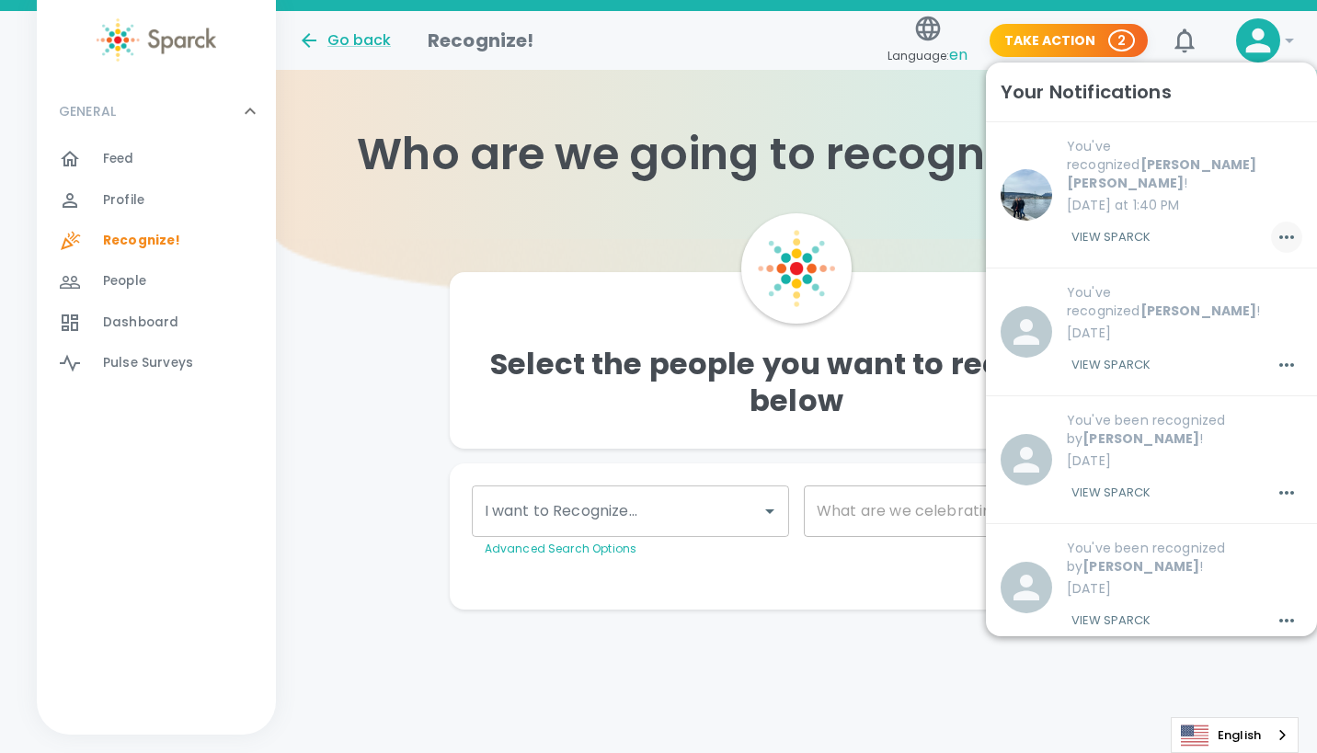
click at [1276, 226] on icon "button" at bounding box center [1287, 237] width 22 height 22
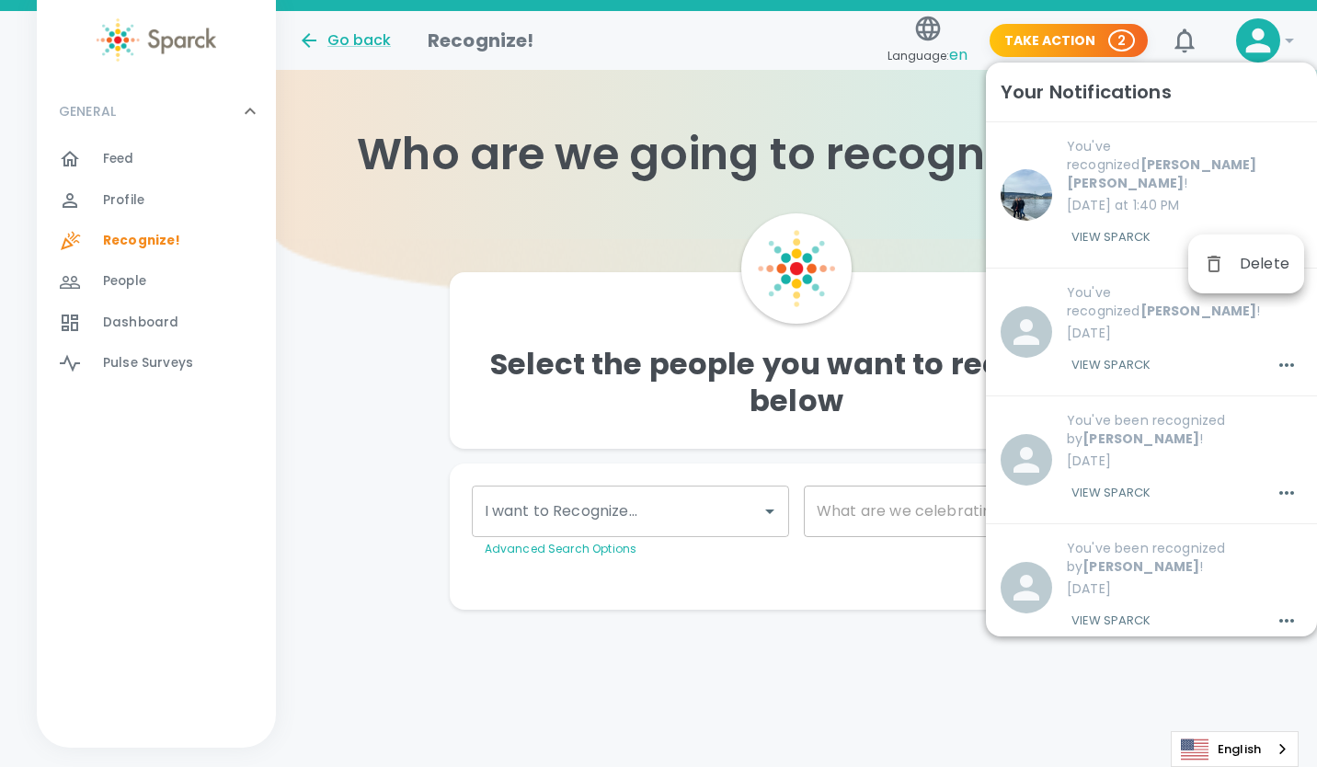
click at [1230, 271] on div at bounding box center [1221, 264] width 37 height 22
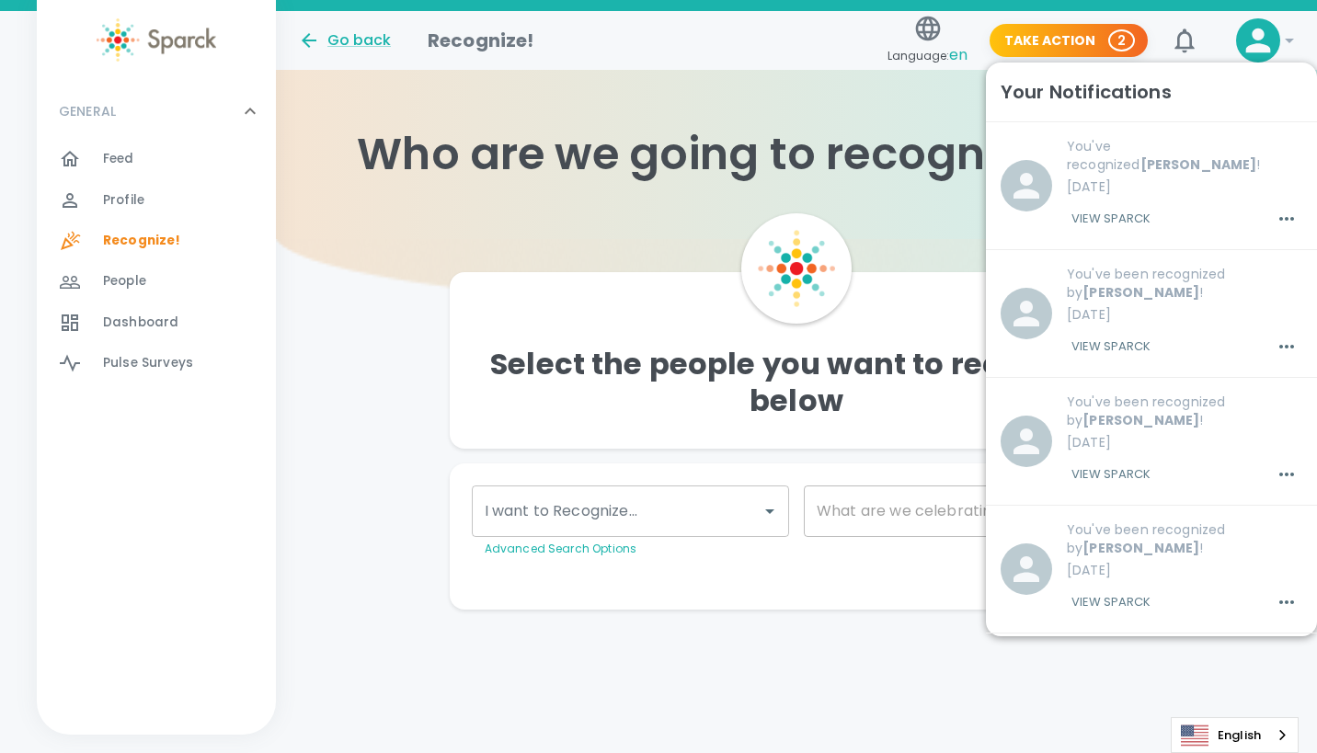
click at [119, 169] on span "Feed 0" at bounding box center [118, 159] width 31 height 26
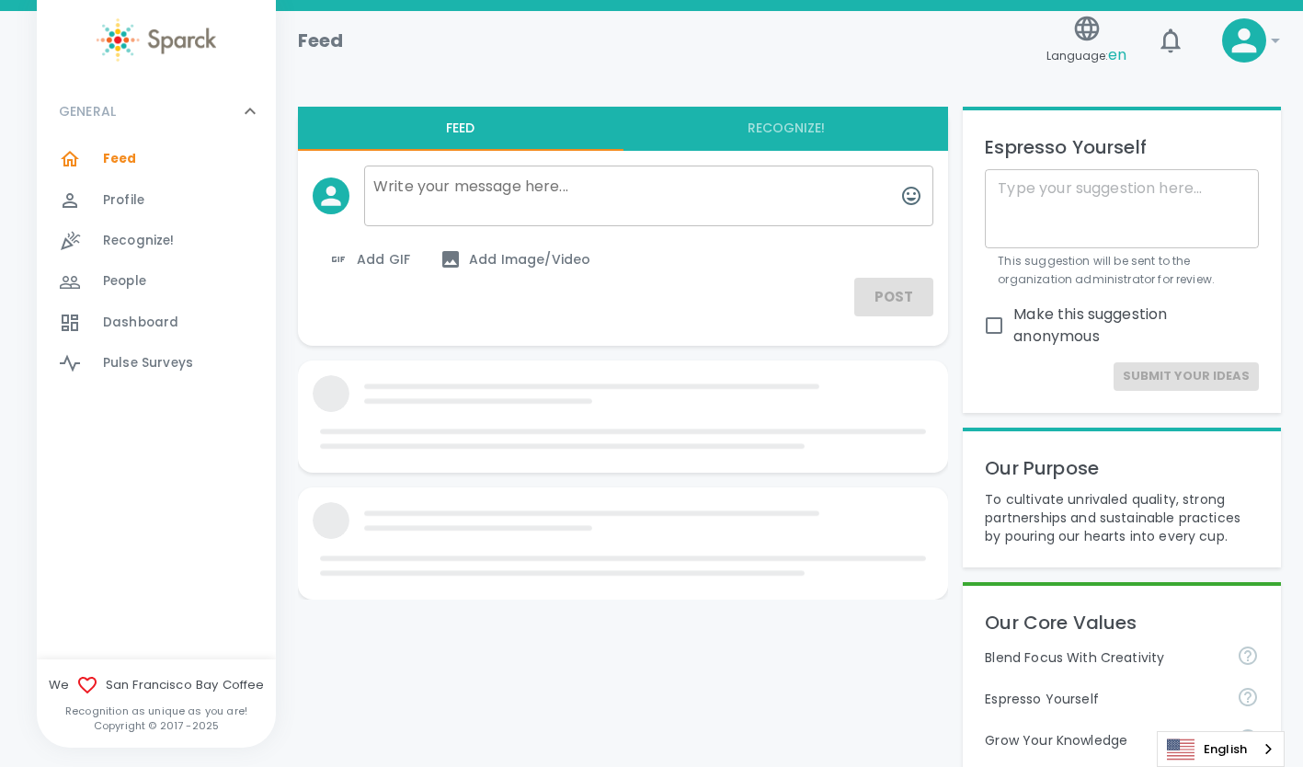
click at [142, 240] on span "Recognize!" at bounding box center [139, 241] width 72 height 18
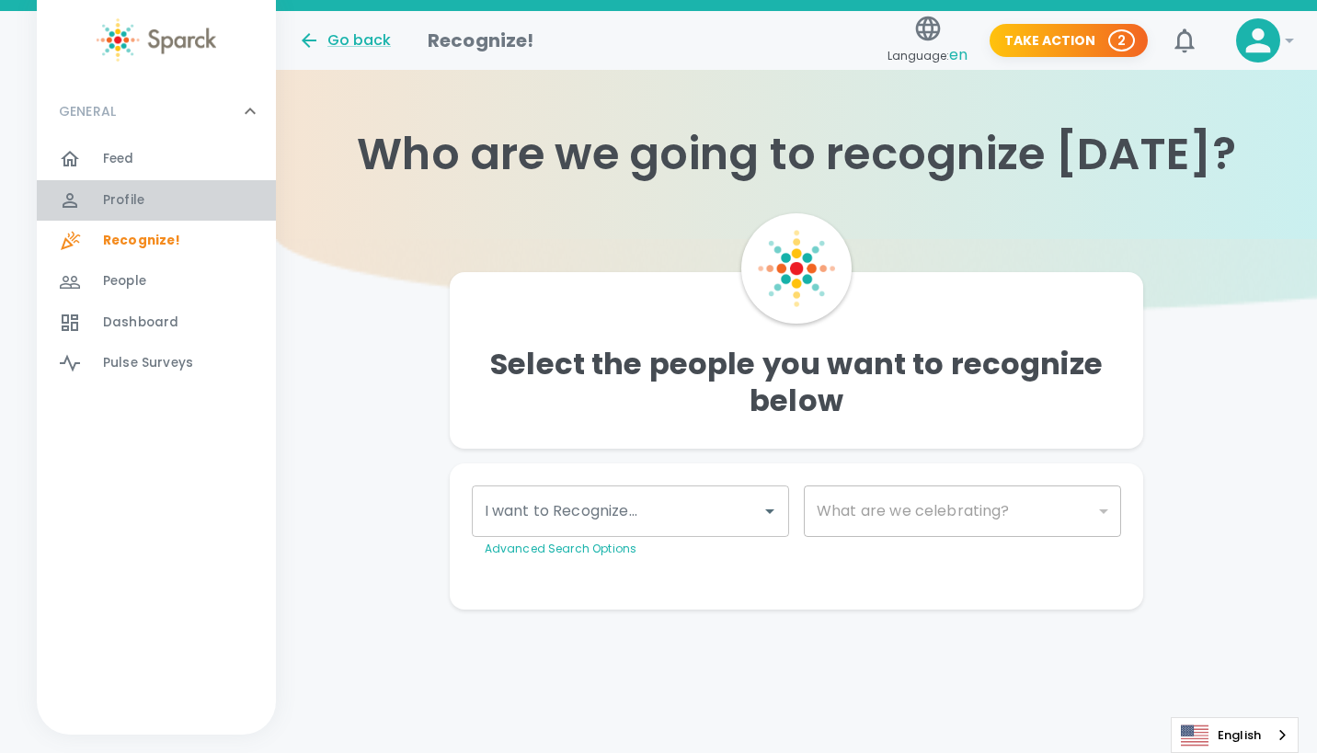
click at [131, 194] on span "Profile" at bounding box center [123, 200] width 41 height 18
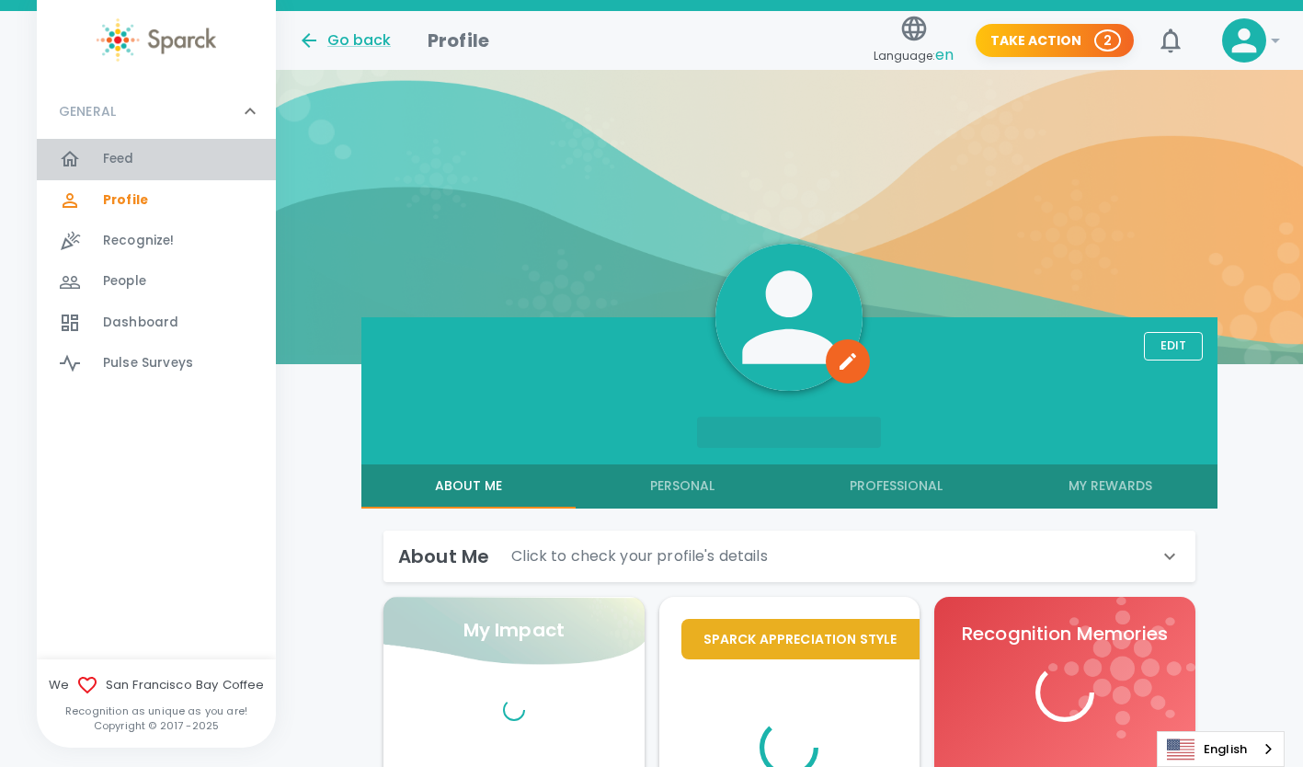
click at [132, 155] on span "Feed" at bounding box center [118, 159] width 31 height 18
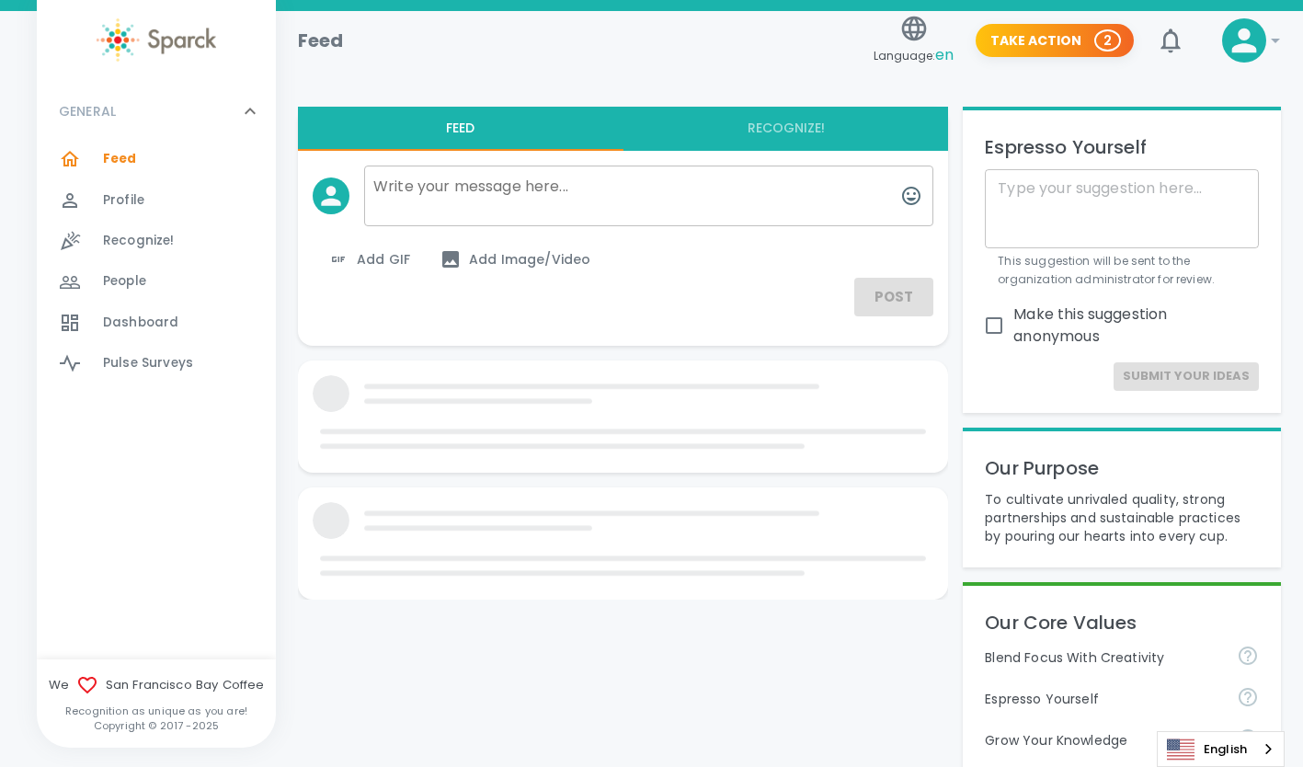
click at [142, 341] on div "Dashboard 0" at bounding box center [156, 323] width 239 height 40
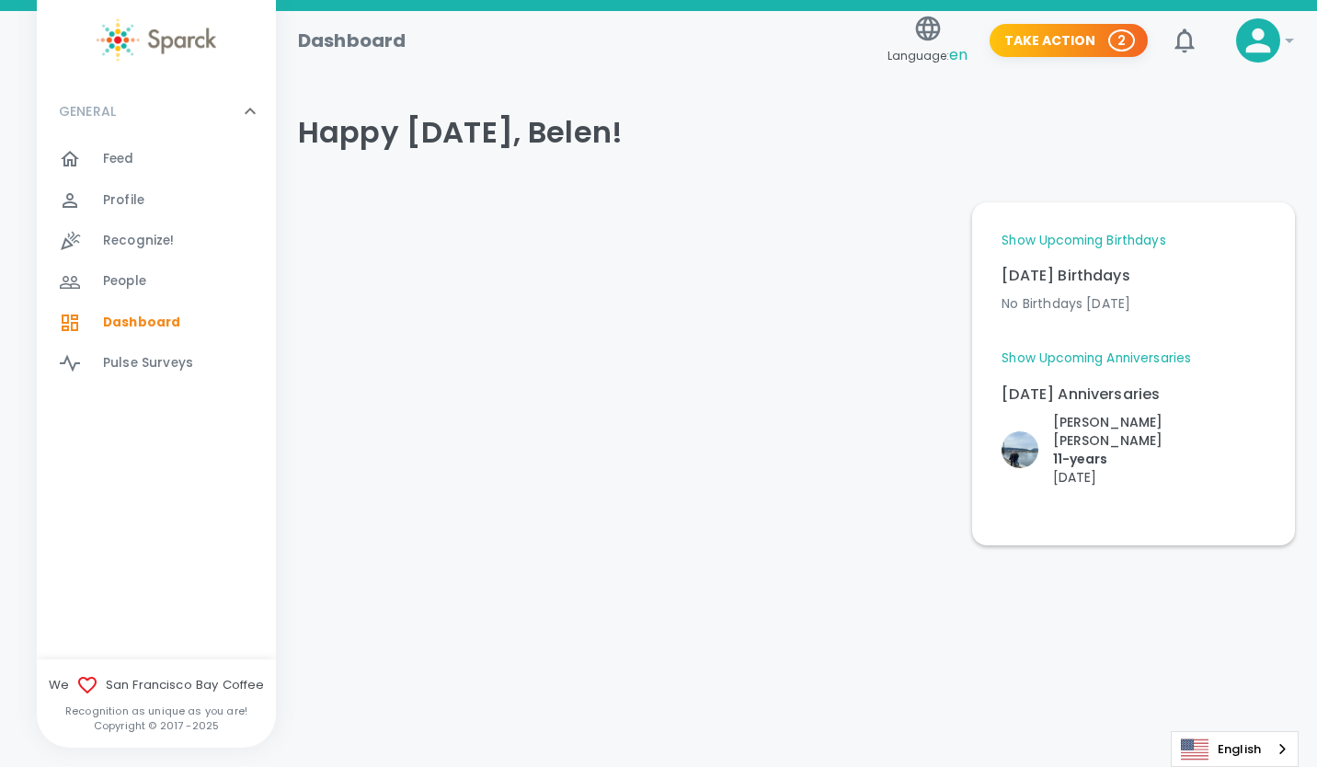
click at [1126, 358] on link "Show Upcoming Anniversaries" at bounding box center [1096, 359] width 189 height 18
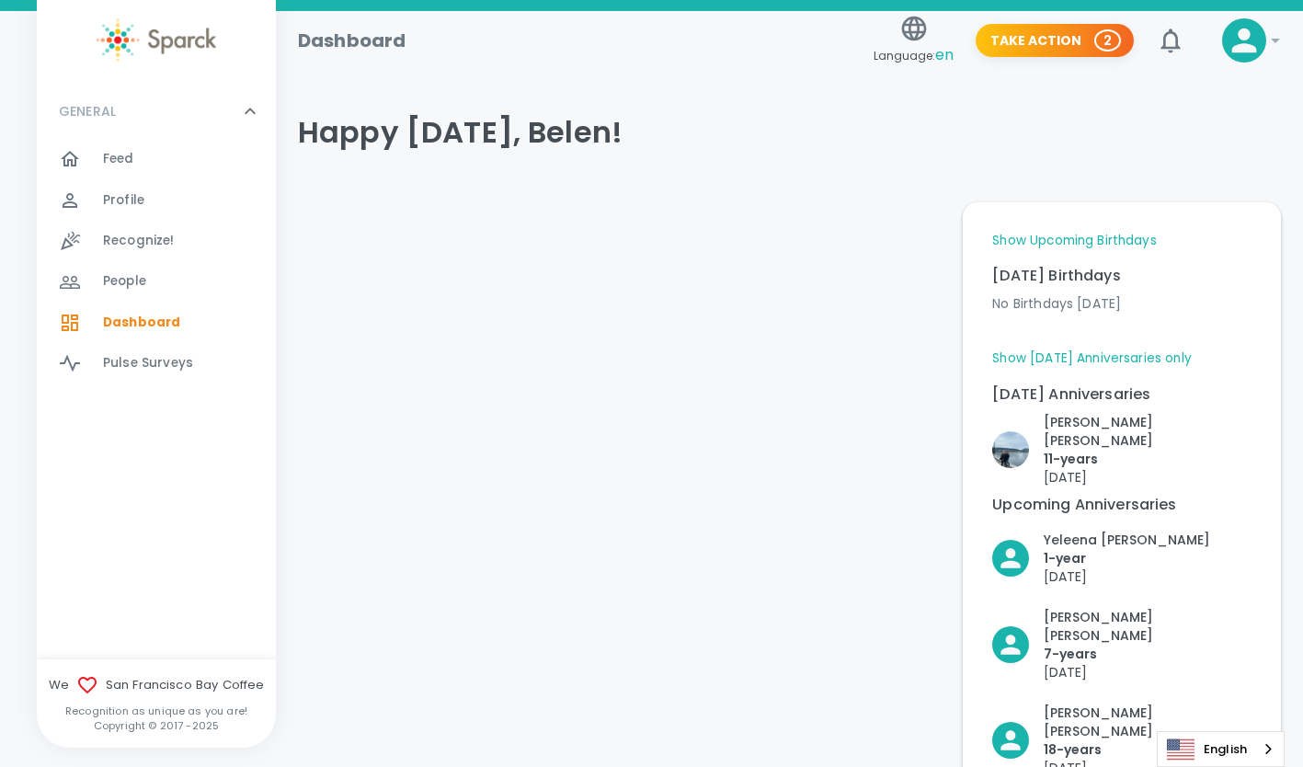
scroll to position [36, 0]
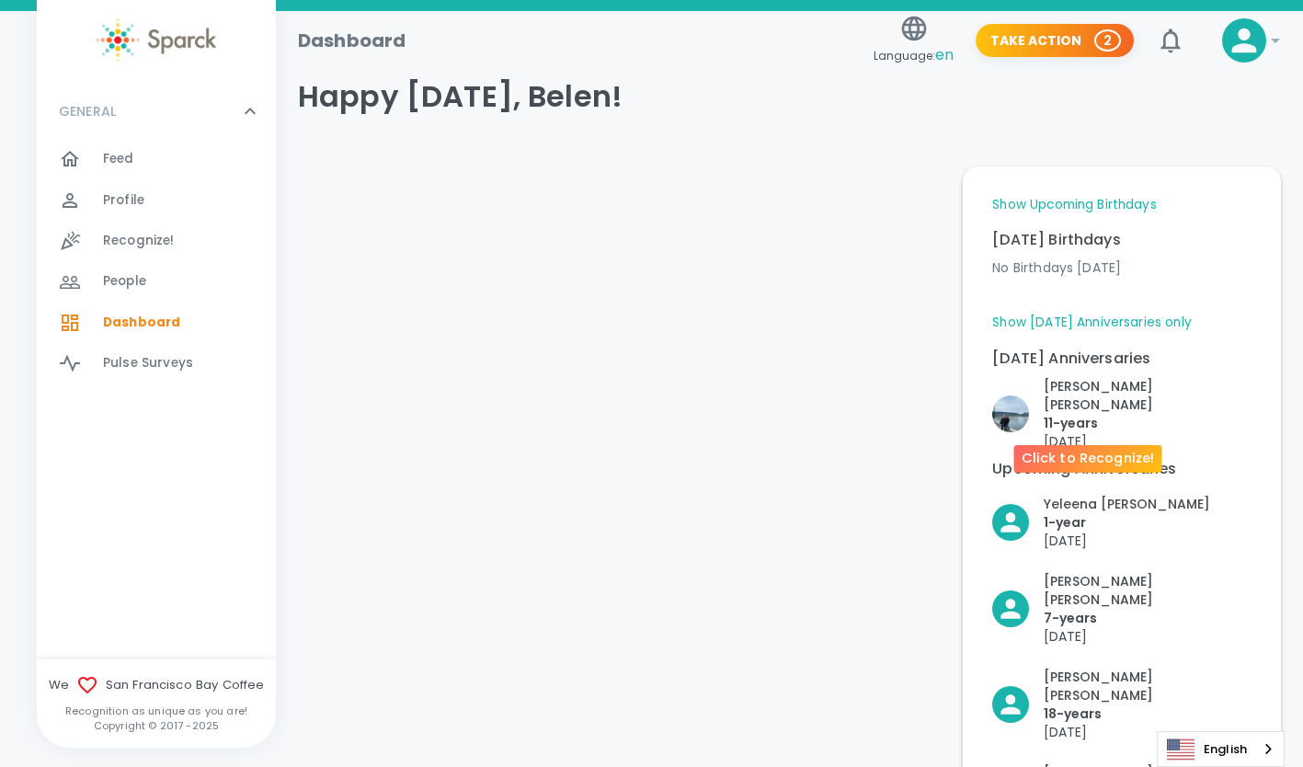
click at [1084, 384] on p "[PERSON_NAME] [PERSON_NAME]" at bounding box center [1148, 395] width 208 height 37
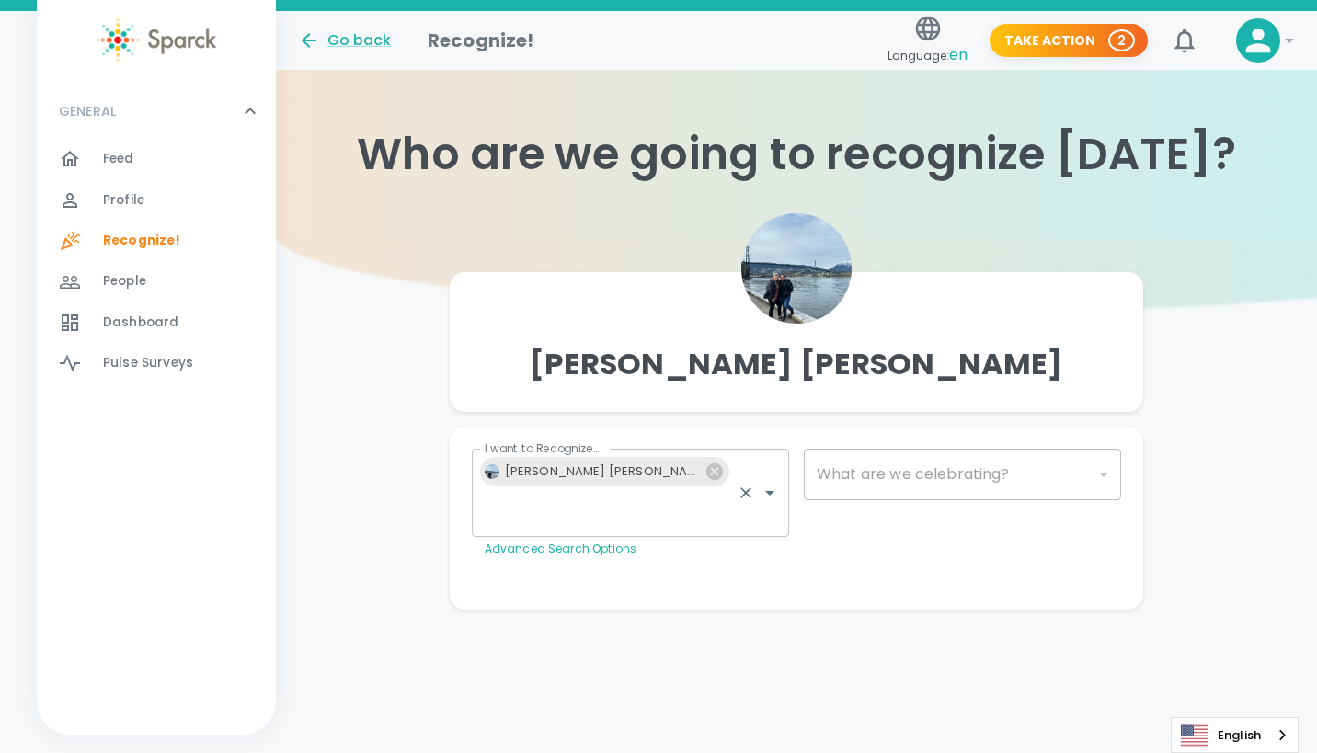
click at [723, 540] on p "Advanced Search Options" at bounding box center [631, 549] width 292 height 18
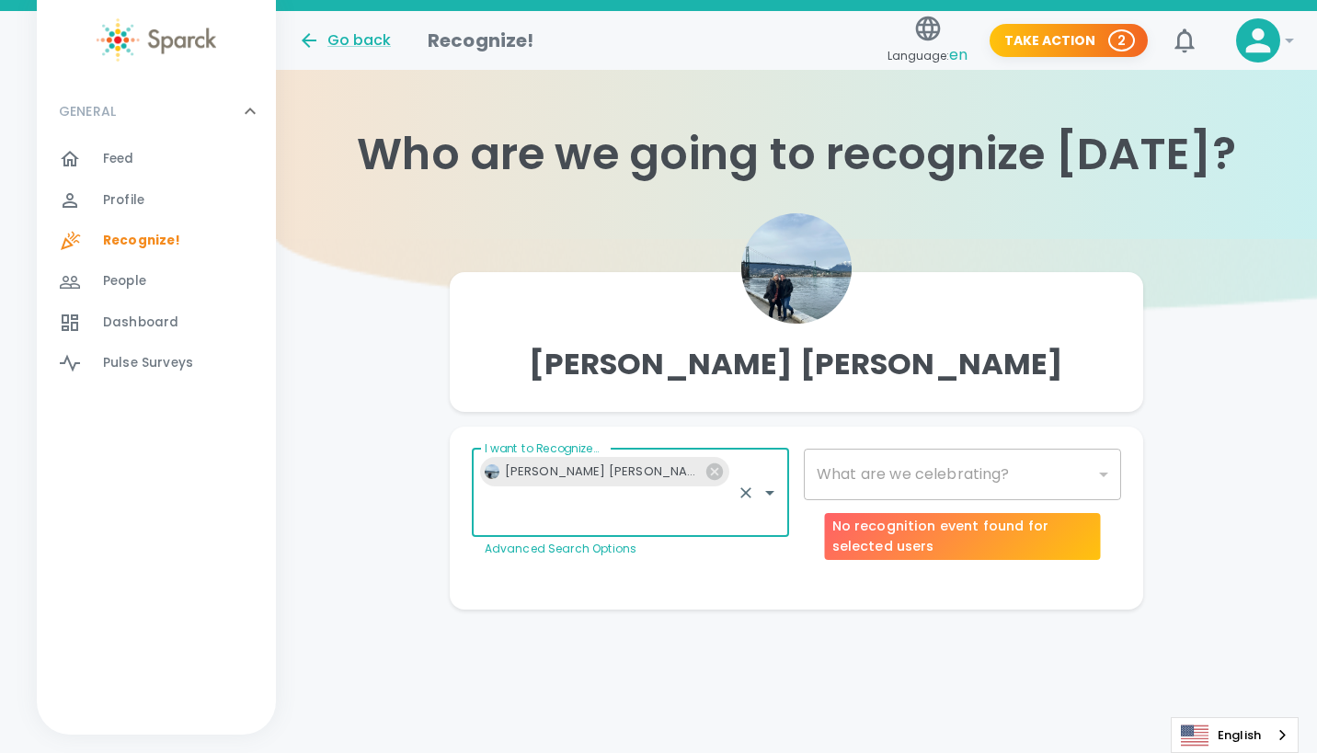
click at [907, 469] on div "​" at bounding box center [962, 475] width 317 height 52
click at [1015, 476] on div "​" at bounding box center [962, 475] width 317 height 52
type input "2073"
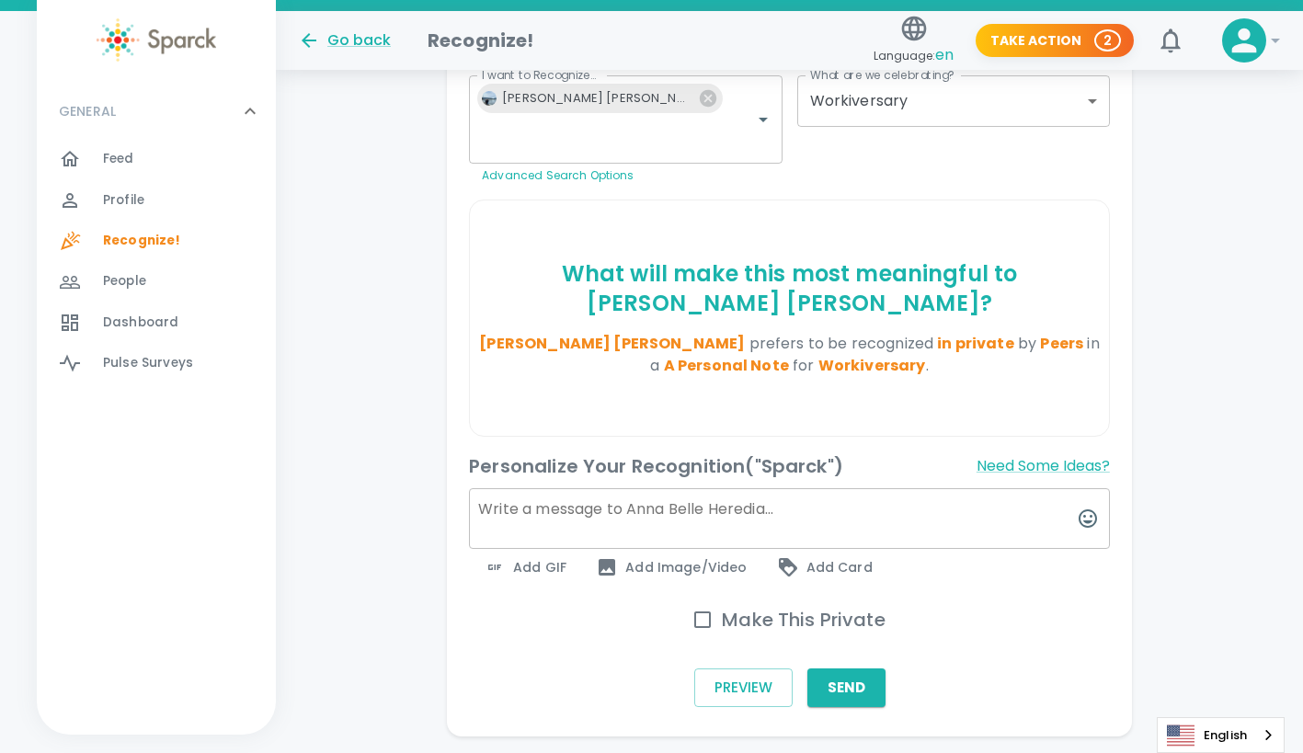
scroll to position [376, 0]
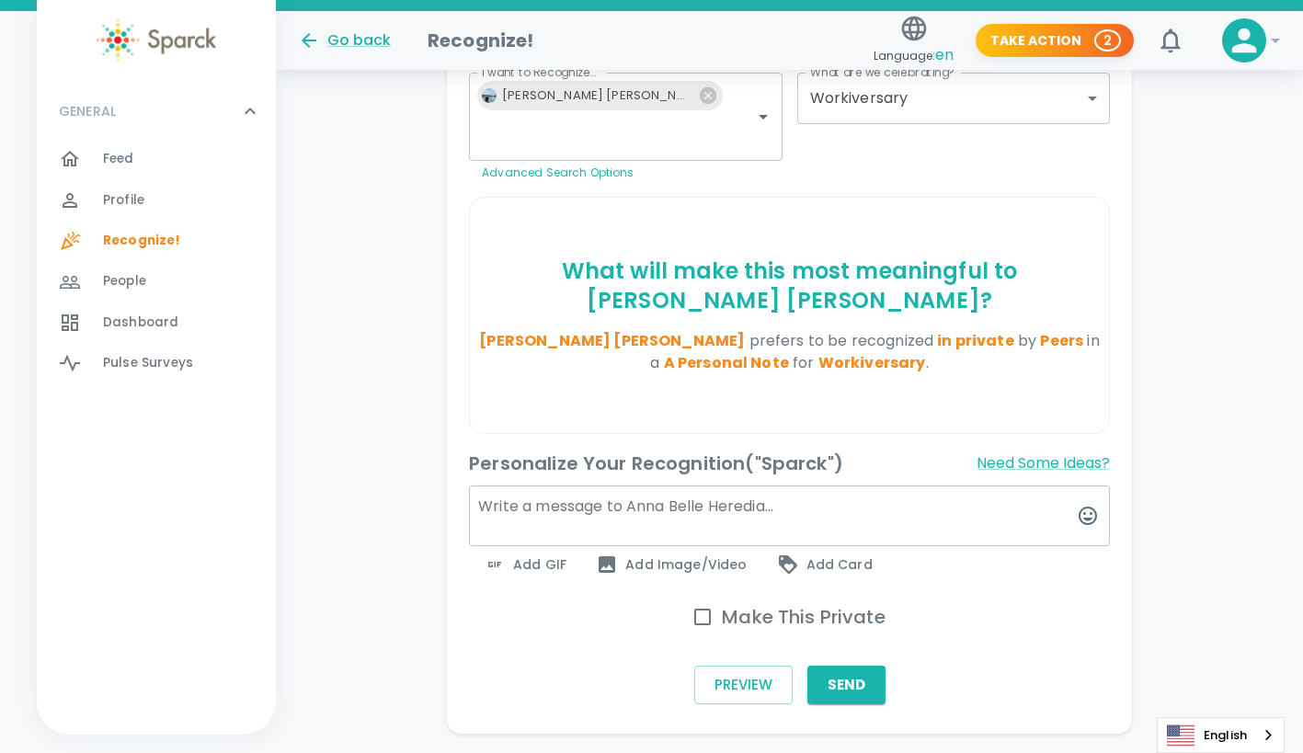
click at [695, 598] on input "Make This Private" at bounding box center [702, 617] width 39 height 39
checkbox input "true"
click at [625, 486] on textarea at bounding box center [789, 516] width 641 height 61
type textarea "h"
click at [716, 449] on div "Personalize Your Recognition ("Sparck") Need Some Ideas?" at bounding box center [789, 467] width 641 height 37
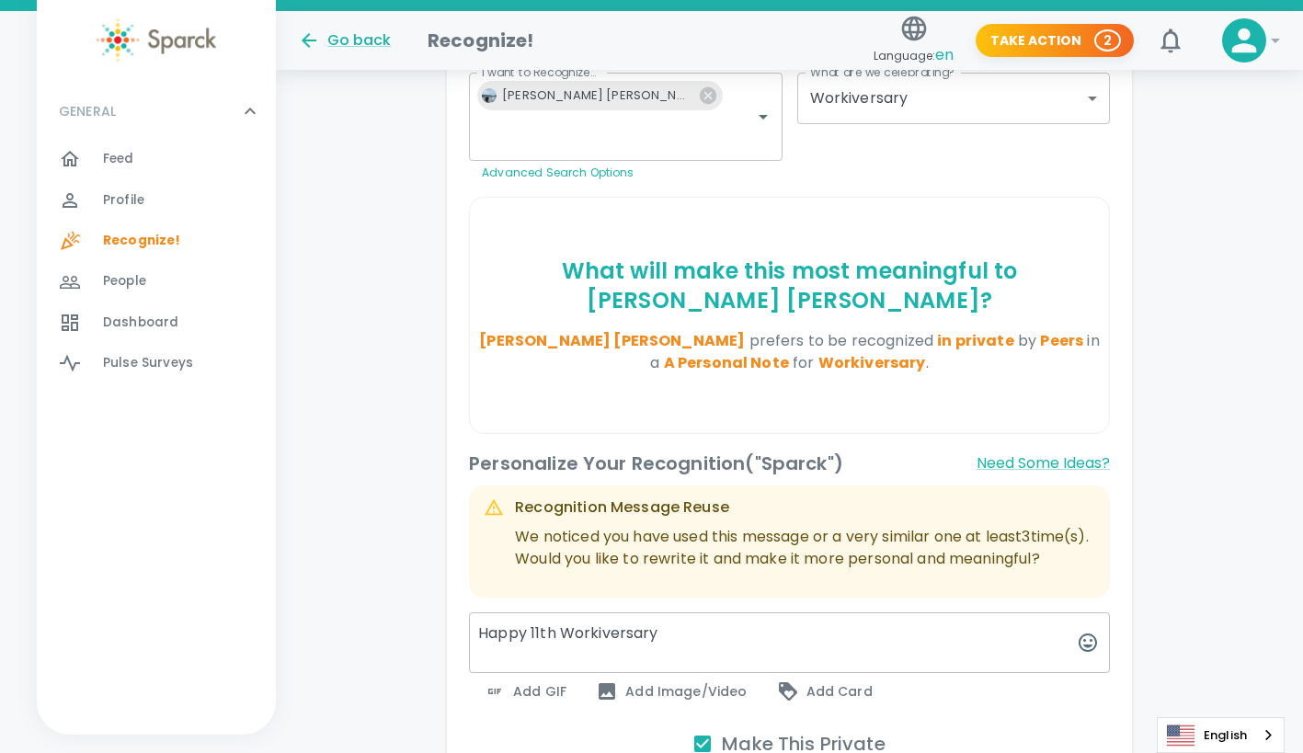
click at [695, 616] on textarea "Happy 11th Workiversary" at bounding box center [789, 643] width 641 height 61
type textarea "Happy 11th Workiversary and hoprfulluy more to come !"
click at [527, 681] on span "Add GIF" at bounding box center [525, 692] width 83 height 22
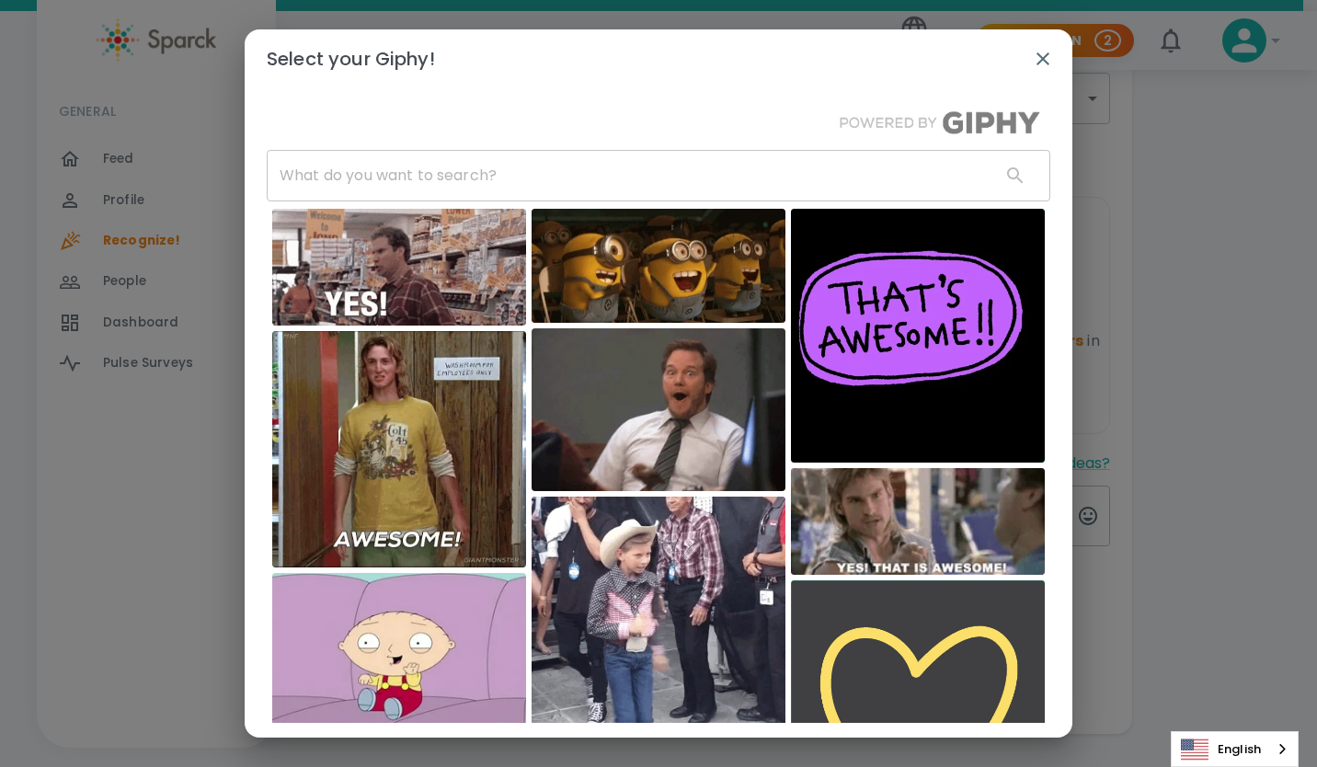
click at [511, 179] on input "text" at bounding box center [626, 176] width 719 height 52
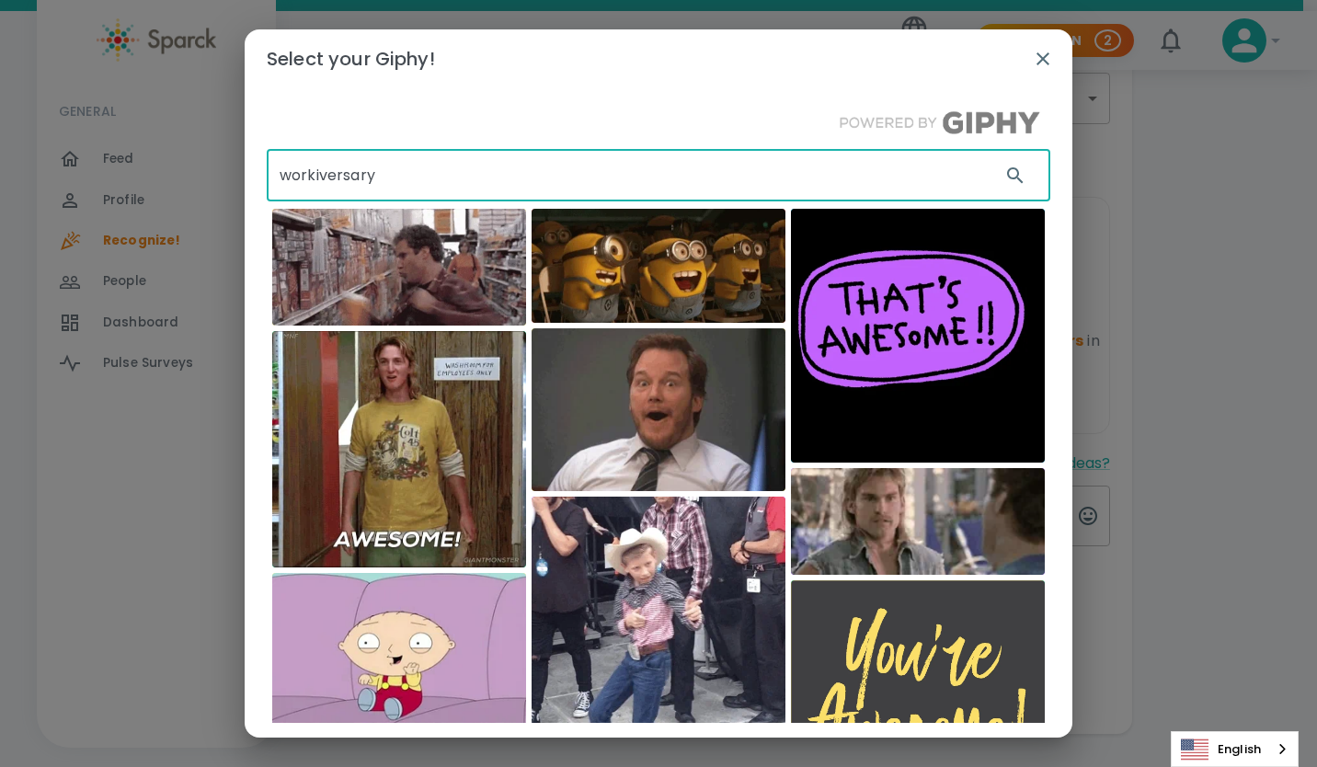
type input "workiversary"
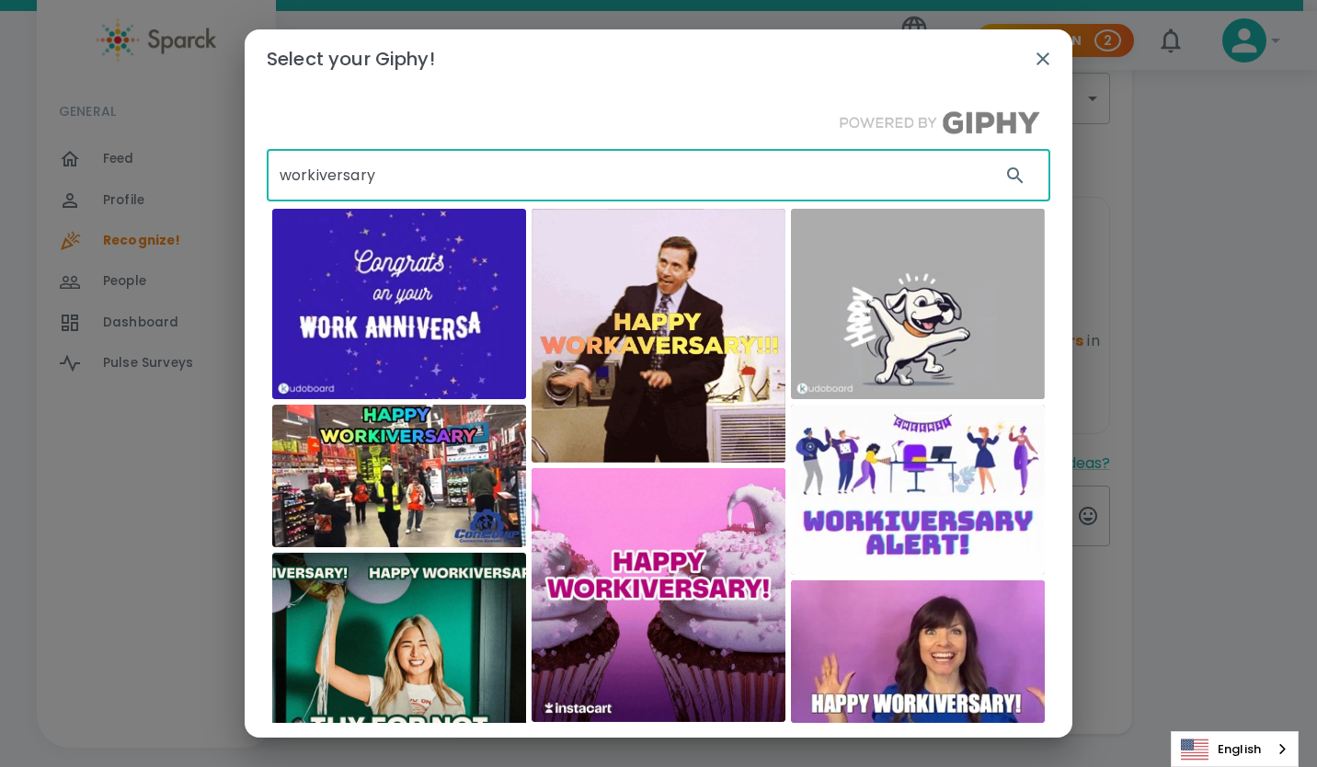
click at [661, 369] on img at bounding box center [659, 336] width 254 height 254
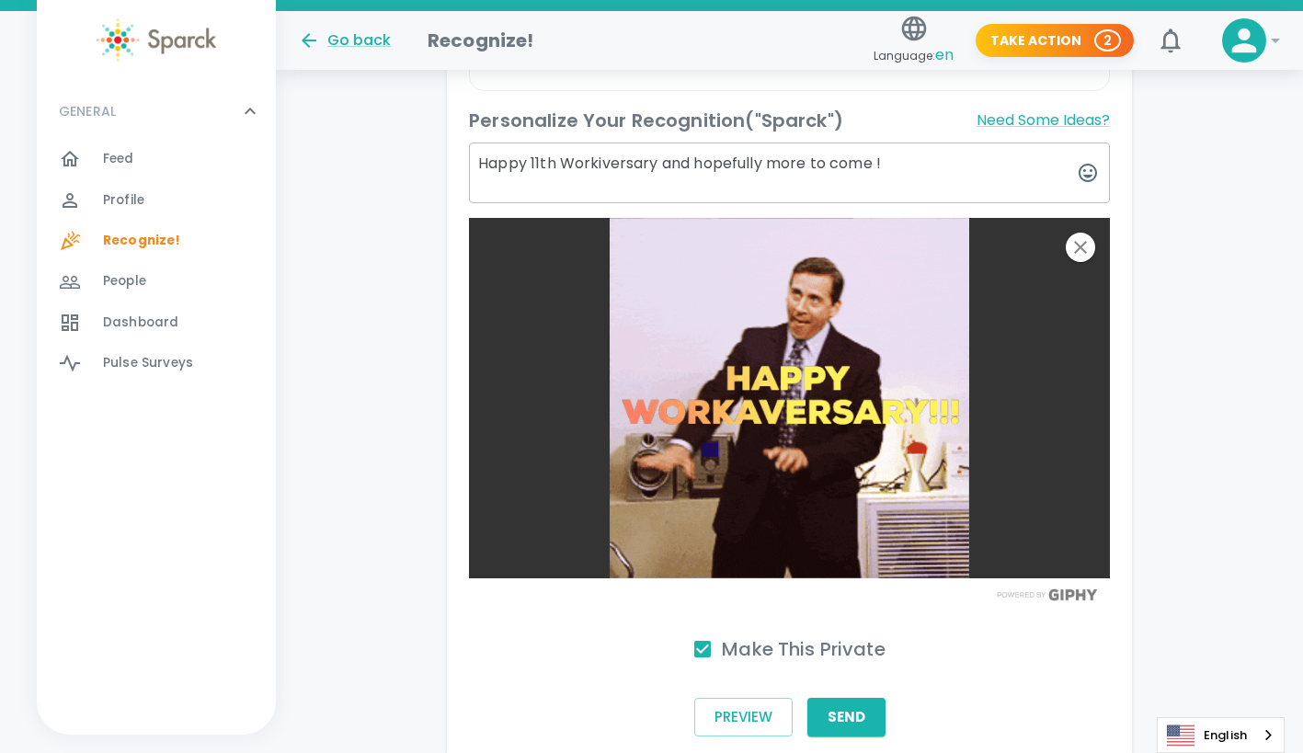
scroll to position [771, 0]
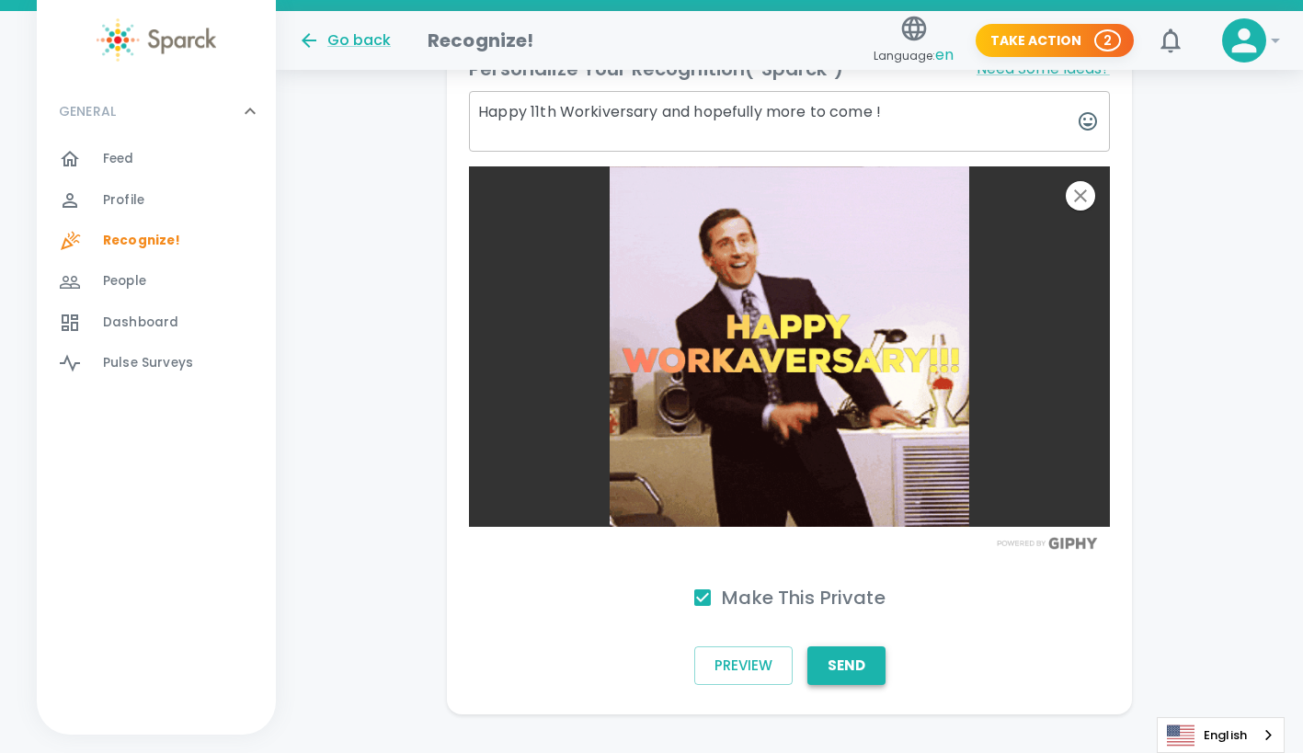
type textarea "Happy 11th Workiversary and hopefully more to come !"
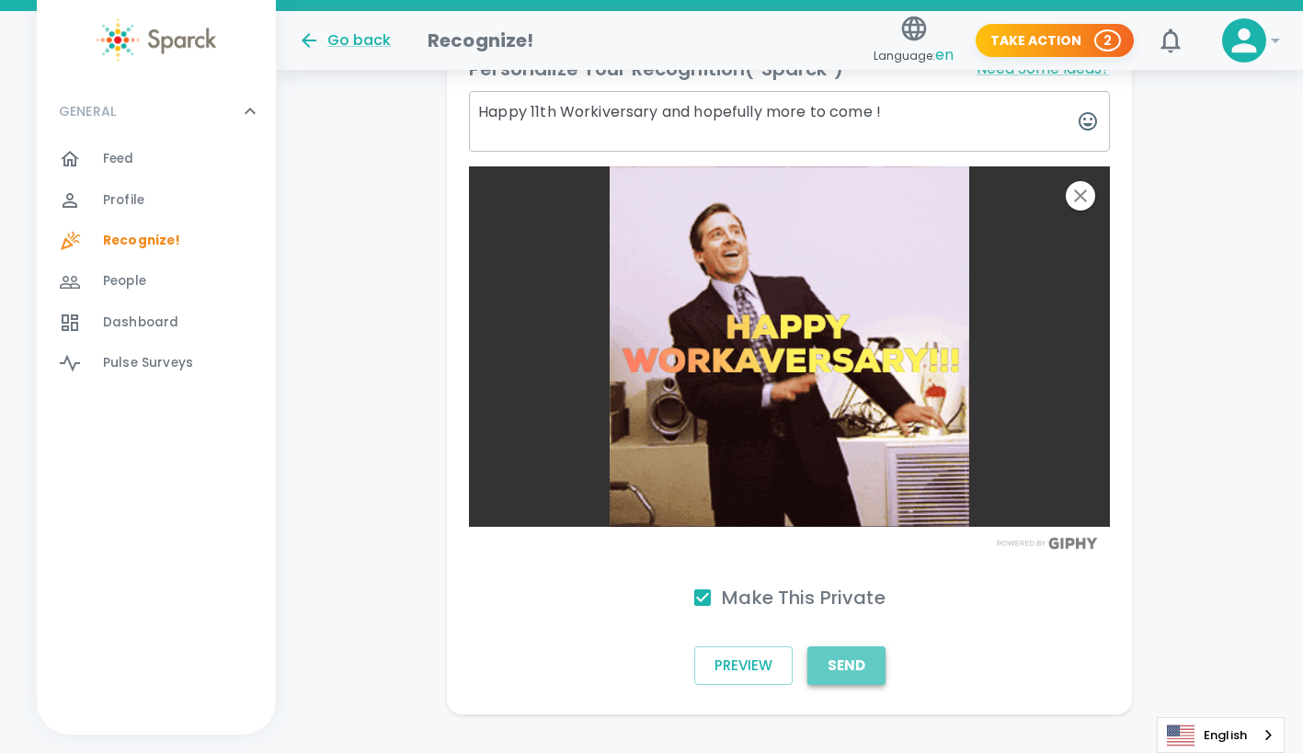
click at [855, 647] on button "Send" at bounding box center [847, 666] width 78 height 39
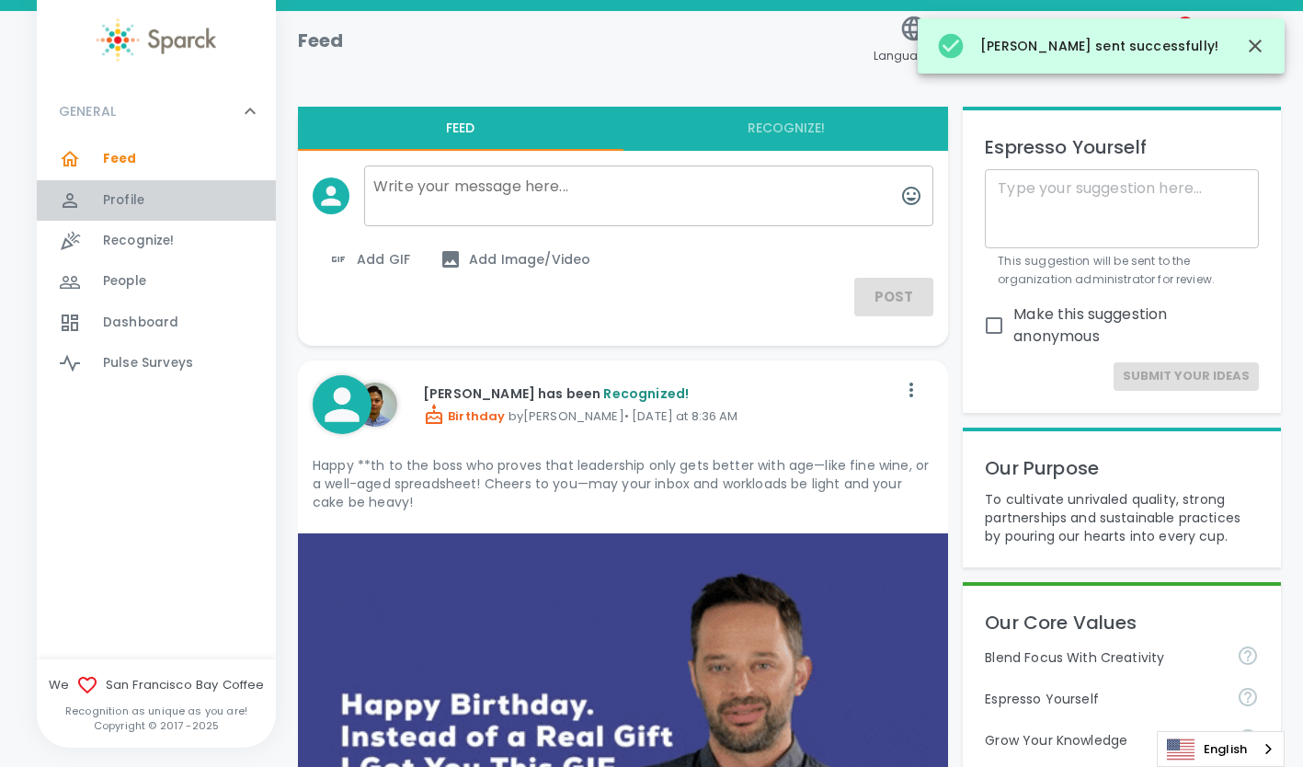
click at [112, 201] on span "Profile" at bounding box center [123, 200] width 41 height 18
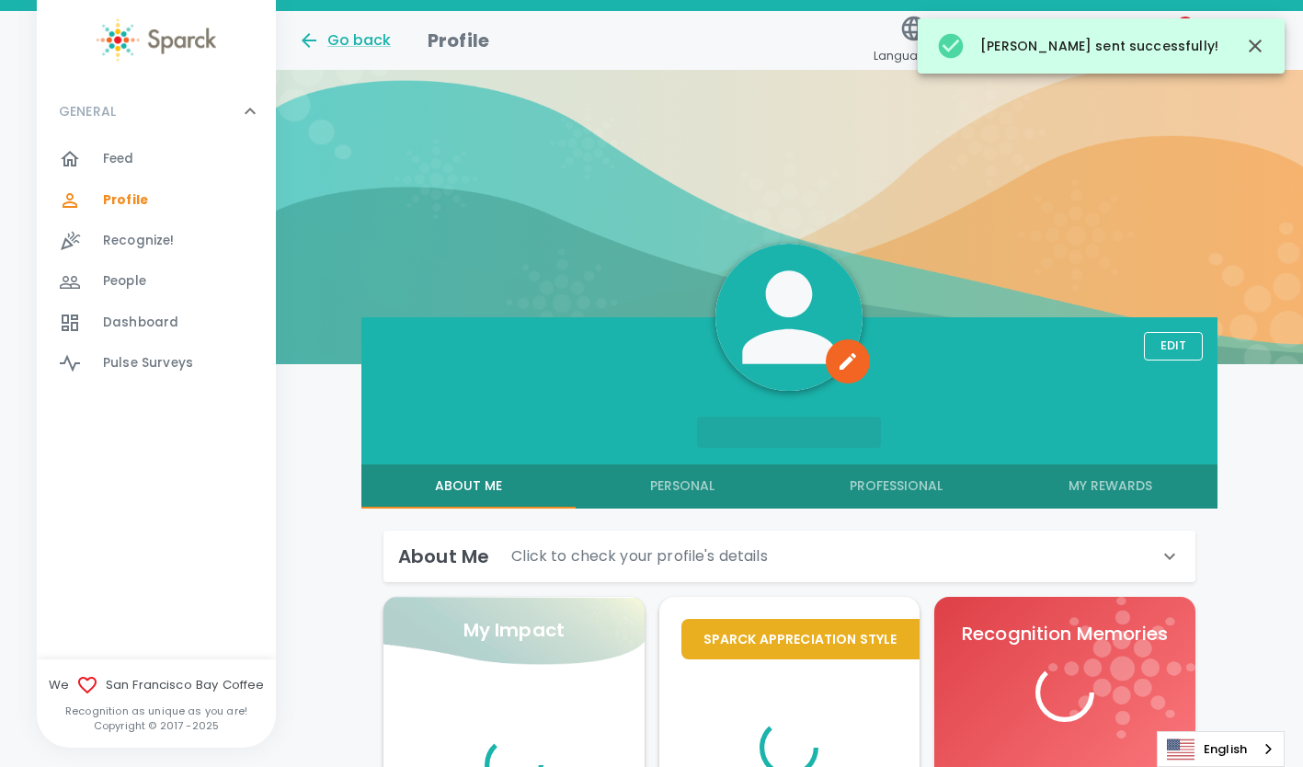
click at [116, 236] on span "Recognize!" at bounding box center [139, 241] width 72 height 18
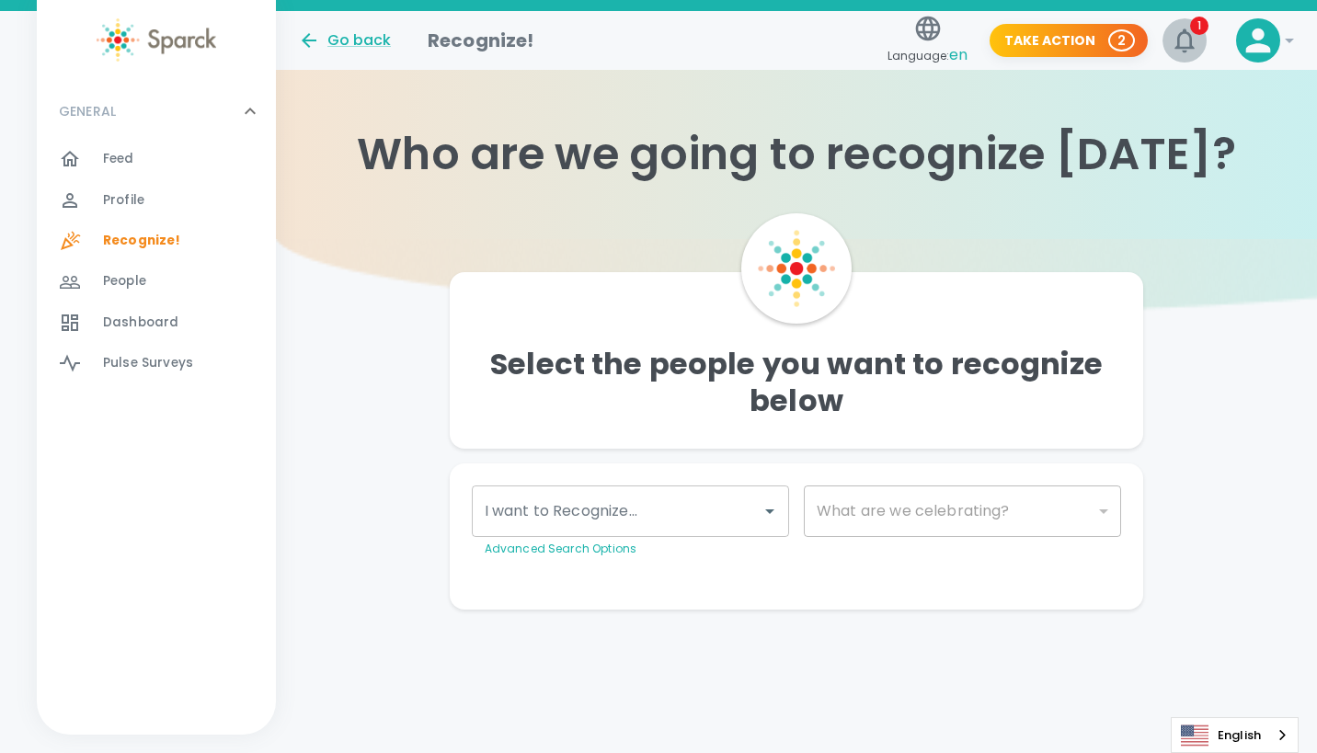
click at [1181, 31] on icon "button" at bounding box center [1184, 40] width 29 height 29
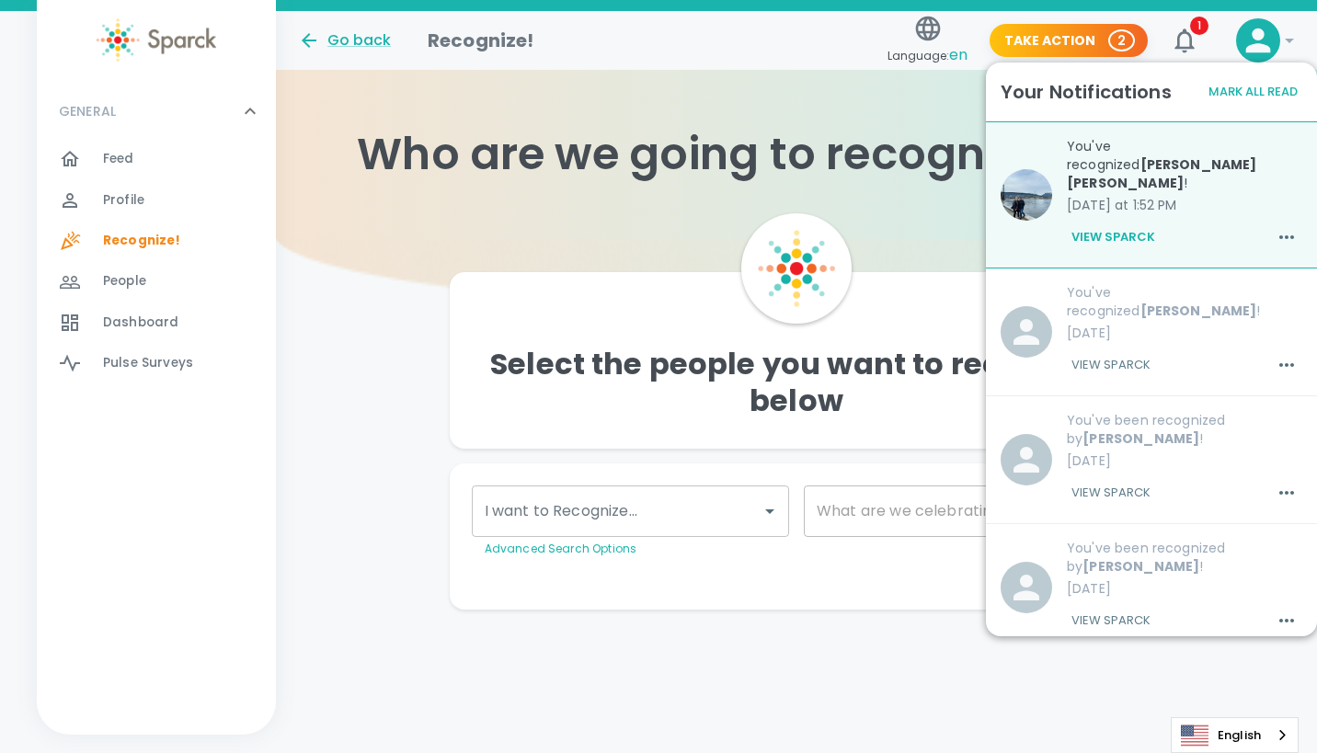
click at [1099, 222] on button "View Sparck" at bounding box center [1113, 237] width 93 height 31
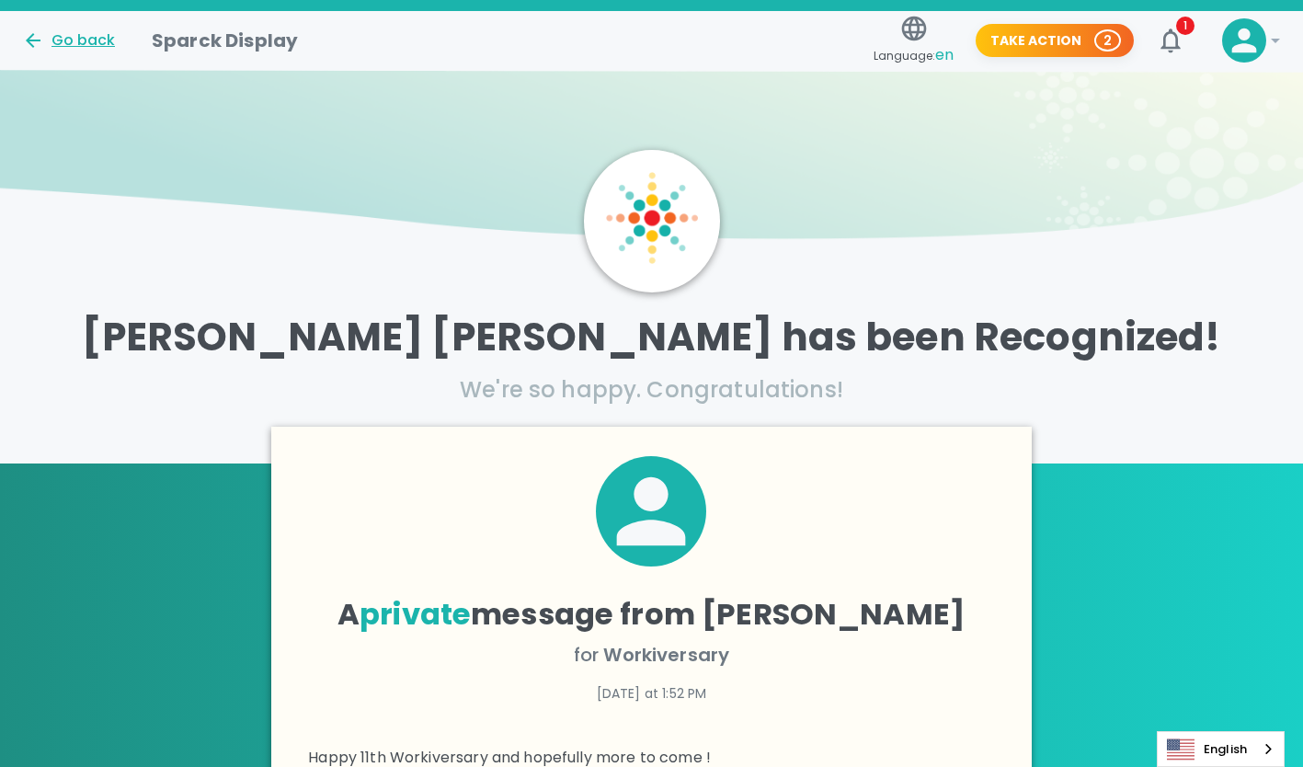
click at [75, 40] on div "Go back" at bounding box center [68, 40] width 93 height 22
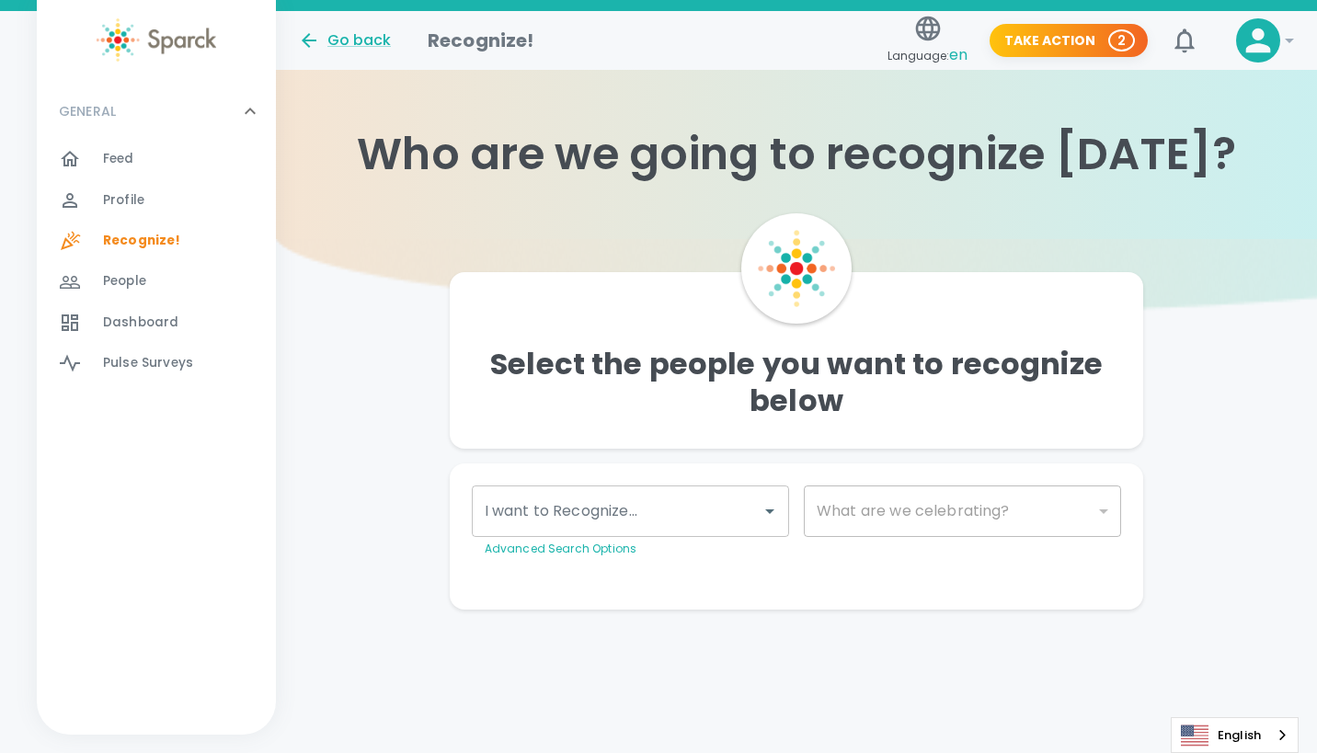
click at [155, 162] on div "Feed 0" at bounding box center [189, 159] width 173 height 26
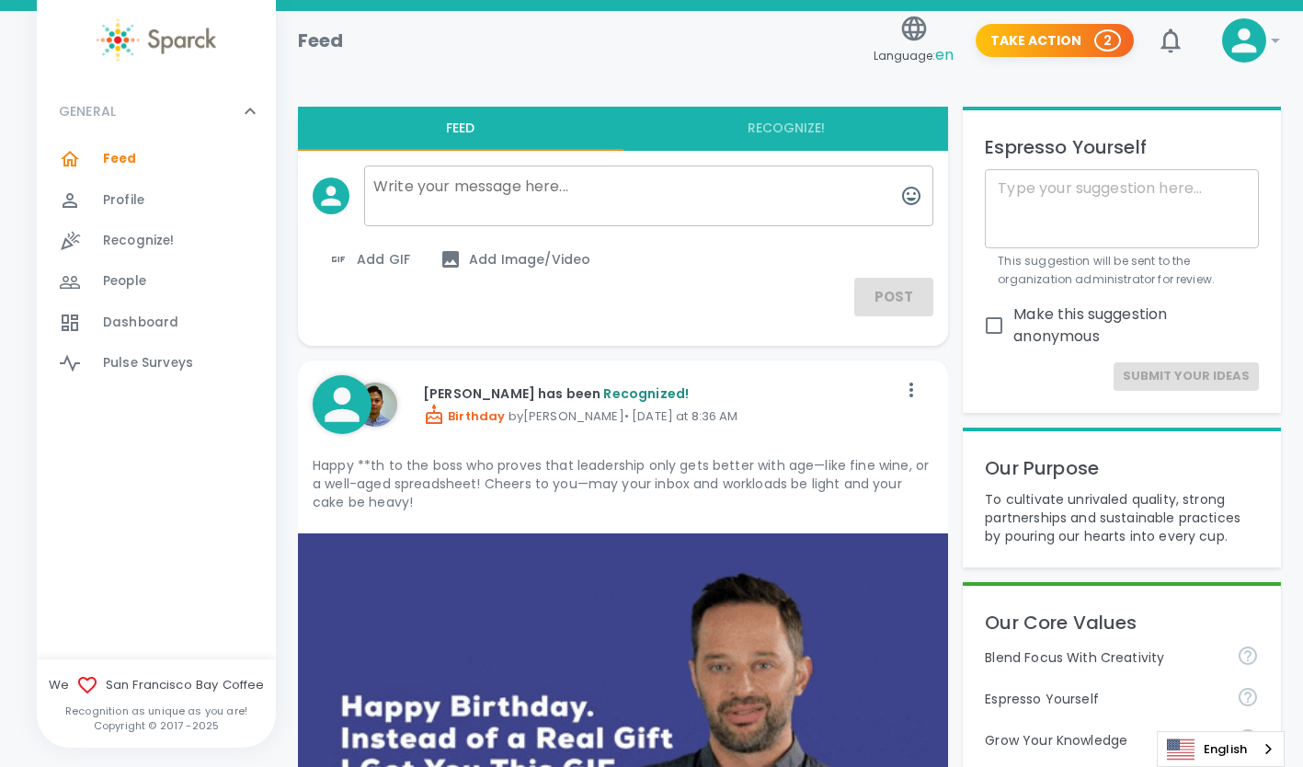
click at [146, 327] on span "Dashboard" at bounding box center [140, 323] width 75 height 18
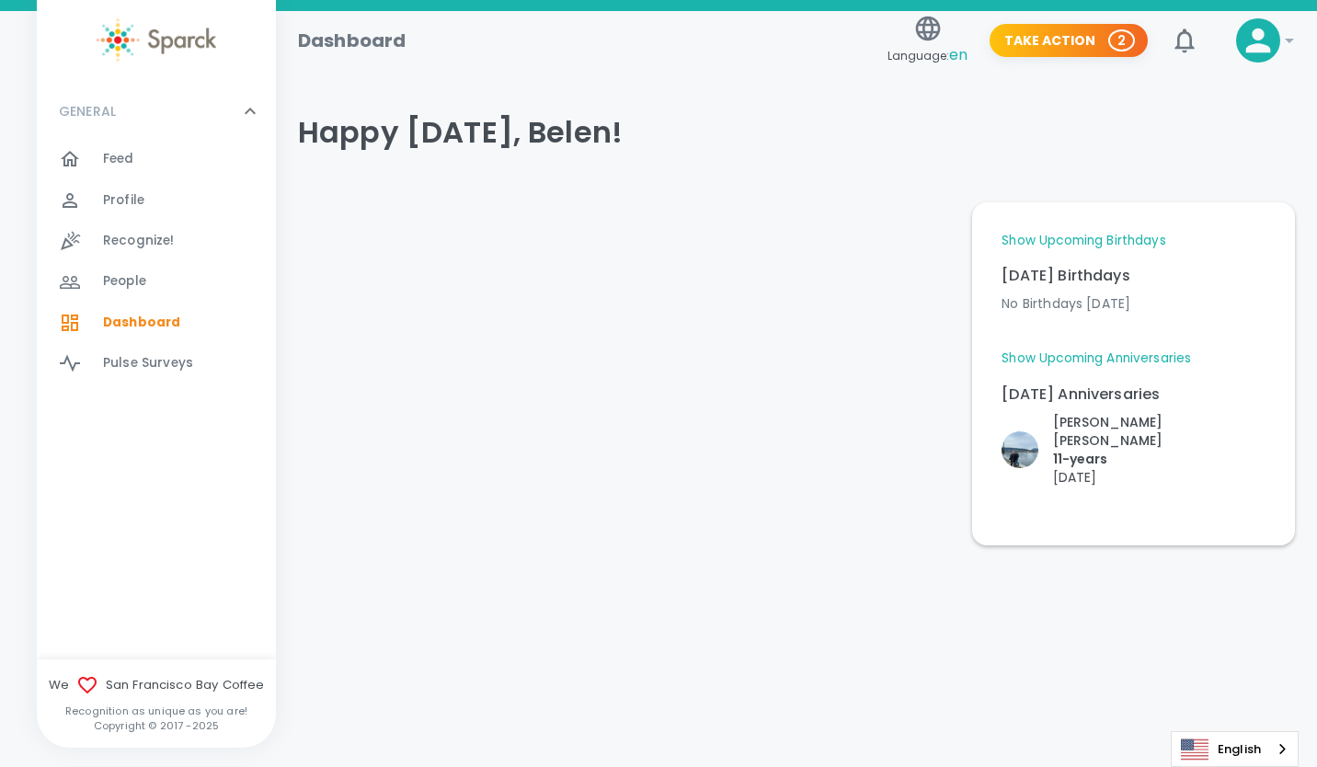
click at [1101, 350] on link "Show Upcoming Anniversaries" at bounding box center [1096, 359] width 189 height 18
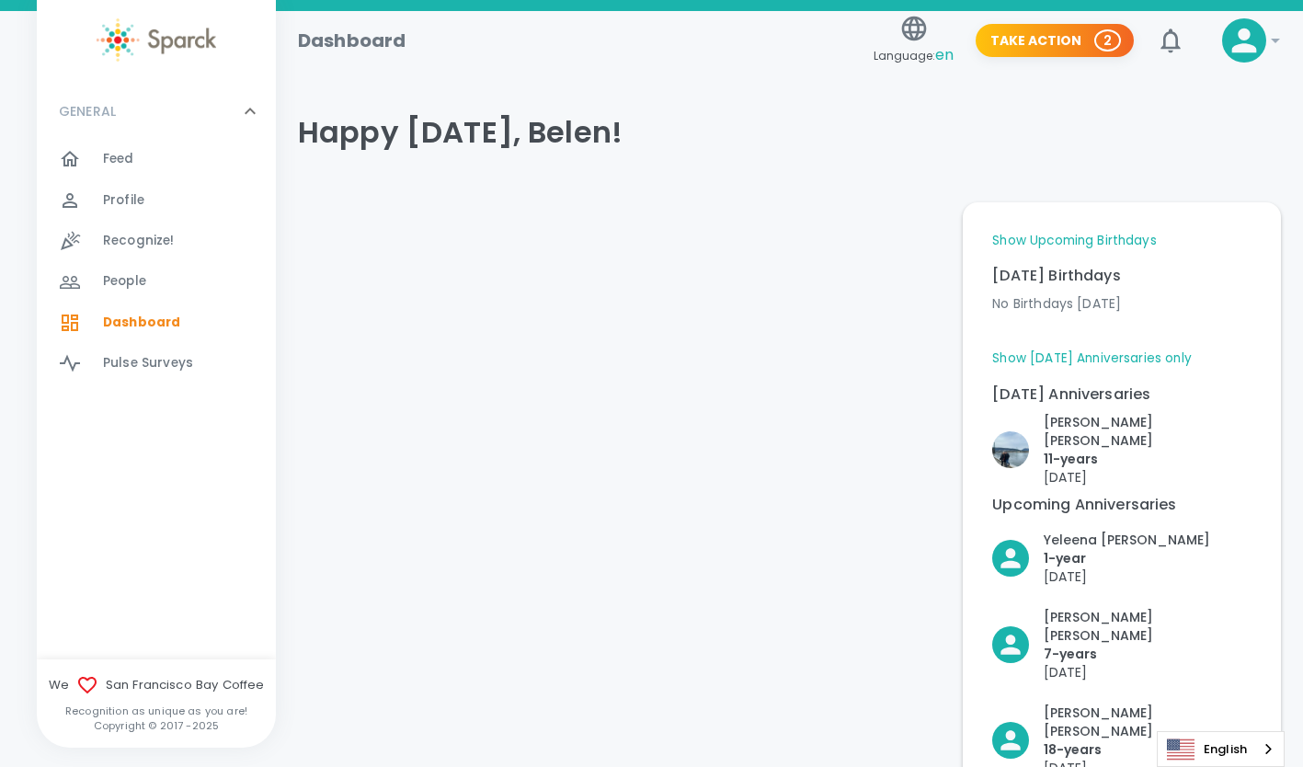
click at [1077, 244] on link "Show Upcoming Birthdays" at bounding box center [1074, 241] width 164 height 18
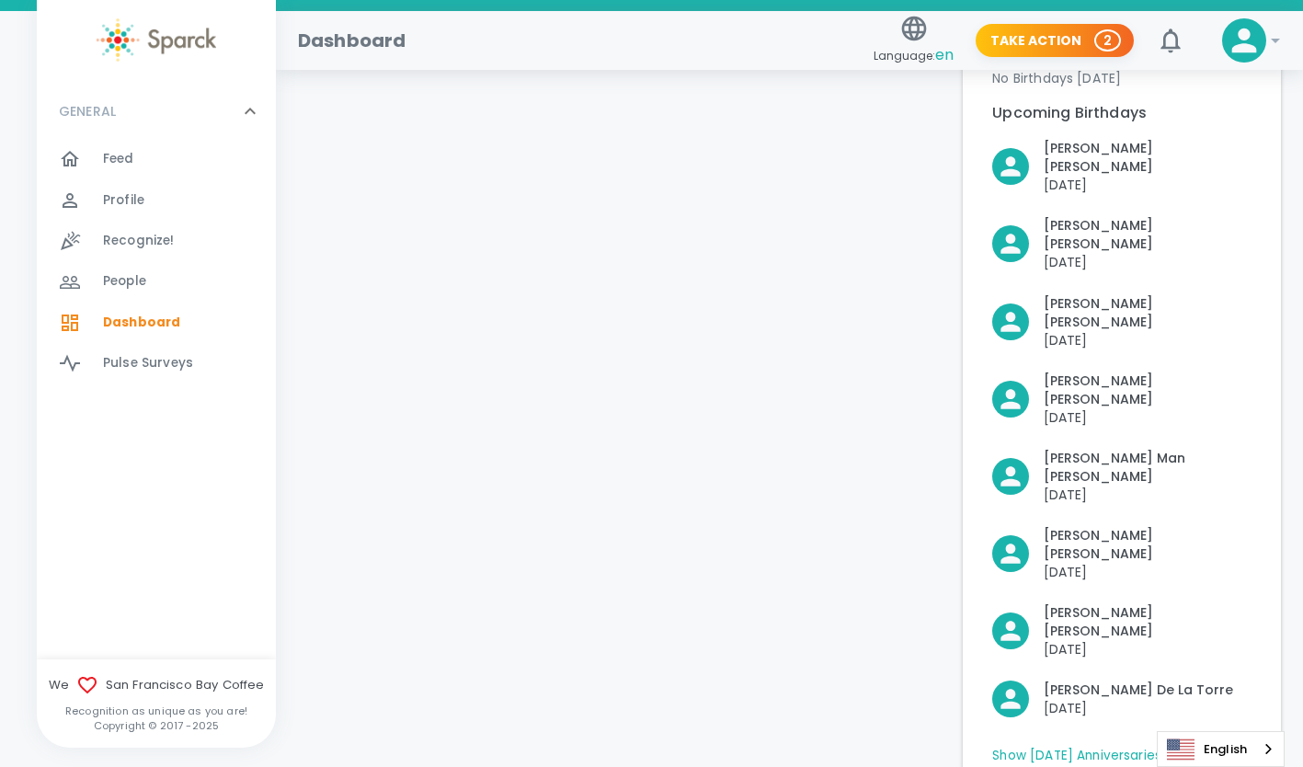
scroll to position [221, 0]
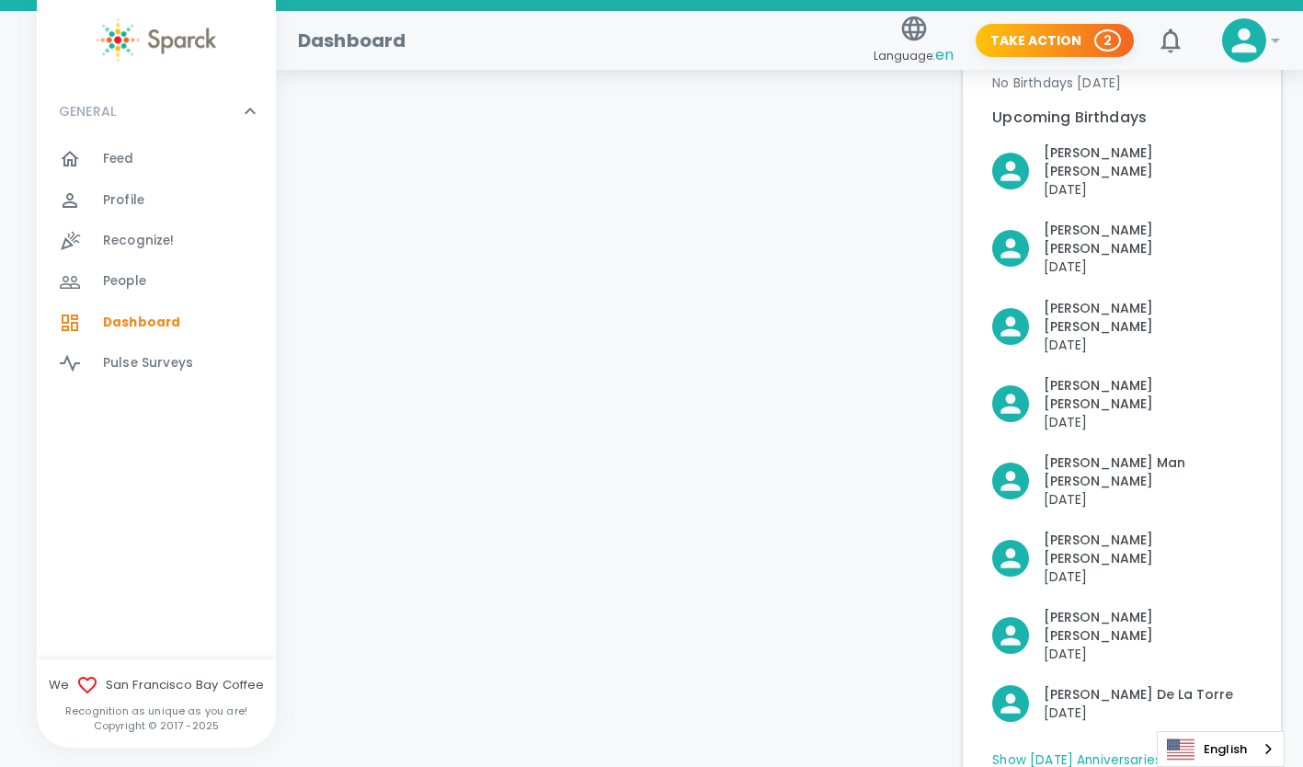
click at [137, 245] on span "Recognize!" at bounding box center [139, 241] width 72 height 18
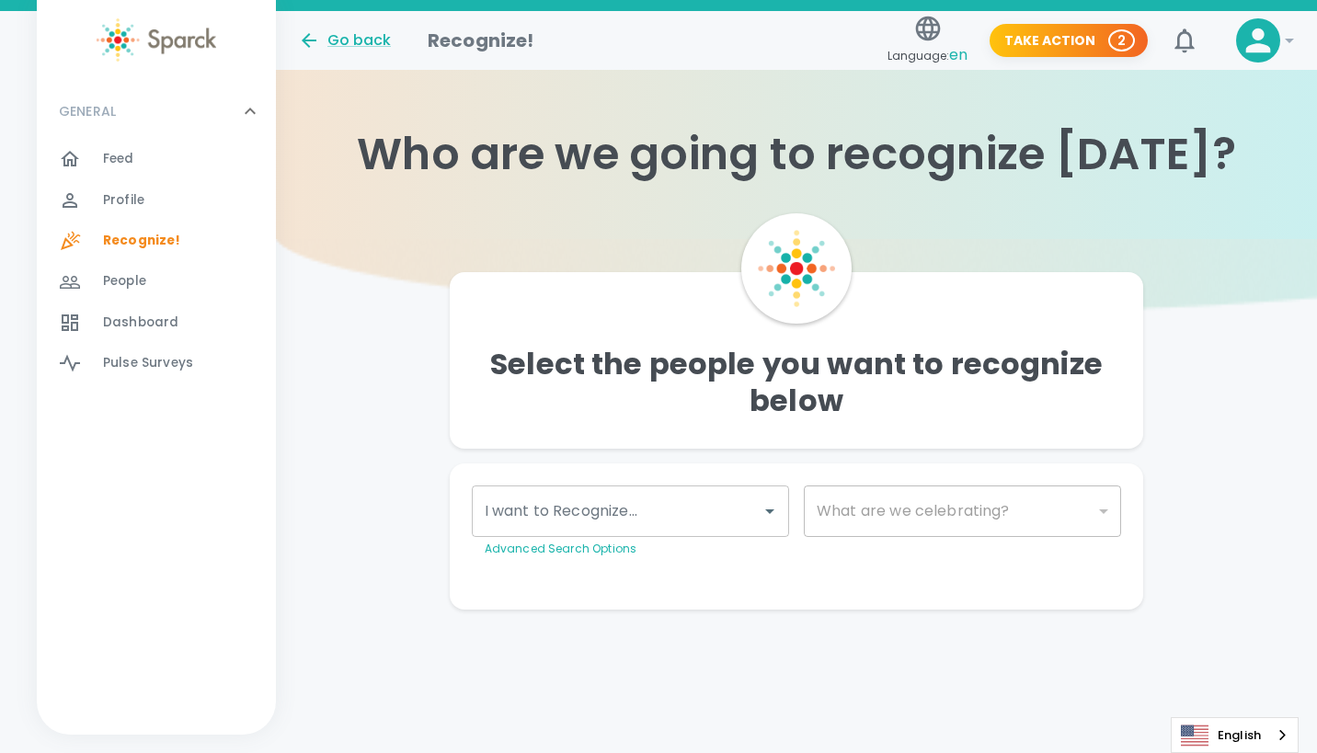
click at [1236, 33] on span "!" at bounding box center [1258, 40] width 44 height 44
click at [1245, 41] on icon at bounding box center [1258, 40] width 37 height 37
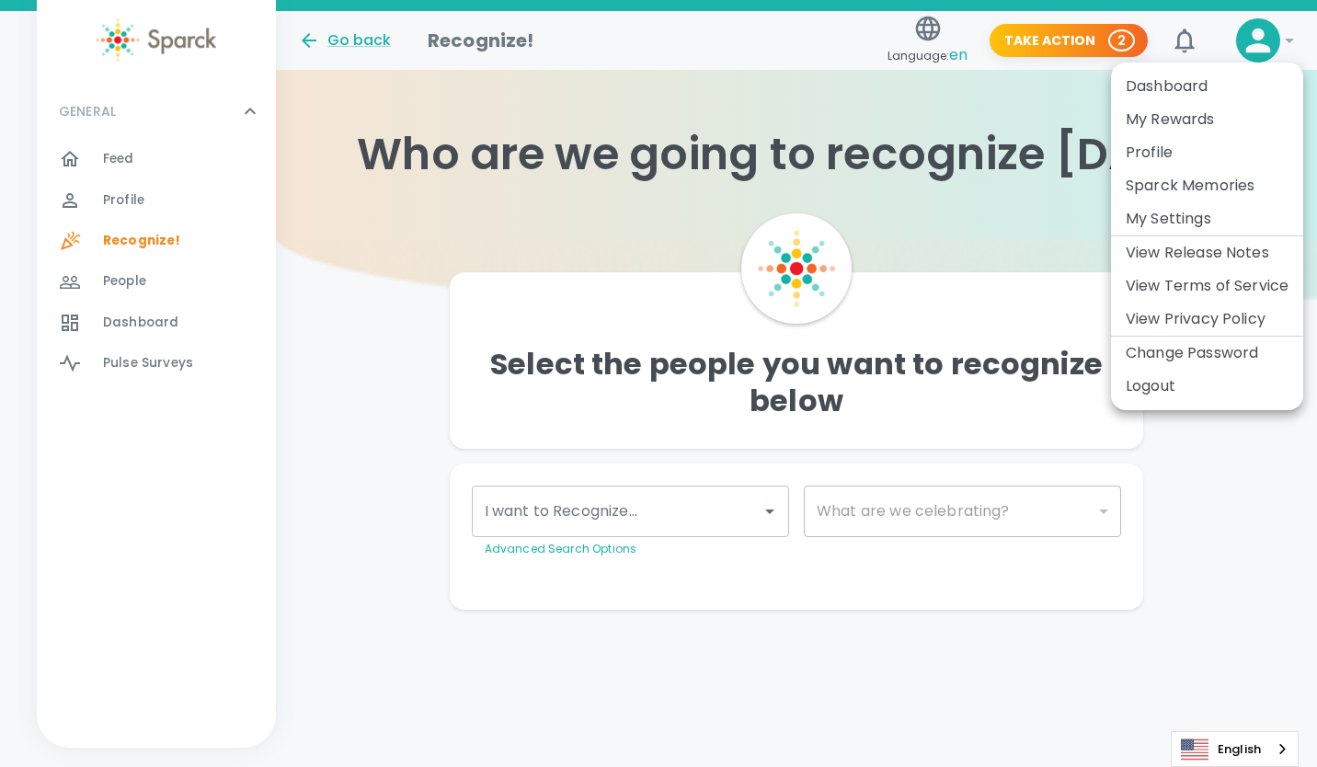
click at [1165, 80] on li "Dashboard" at bounding box center [1207, 86] width 192 height 33
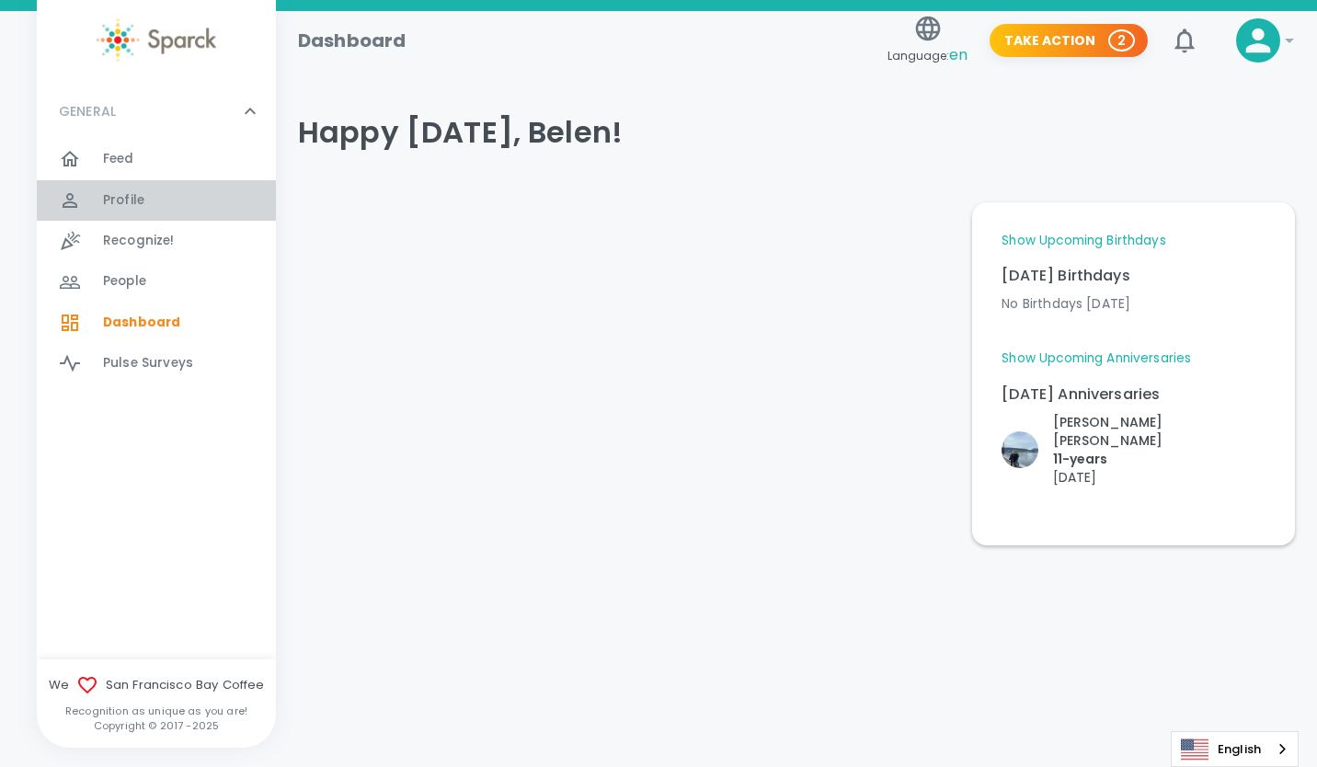
click at [129, 201] on span "Profile" at bounding box center [123, 200] width 41 height 18
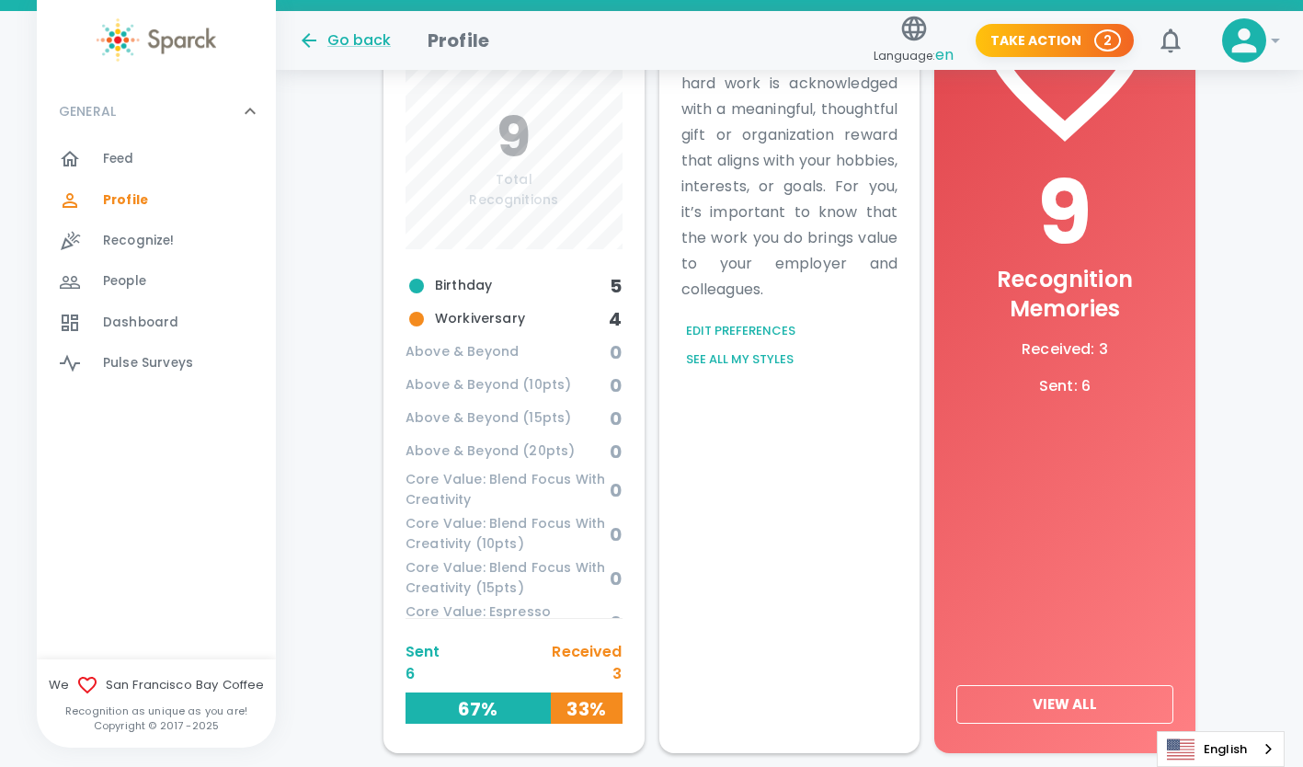
scroll to position [766, 0]
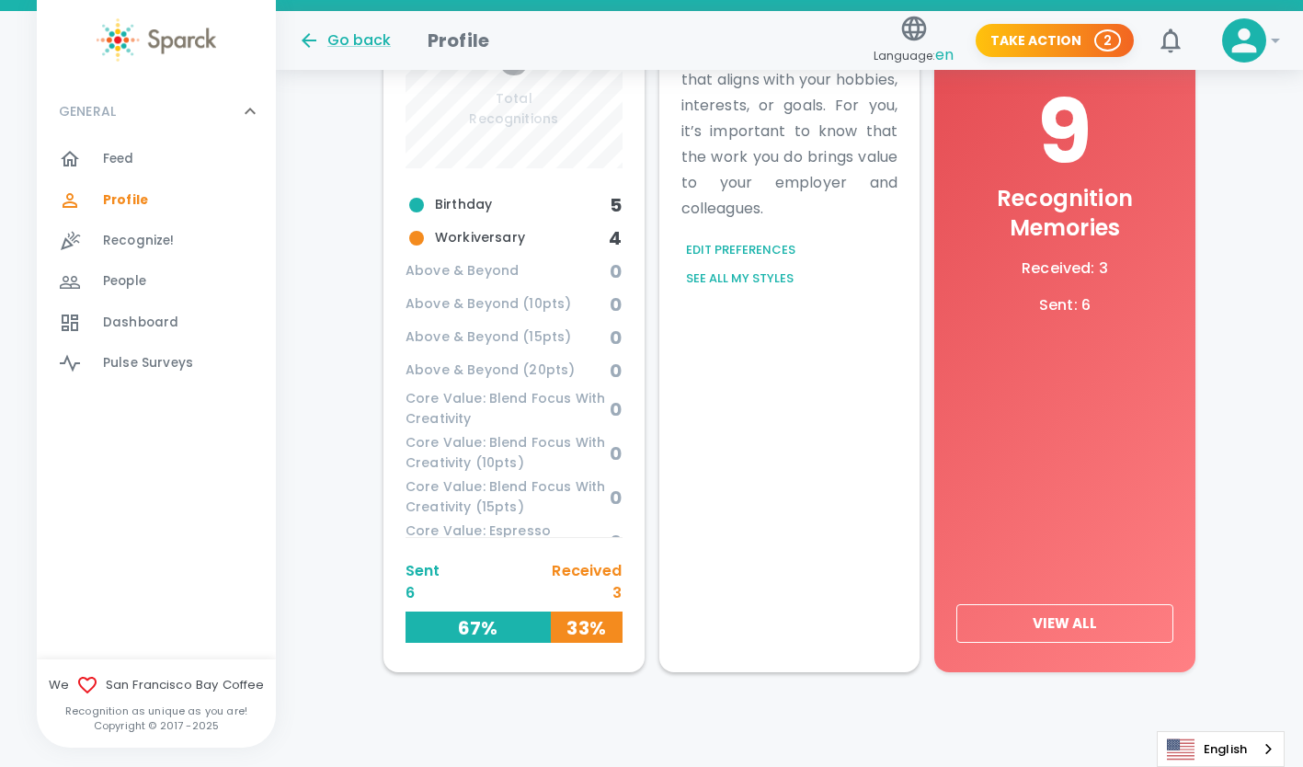
click at [1053, 618] on button "View All" at bounding box center [1065, 623] width 217 height 39
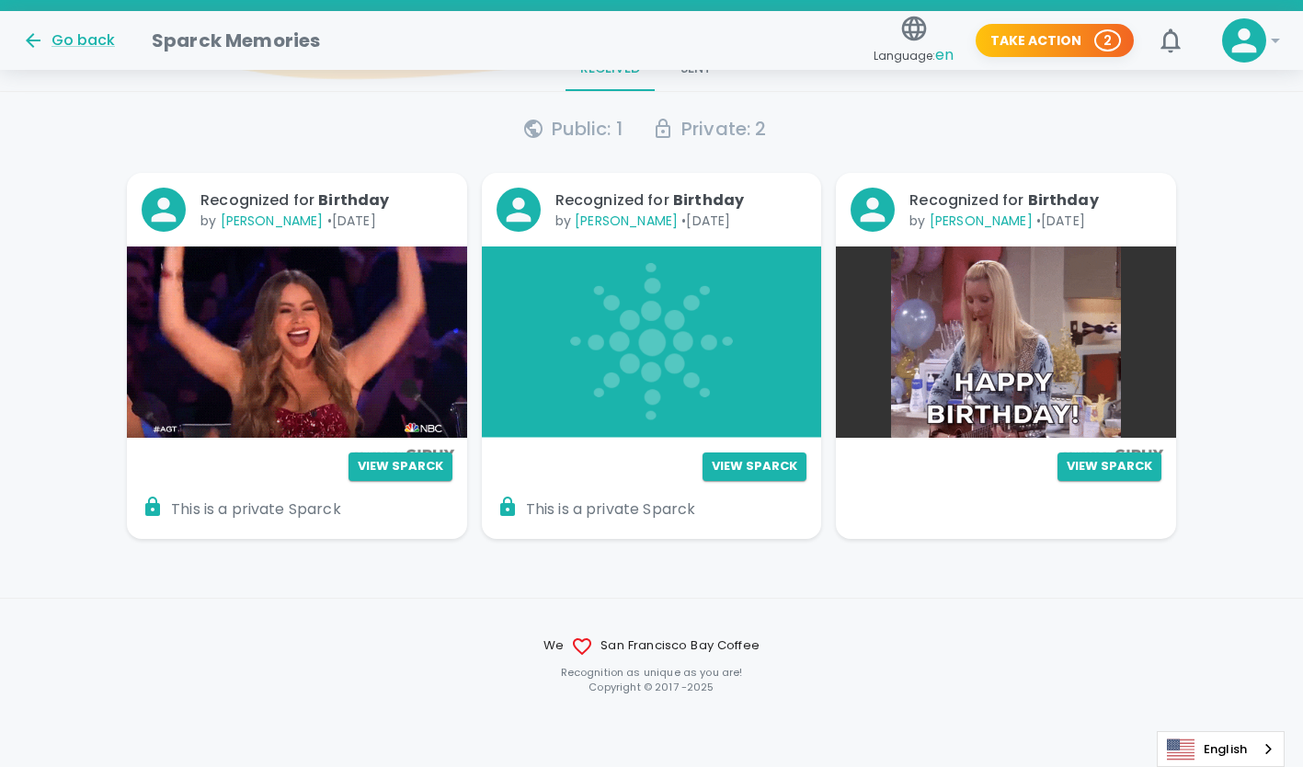
scroll to position [115, 0]
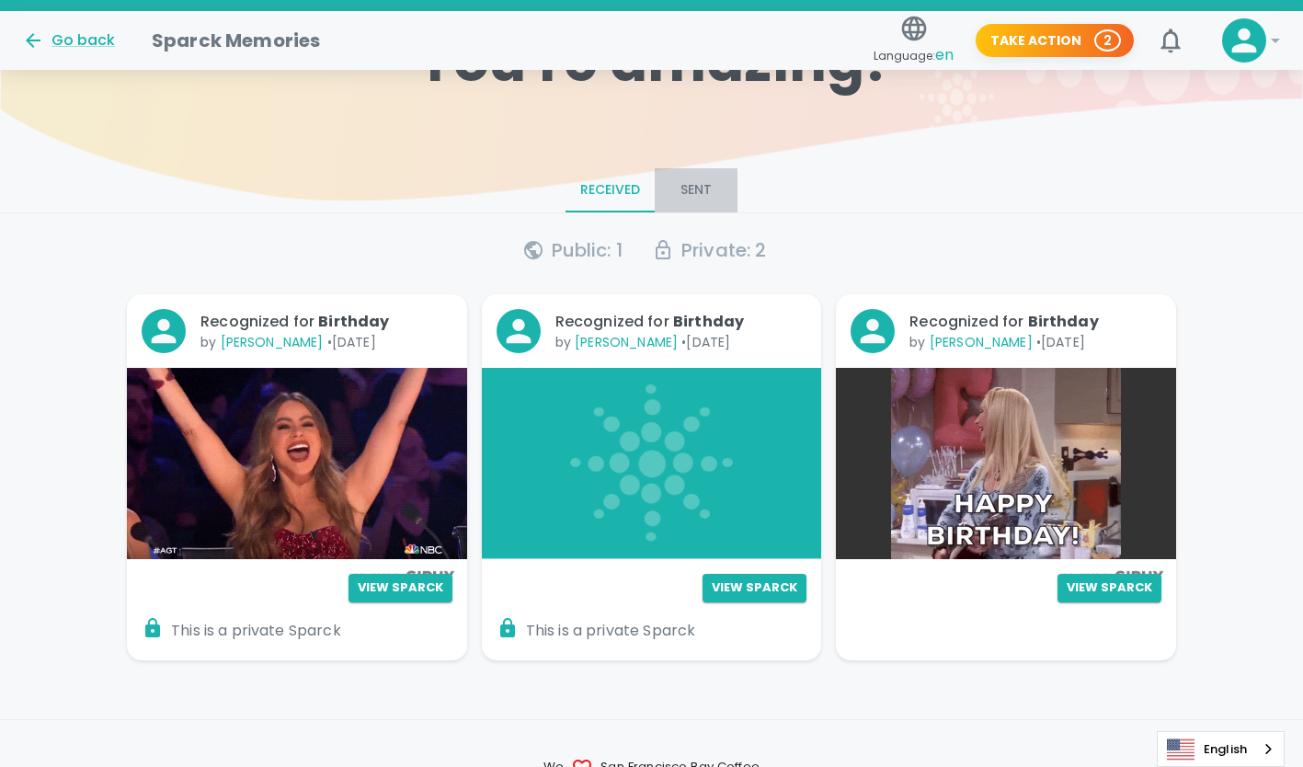
click at [692, 190] on button "Sent" at bounding box center [696, 190] width 83 height 44
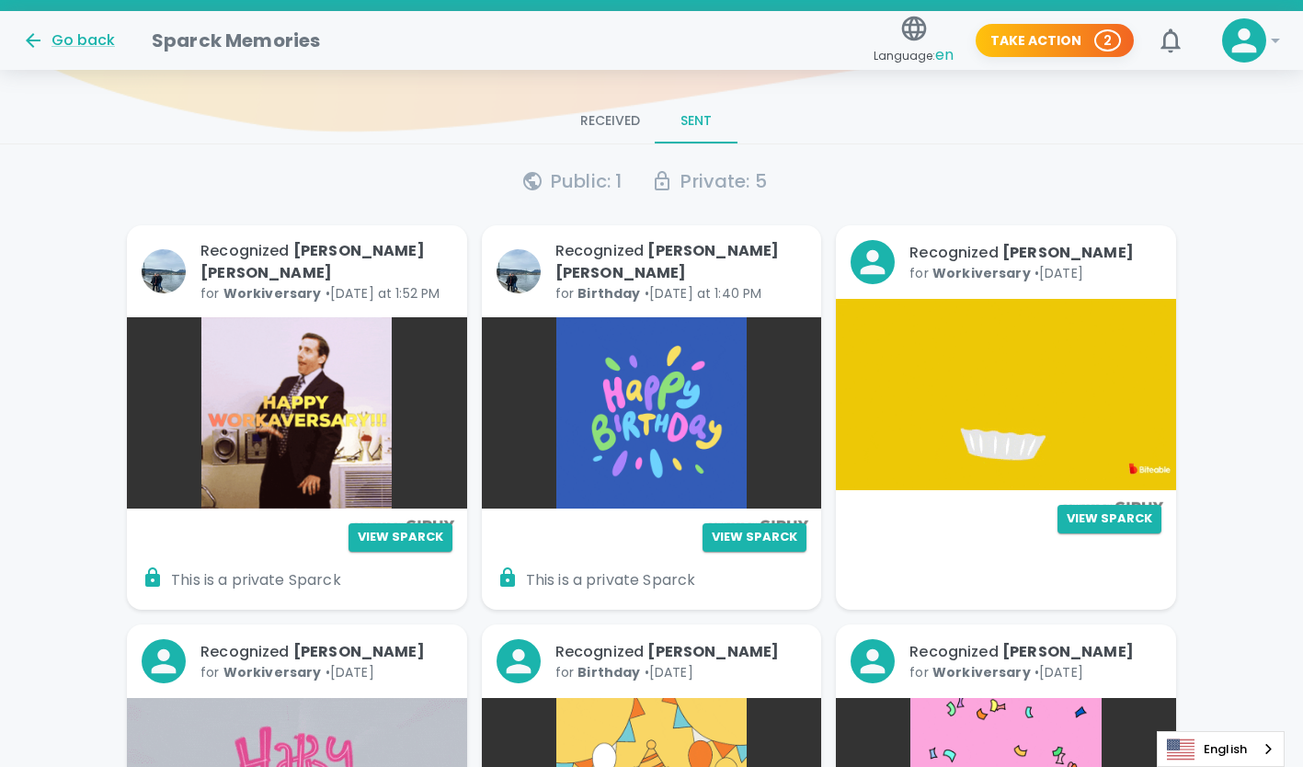
scroll to position [185, 0]
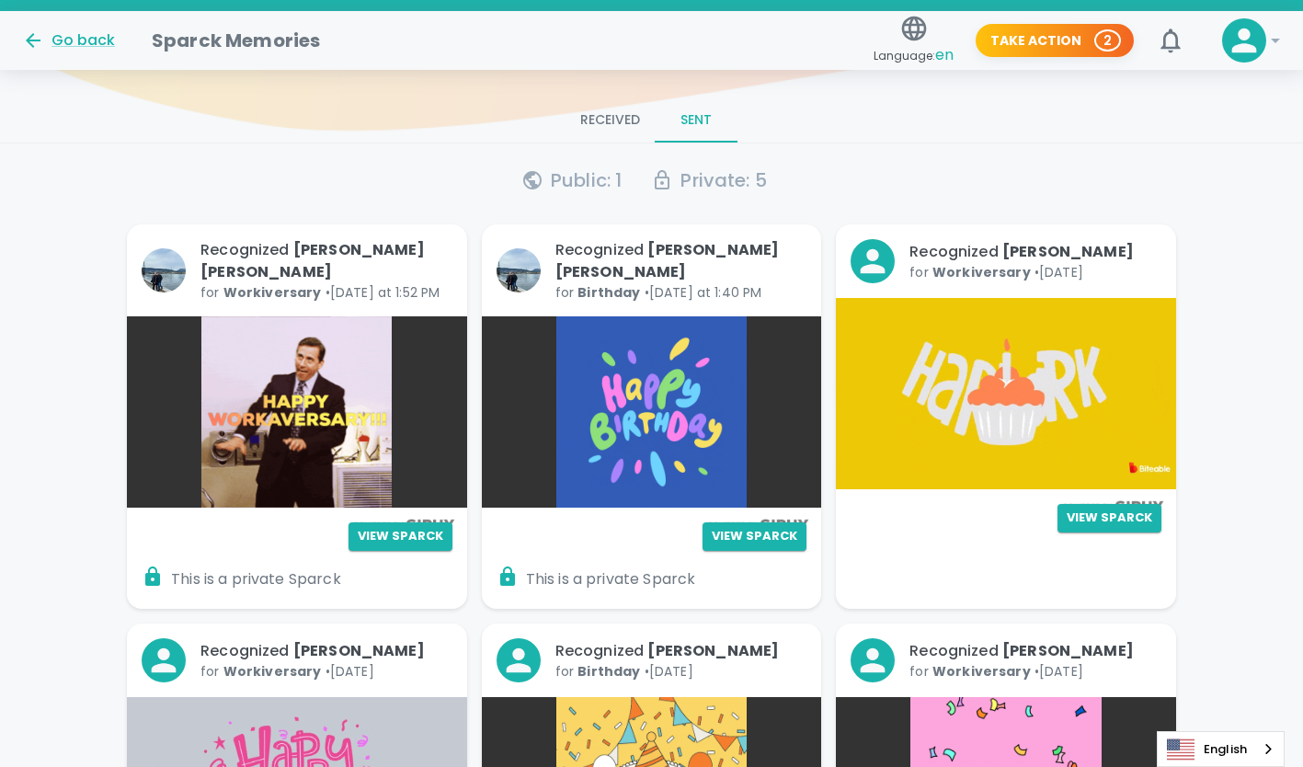
click at [750, 259] on span "[PERSON_NAME] [PERSON_NAME]" at bounding box center [668, 260] width 224 height 43
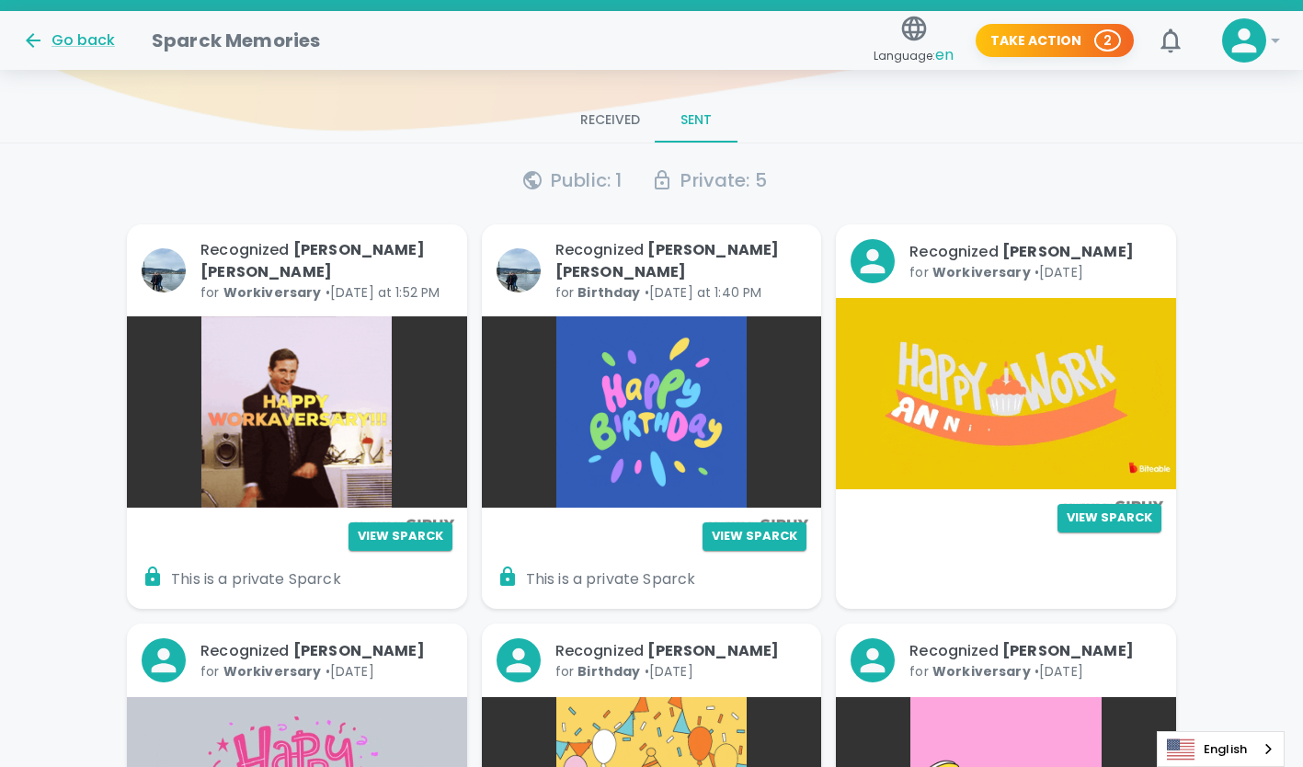
drag, startPoint x: 750, startPoint y: 259, endPoint x: 677, endPoint y: 258, distance: 72.7
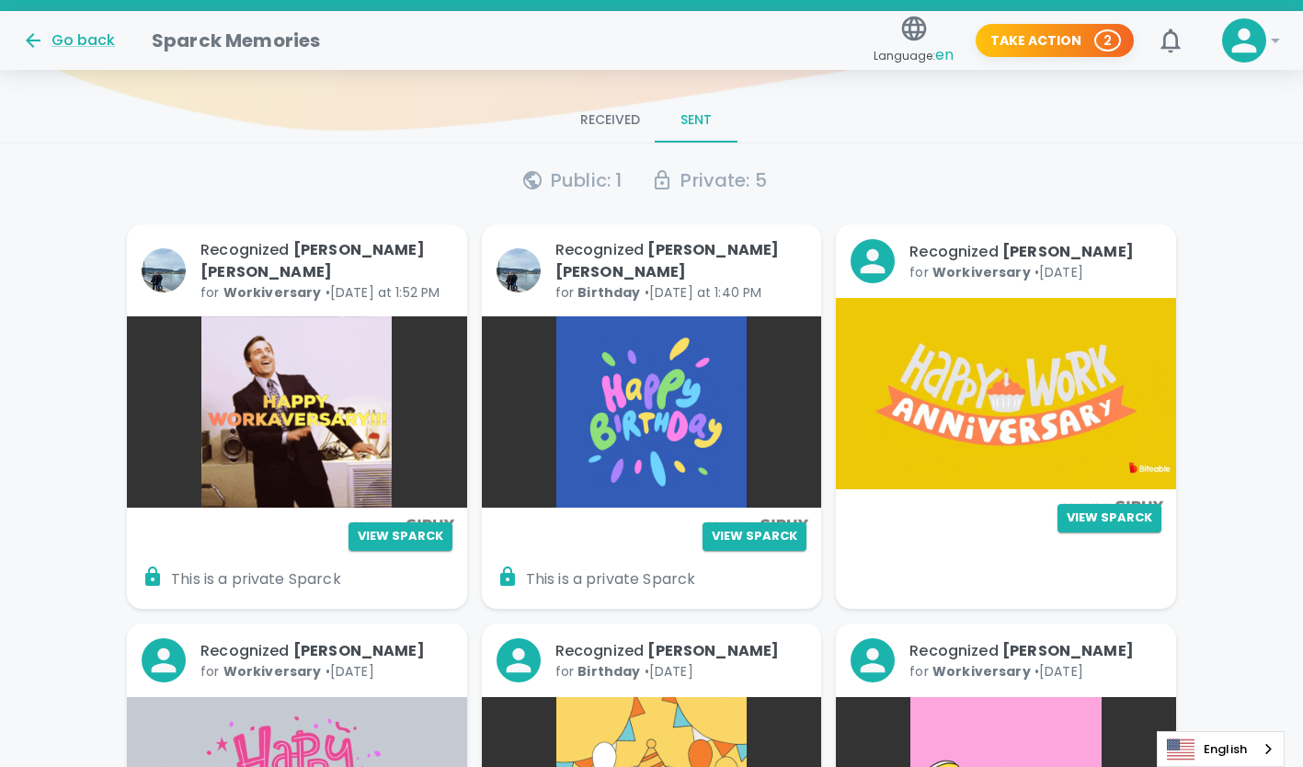
click at [677, 258] on span "[PERSON_NAME] [PERSON_NAME]" at bounding box center [668, 260] width 224 height 43
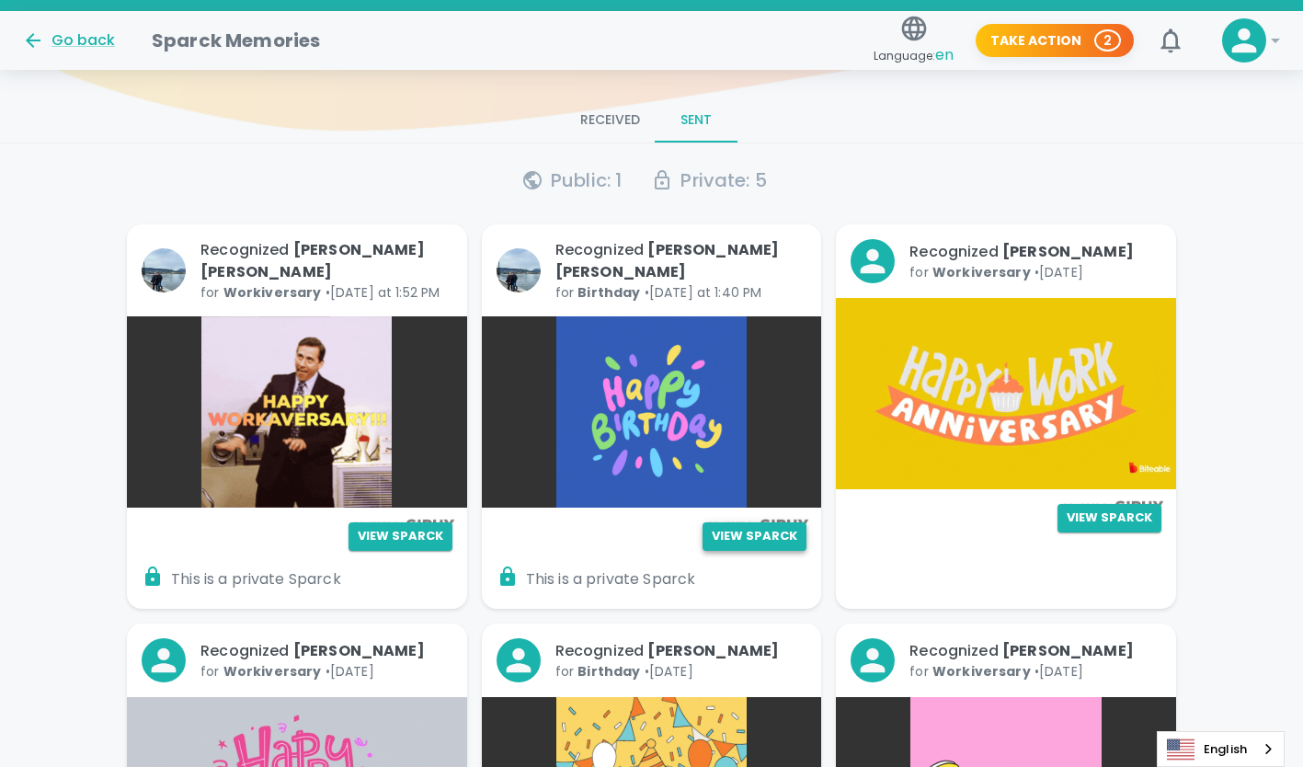
click at [754, 522] on button "View Sparck" at bounding box center [755, 536] width 104 height 29
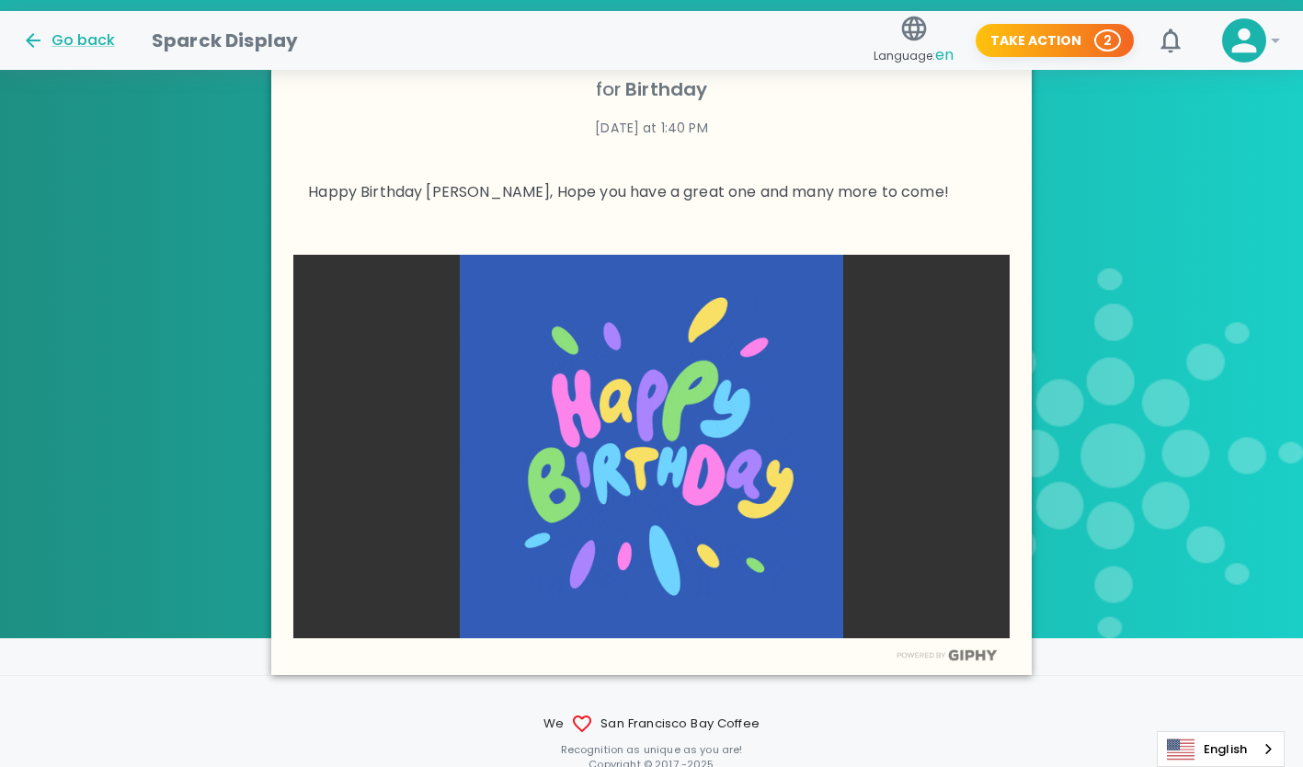
scroll to position [577, 0]
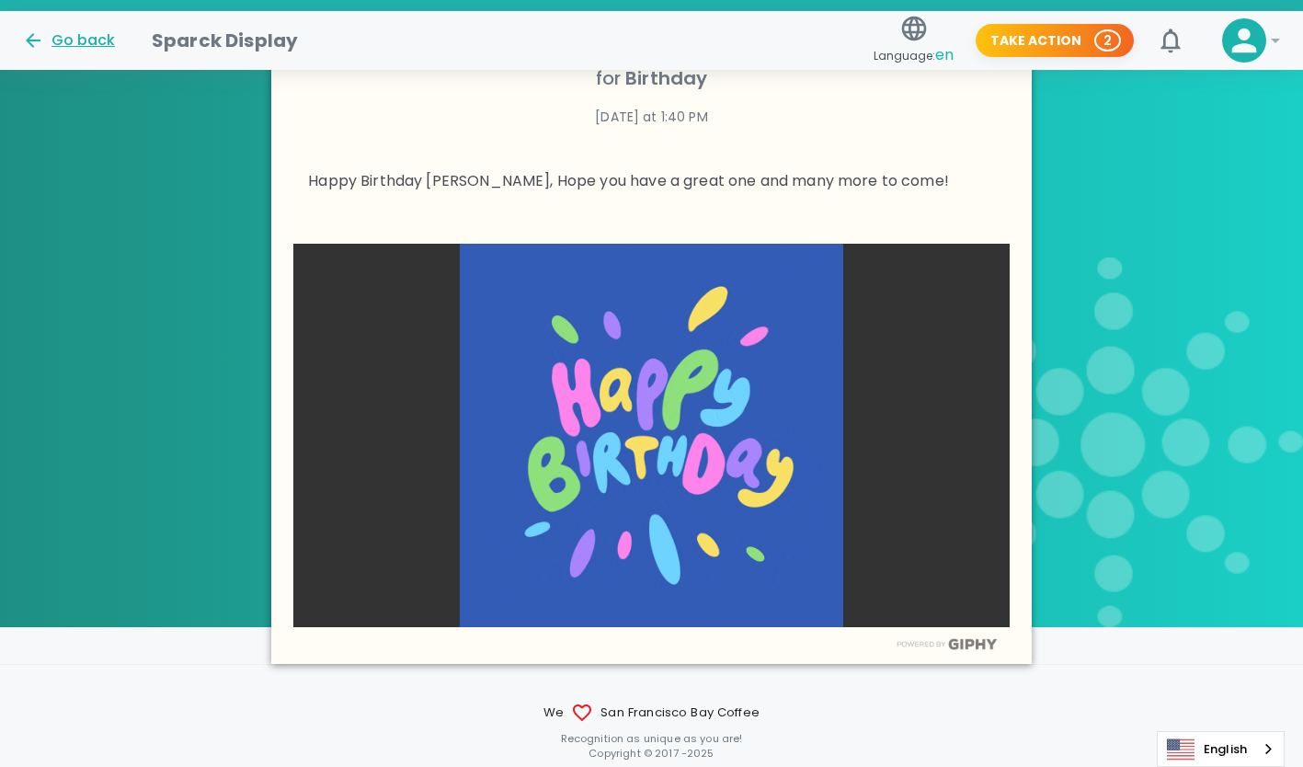
click at [89, 42] on div "Go back" at bounding box center [68, 40] width 93 height 22
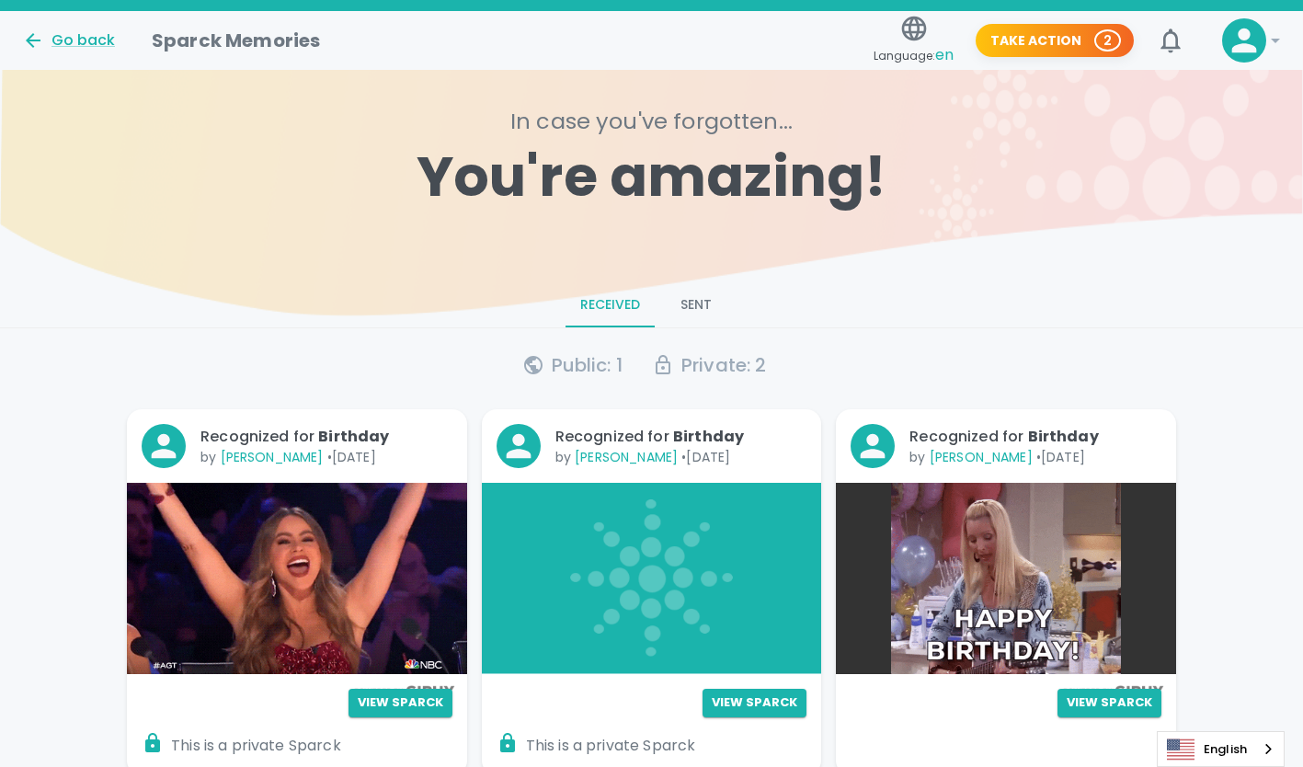
click at [701, 311] on button "Sent" at bounding box center [696, 305] width 83 height 44
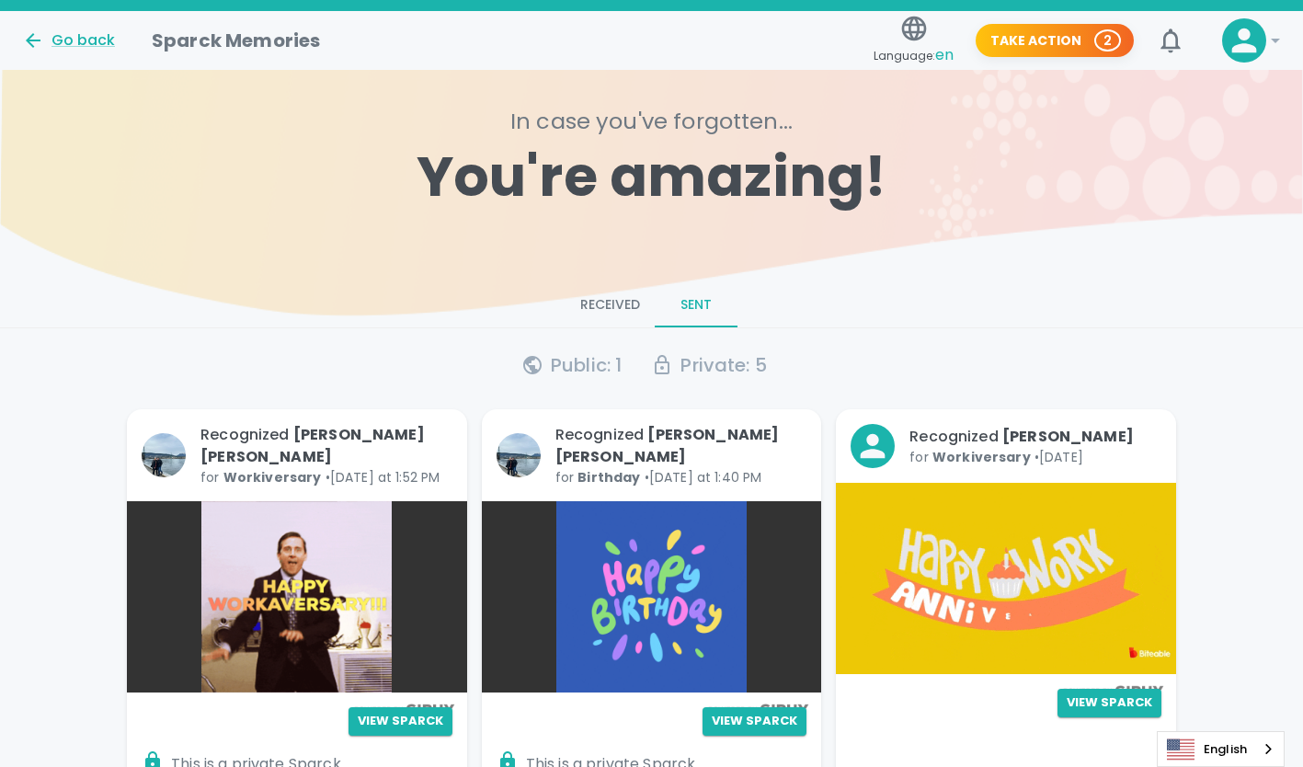
click at [647, 313] on button "Received" at bounding box center [610, 305] width 89 height 44
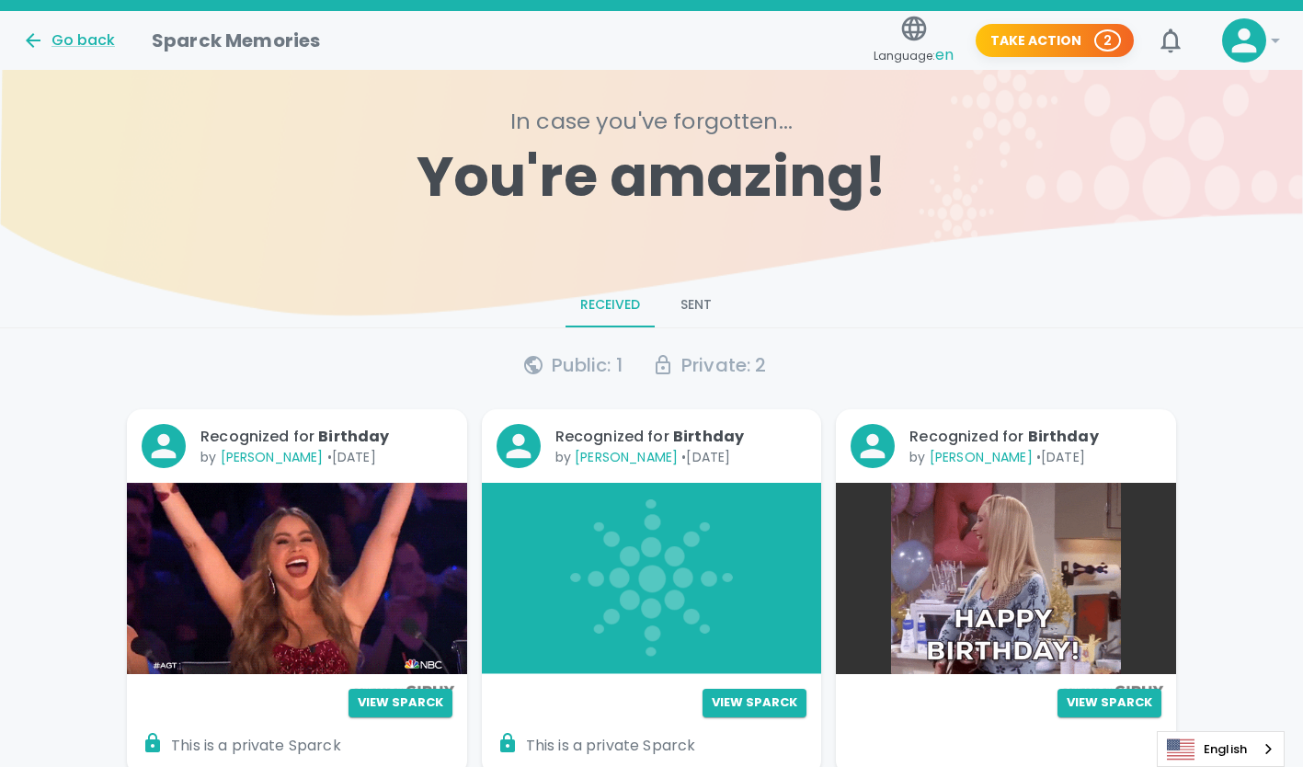
click at [705, 310] on button "Sent" at bounding box center [696, 305] width 83 height 44
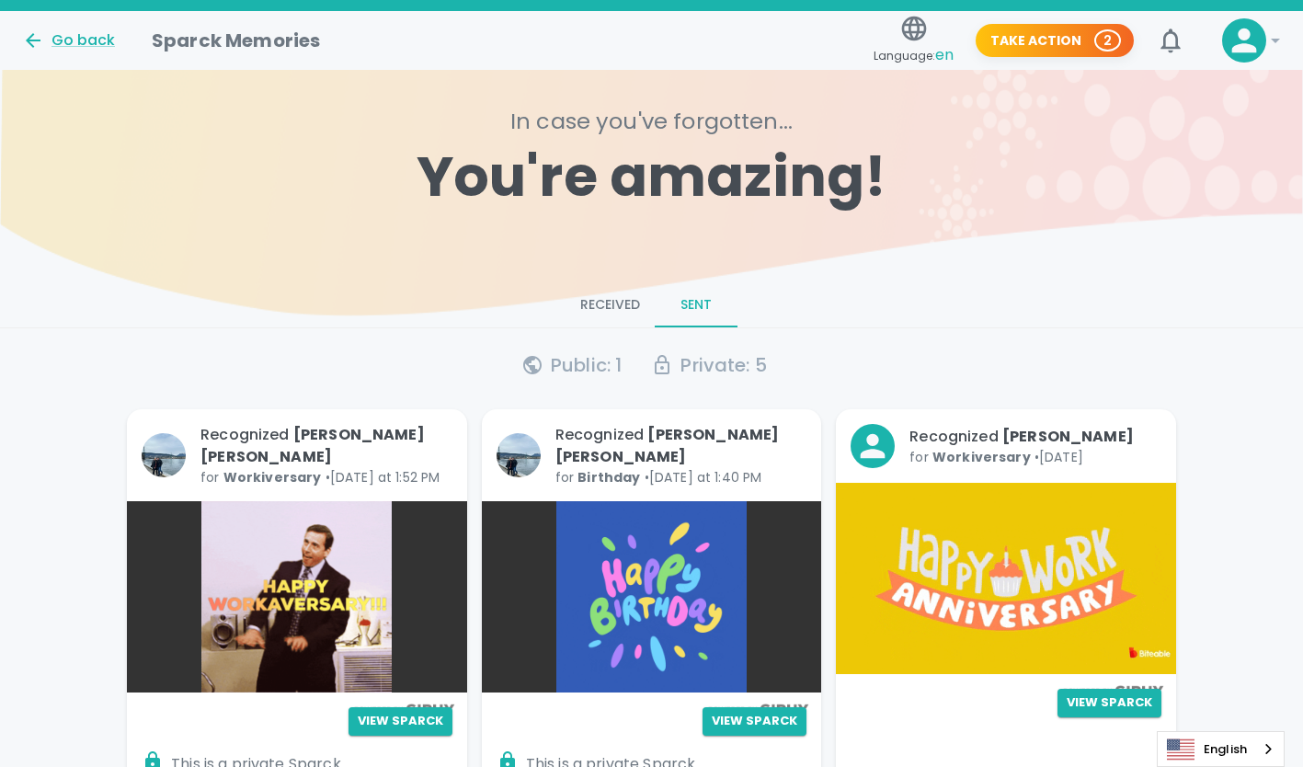
drag, startPoint x: 658, startPoint y: 441, endPoint x: 585, endPoint y: 427, distance: 74.0
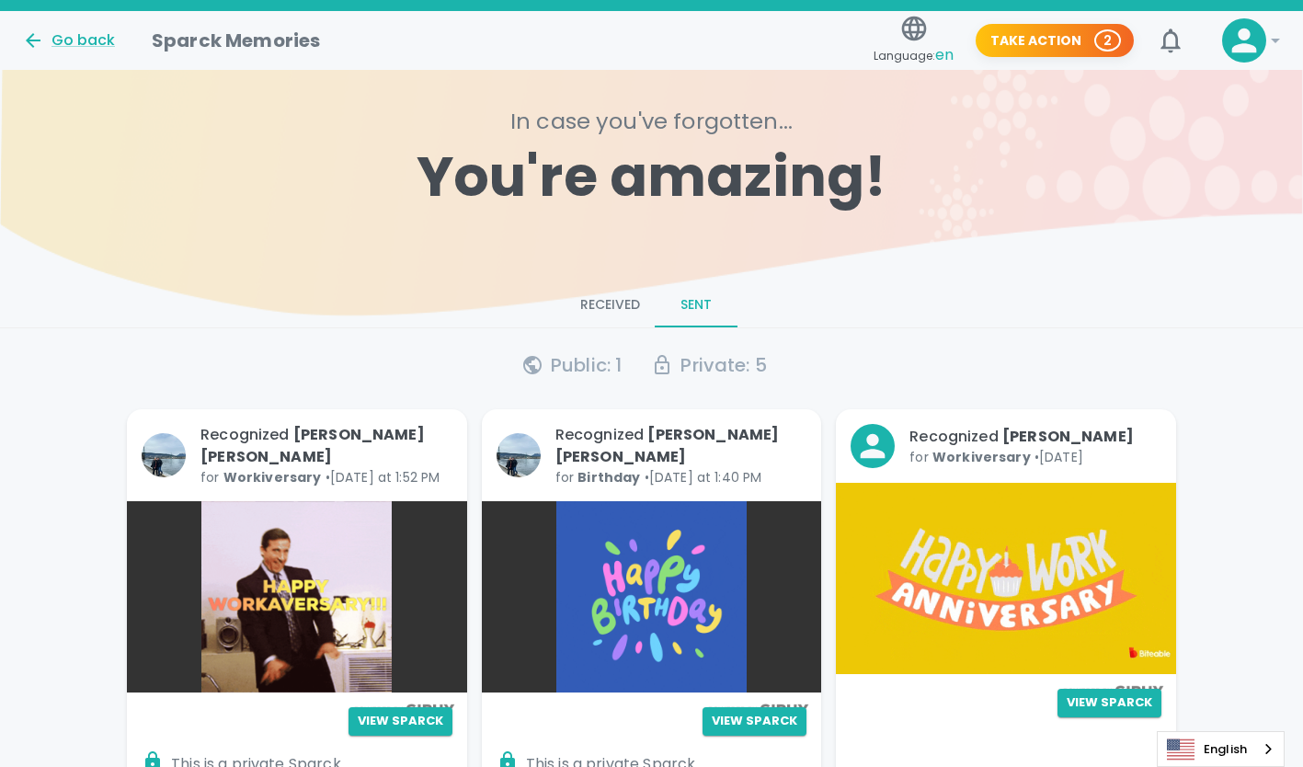
click at [585, 427] on p "Recognized [PERSON_NAME] [PERSON_NAME]" at bounding box center [682, 446] width 252 height 44
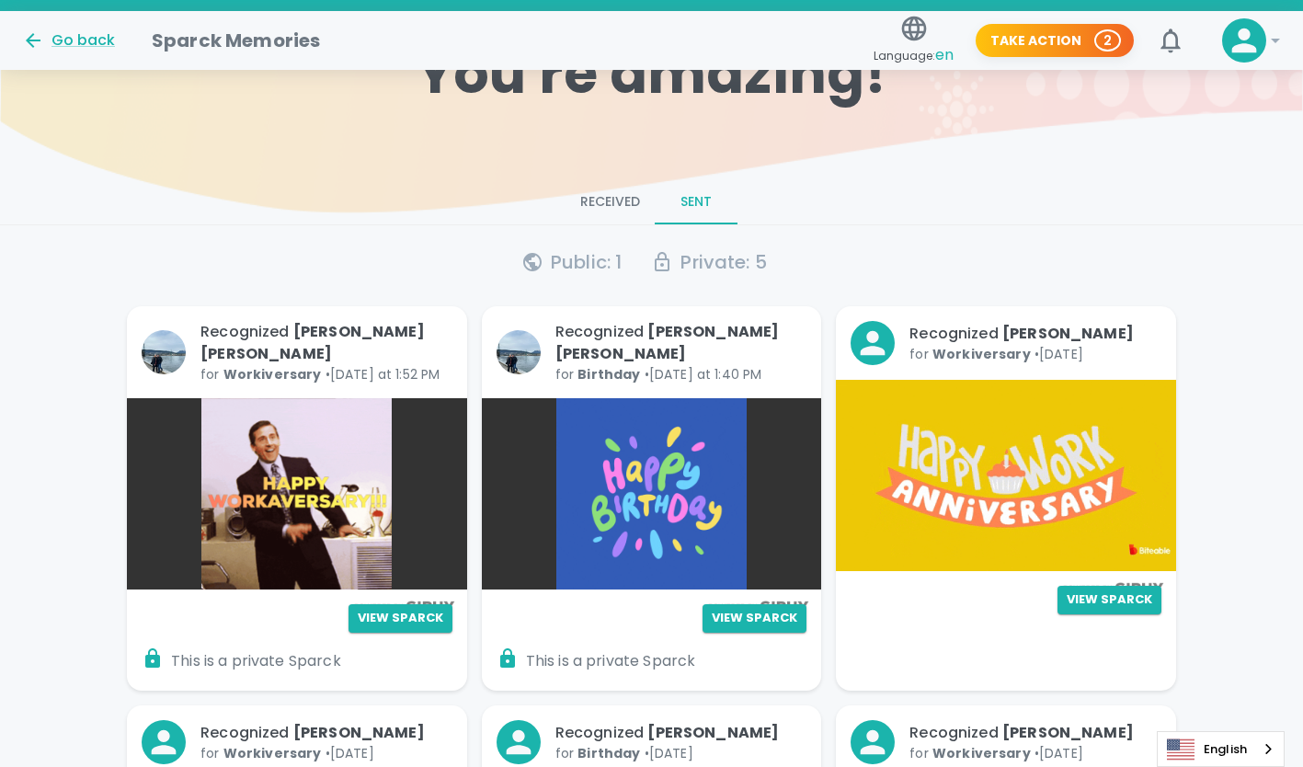
scroll to position [100, 0]
